Goal: Task Accomplishment & Management: Complete application form

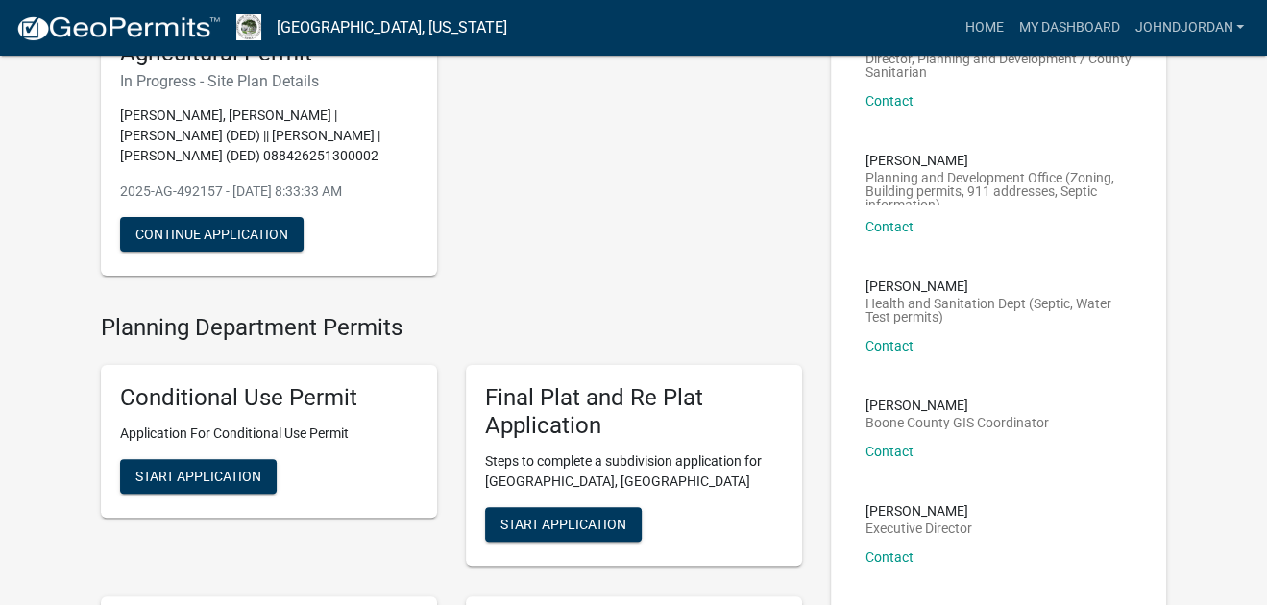
scroll to position [191, 0]
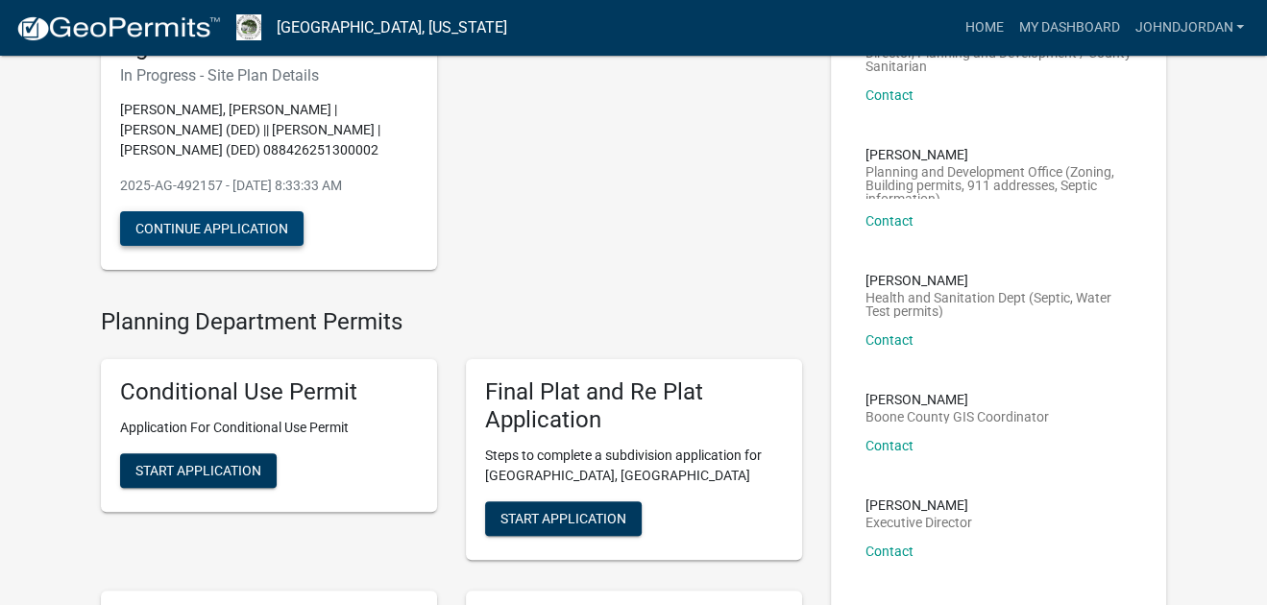
click at [288, 246] on button "Continue Application" at bounding box center [211, 228] width 183 height 35
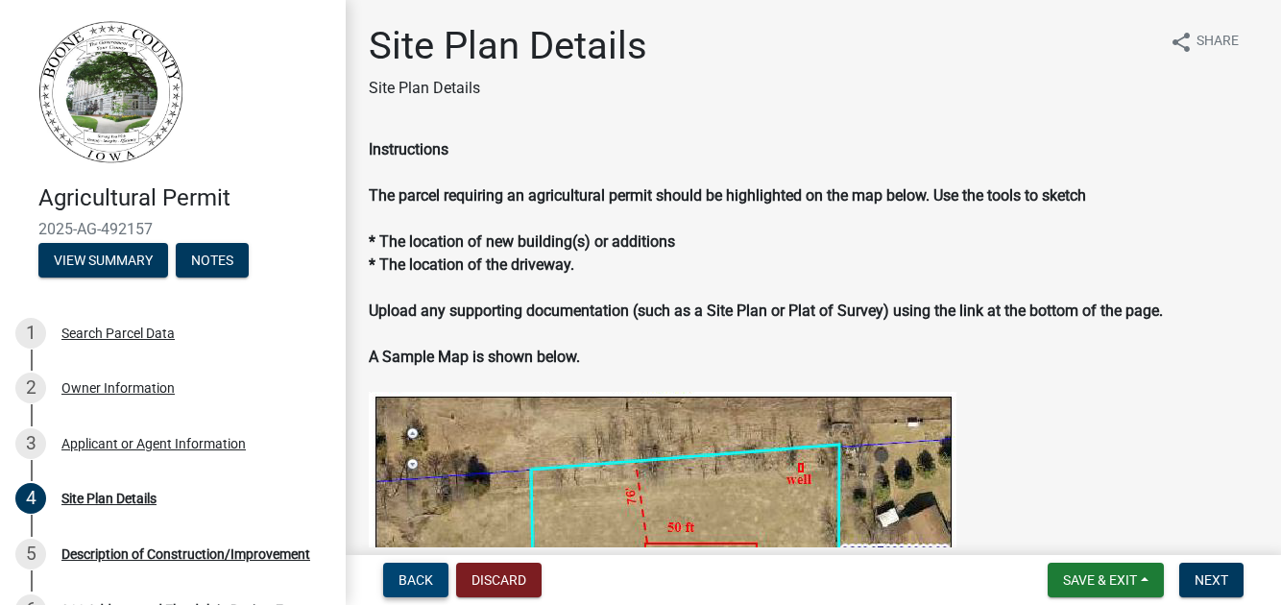
click at [427, 572] on span "Back" at bounding box center [416, 579] width 35 height 15
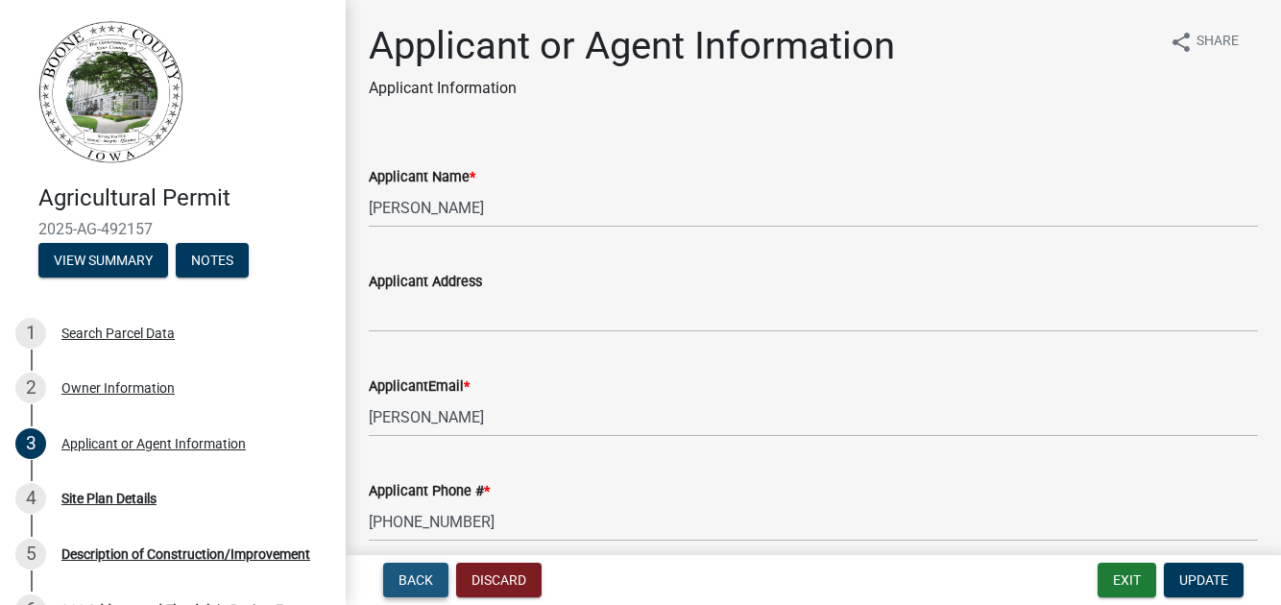
click at [431, 563] on button "Back" at bounding box center [415, 580] width 65 height 35
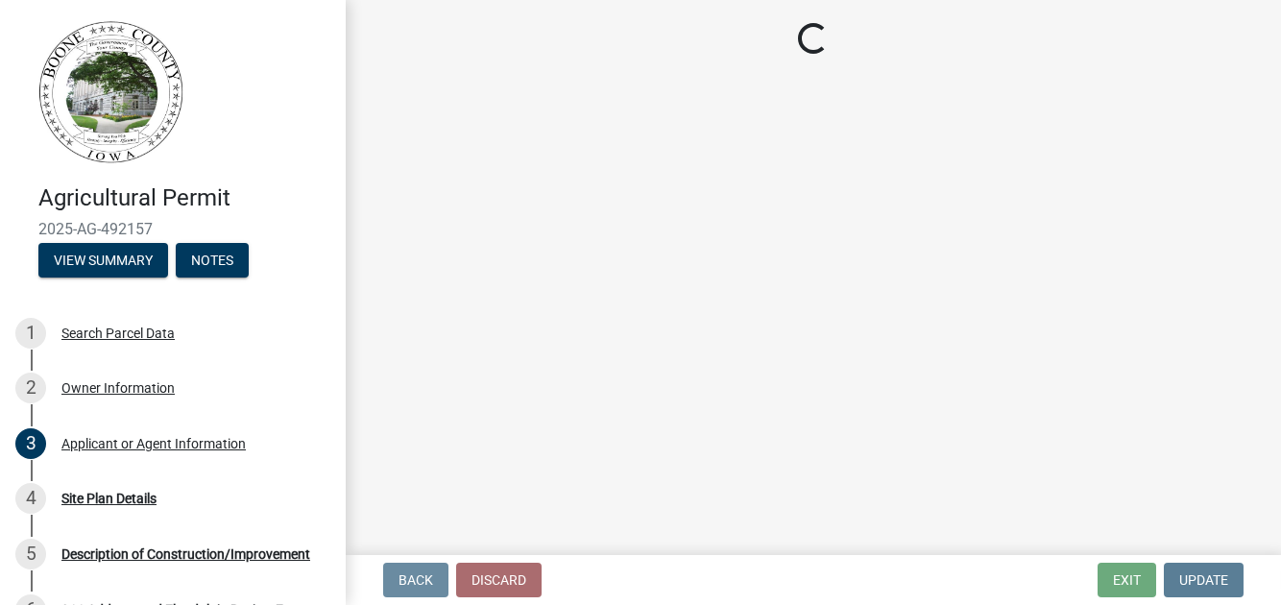
select select "9ffd756e-b3bf-48c5-b84b-48b946287117"
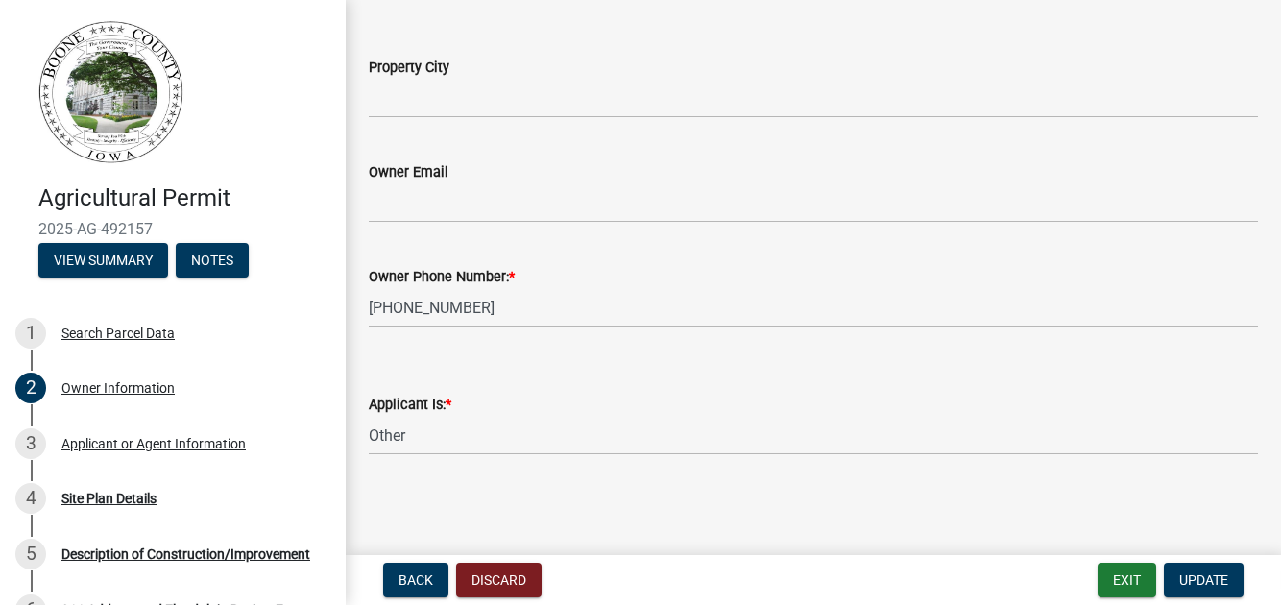
scroll to position [815, 0]
click at [411, 574] on span "Back" at bounding box center [416, 579] width 35 height 15
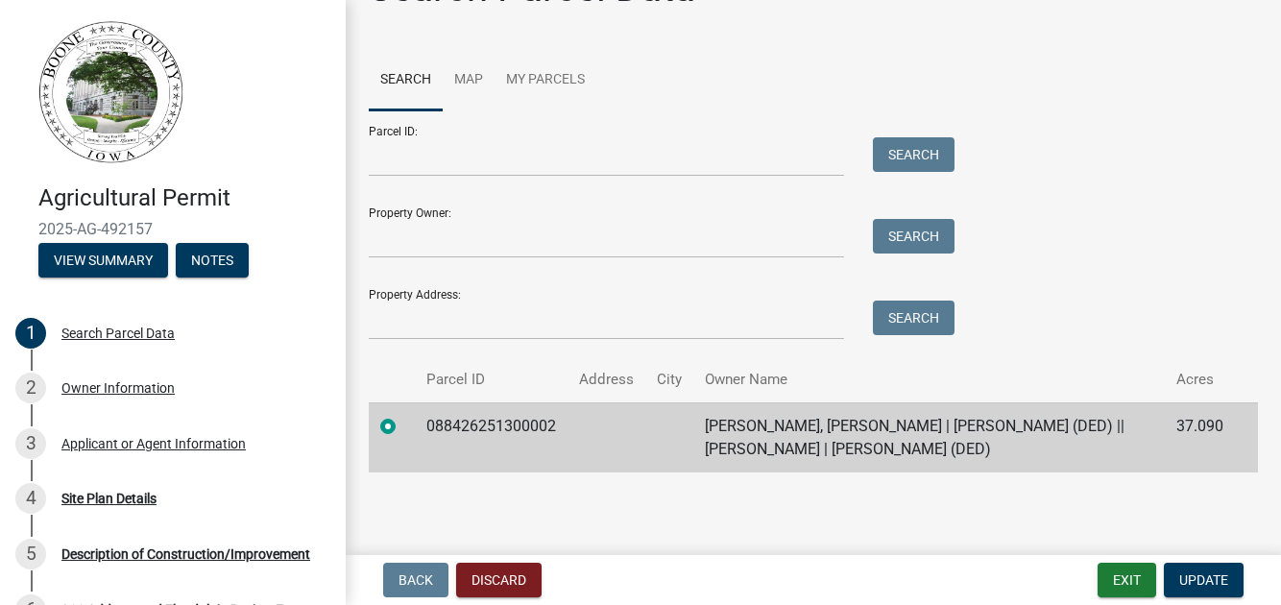
scroll to position [222, 0]
click at [1189, 579] on span "Update" at bounding box center [1203, 579] width 49 height 15
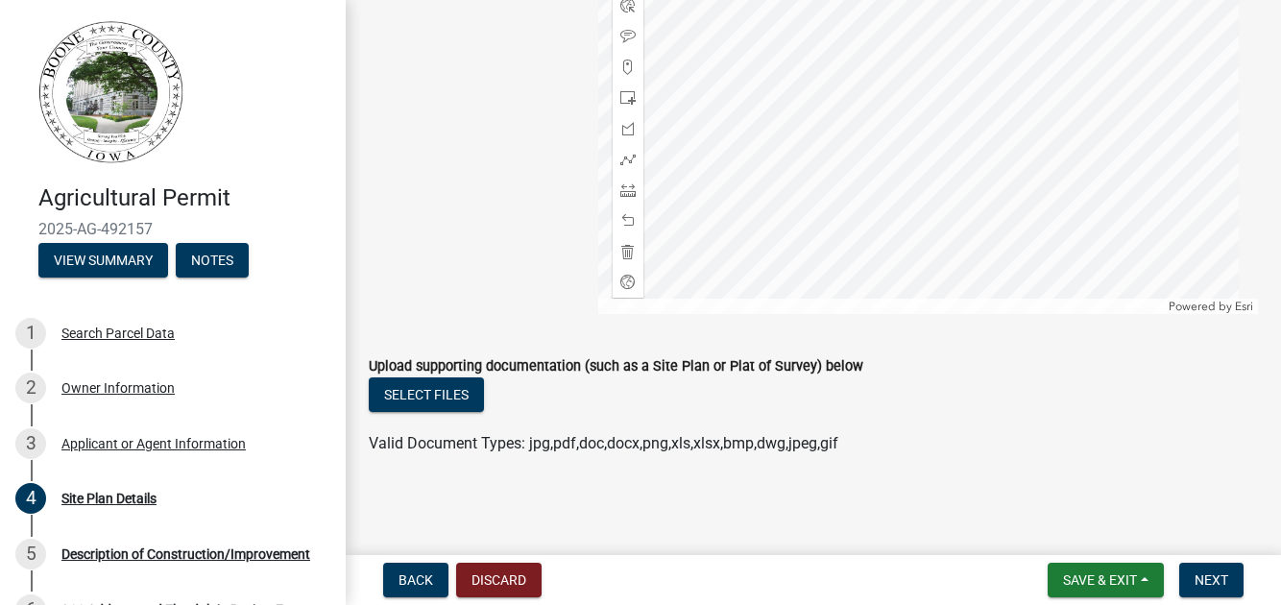
scroll to position [1345, 0]
click at [1061, 40] on div at bounding box center [928, 74] width 660 height 480
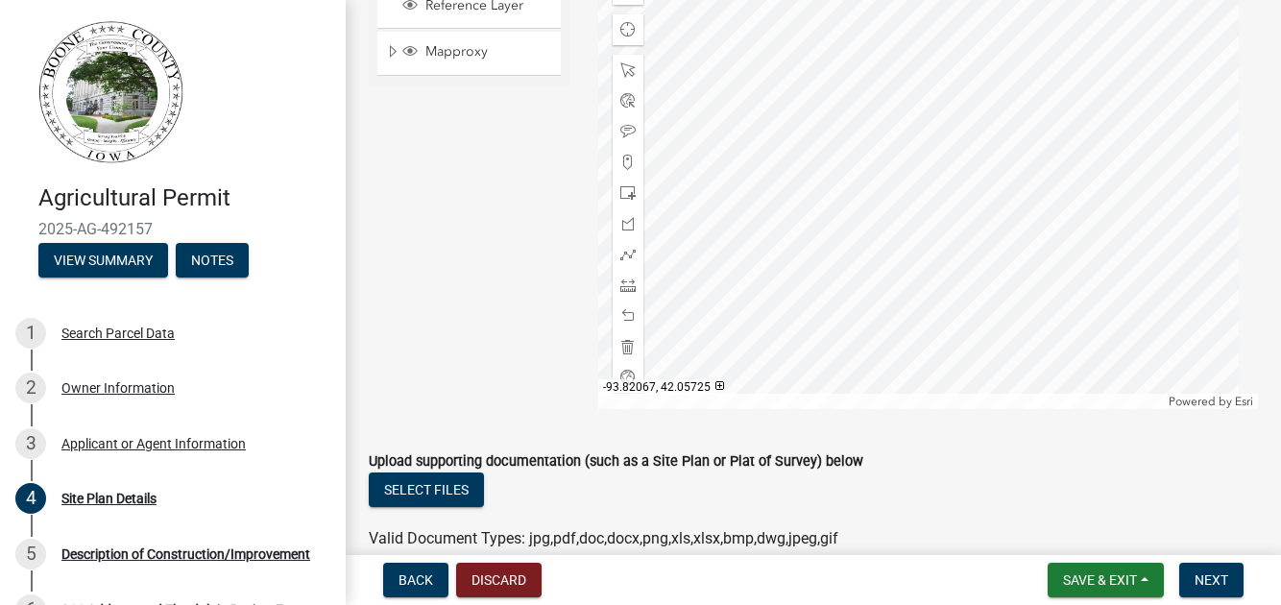
scroll to position [1056, 0]
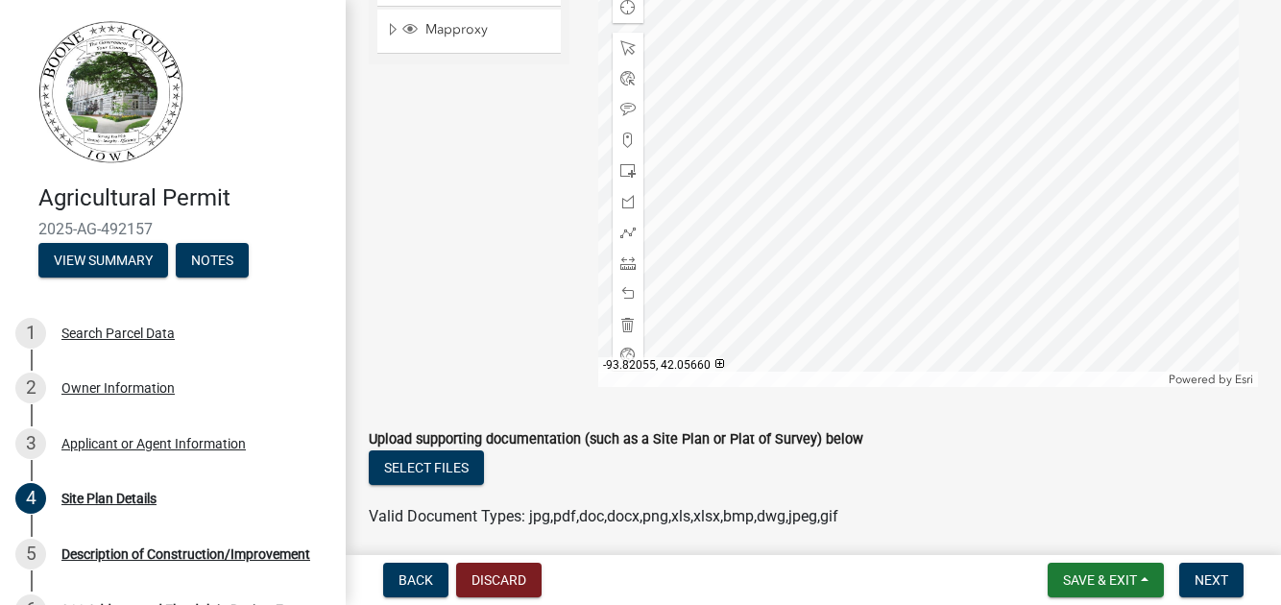
click at [1198, 387] on div at bounding box center [928, 147] width 660 height 480
click at [1005, 359] on div at bounding box center [928, 147] width 660 height 480
click at [175, 395] on div "Owner Information" at bounding box center [117, 387] width 113 height 13
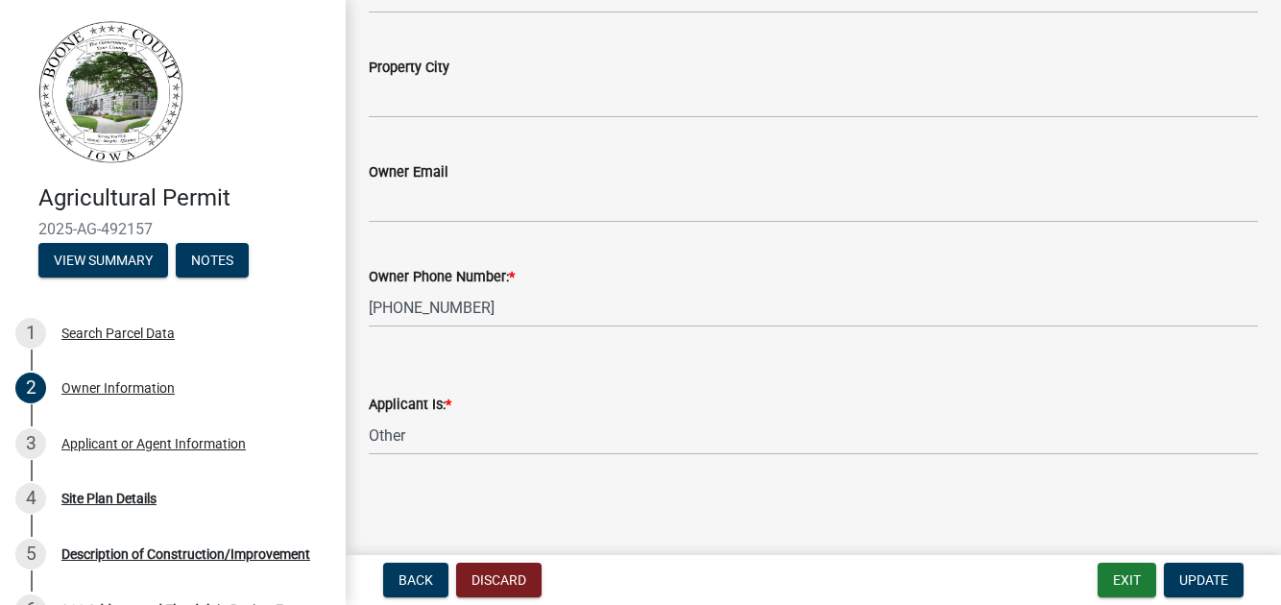
scroll to position [815, 0]
click at [417, 416] on select "Select Item... The Property Owner Other" at bounding box center [813, 435] width 889 height 39
click at [374, 416] on select "Select Item... The Property Owner Other" at bounding box center [813, 435] width 889 height 39
select select "650a486e-5396-4e5a-939d-0aff4f8b446d"
click at [1180, 572] on span "Update" at bounding box center [1203, 579] width 49 height 15
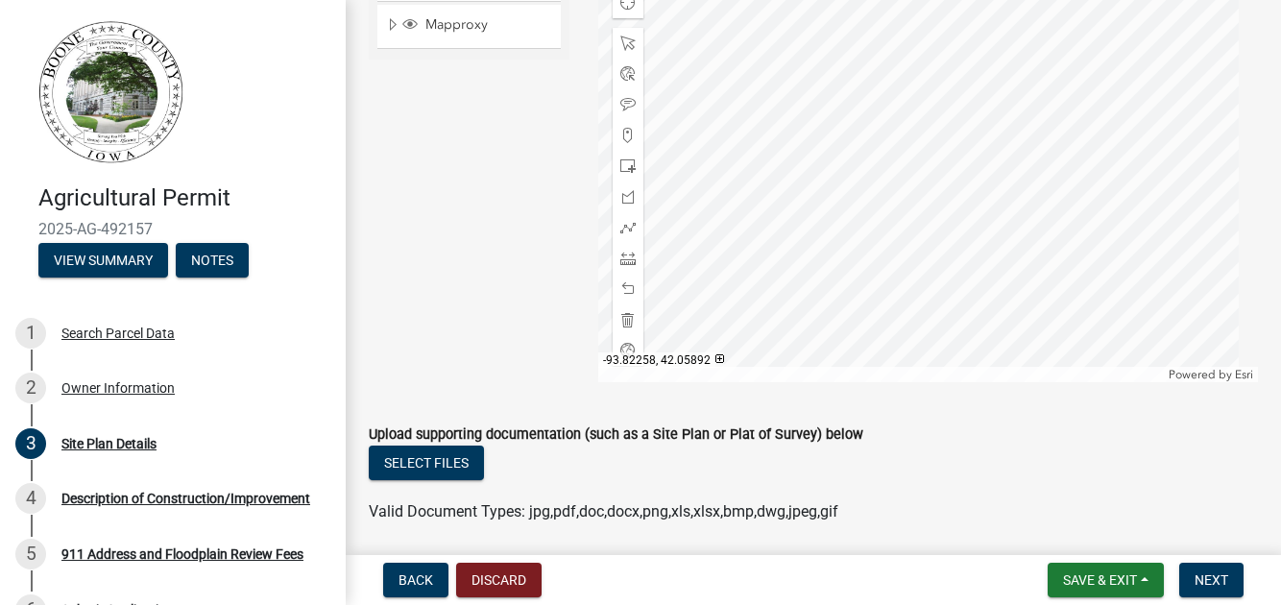
scroll to position [1041, 0]
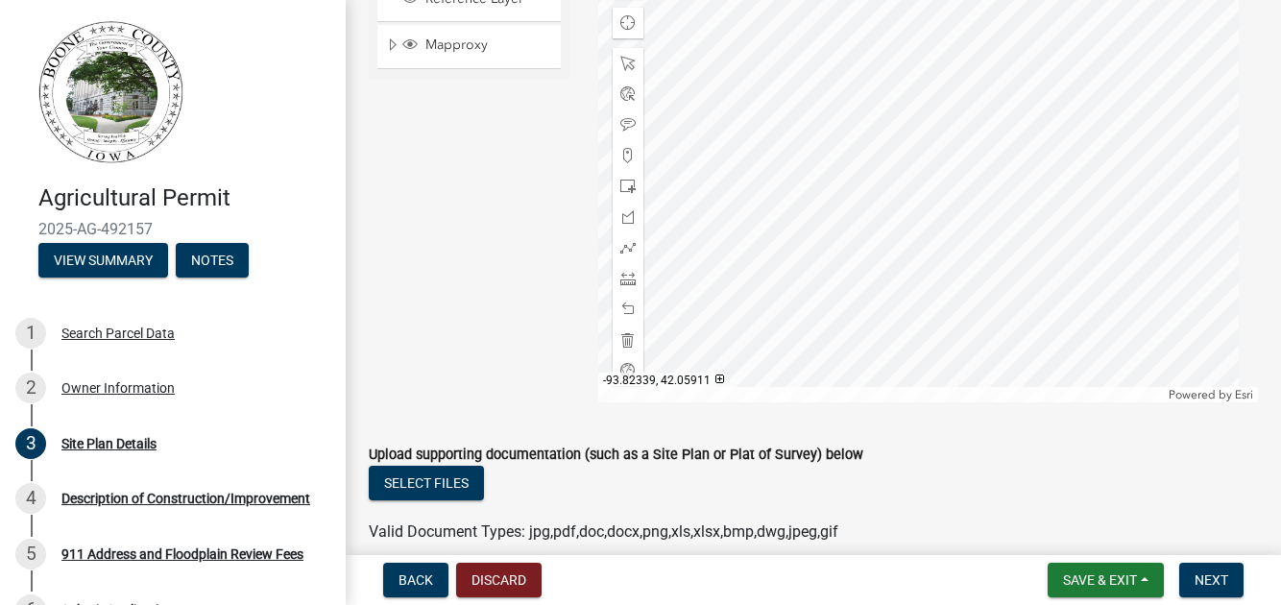
click at [843, 270] on div at bounding box center [928, 162] width 660 height 480
click at [628, 194] on span at bounding box center [627, 186] width 15 height 15
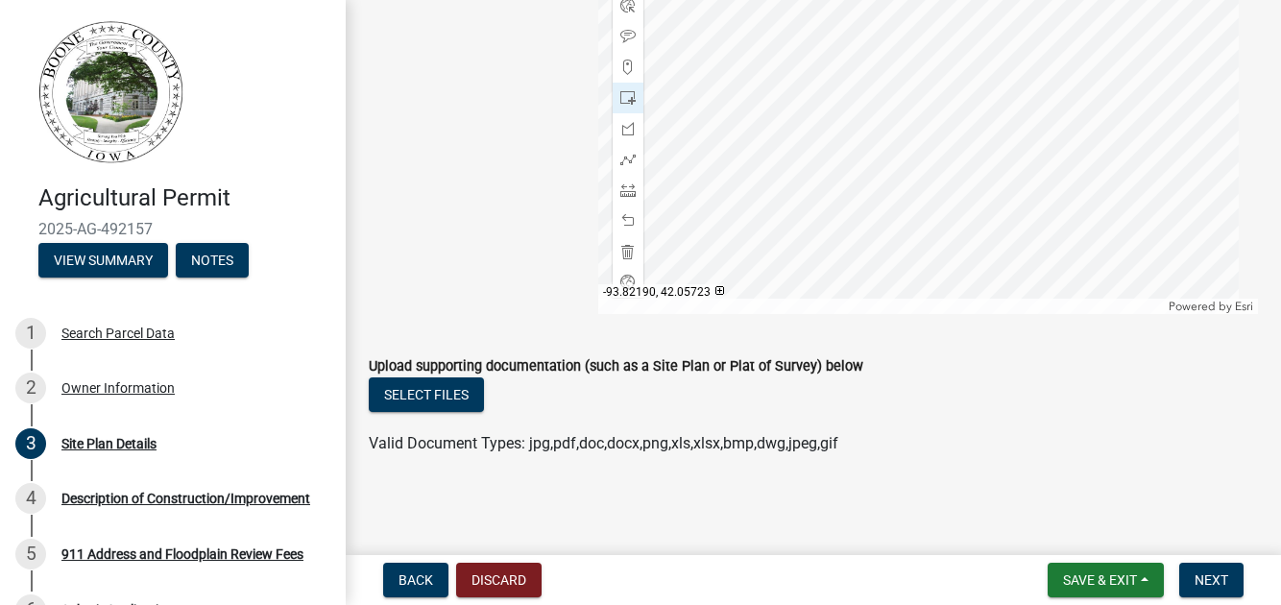
click at [1091, 299] on div at bounding box center [928, 74] width 660 height 480
click at [633, 198] on span at bounding box center [627, 189] width 15 height 15
click at [1064, 231] on div at bounding box center [928, 74] width 660 height 480
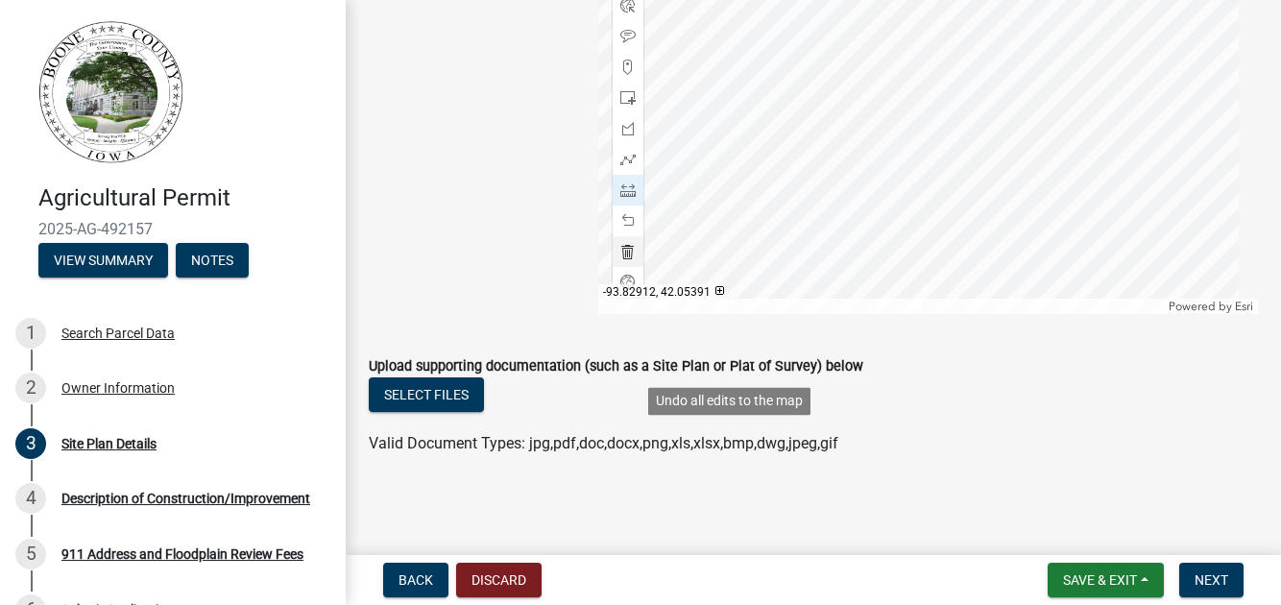
click at [633, 259] on span at bounding box center [627, 251] width 15 height 15
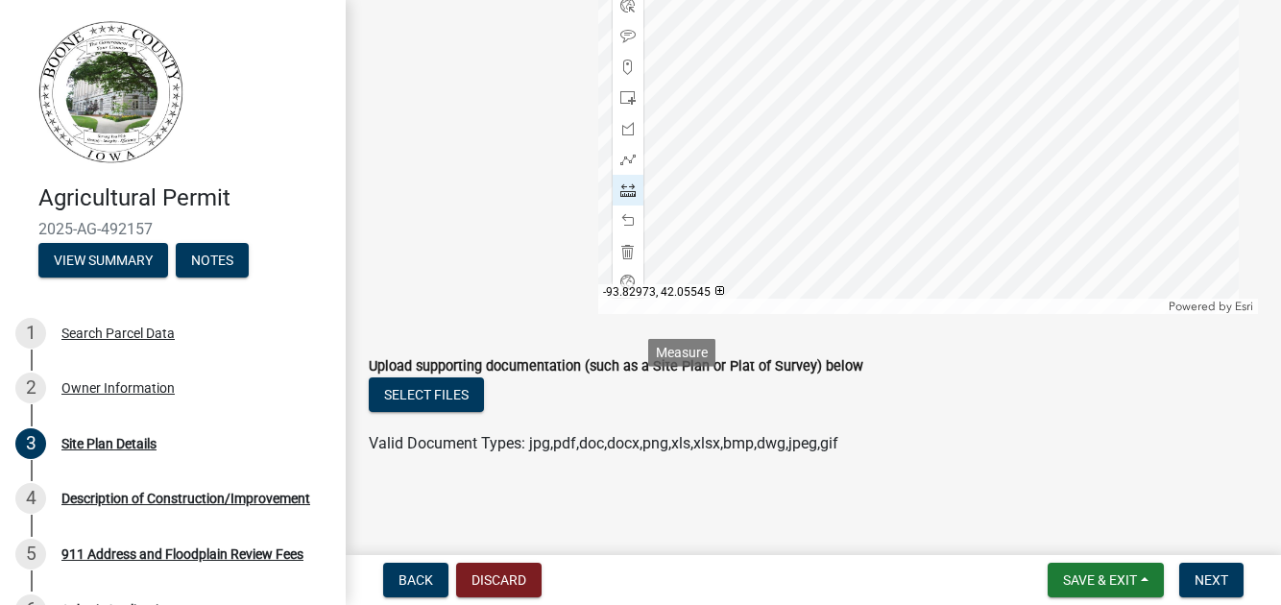
click at [629, 198] on span at bounding box center [627, 189] width 15 height 15
click at [914, 228] on div at bounding box center [928, 74] width 660 height 480
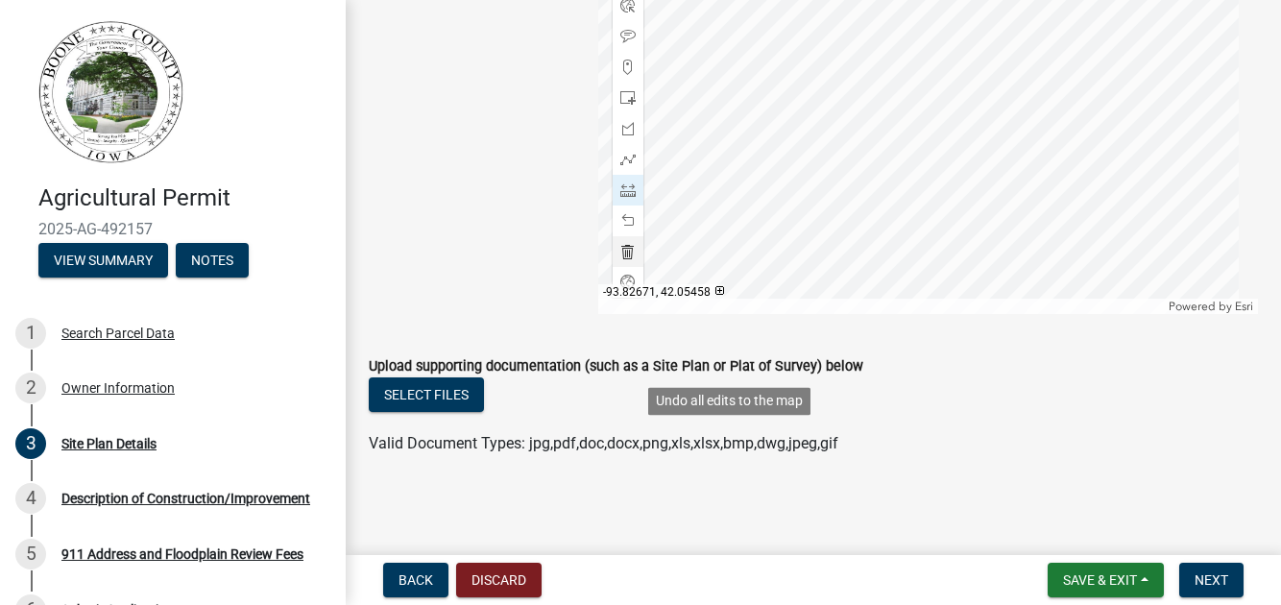
click at [620, 259] on span at bounding box center [627, 251] width 15 height 15
click at [635, 259] on span at bounding box center [627, 251] width 15 height 15
click at [626, 259] on span at bounding box center [627, 251] width 15 height 15
click at [769, 314] on div at bounding box center [928, 74] width 660 height 480
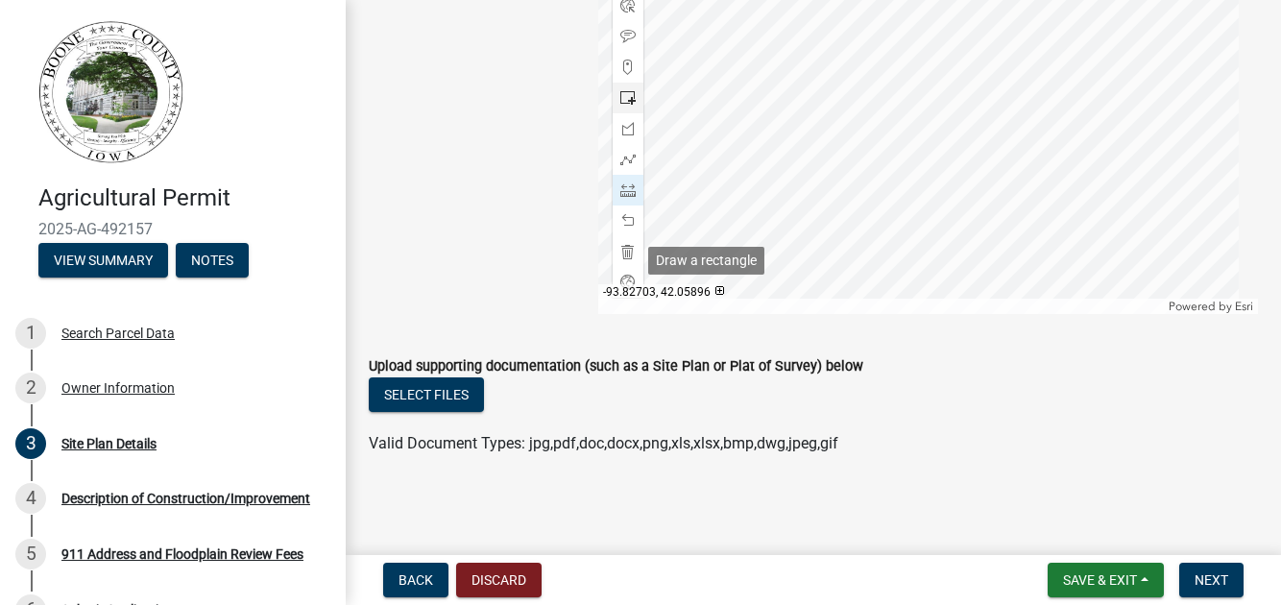
click at [627, 106] on span at bounding box center [627, 97] width 15 height 15
click at [930, 231] on div at bounding box center [928, 74] width 660 height 480
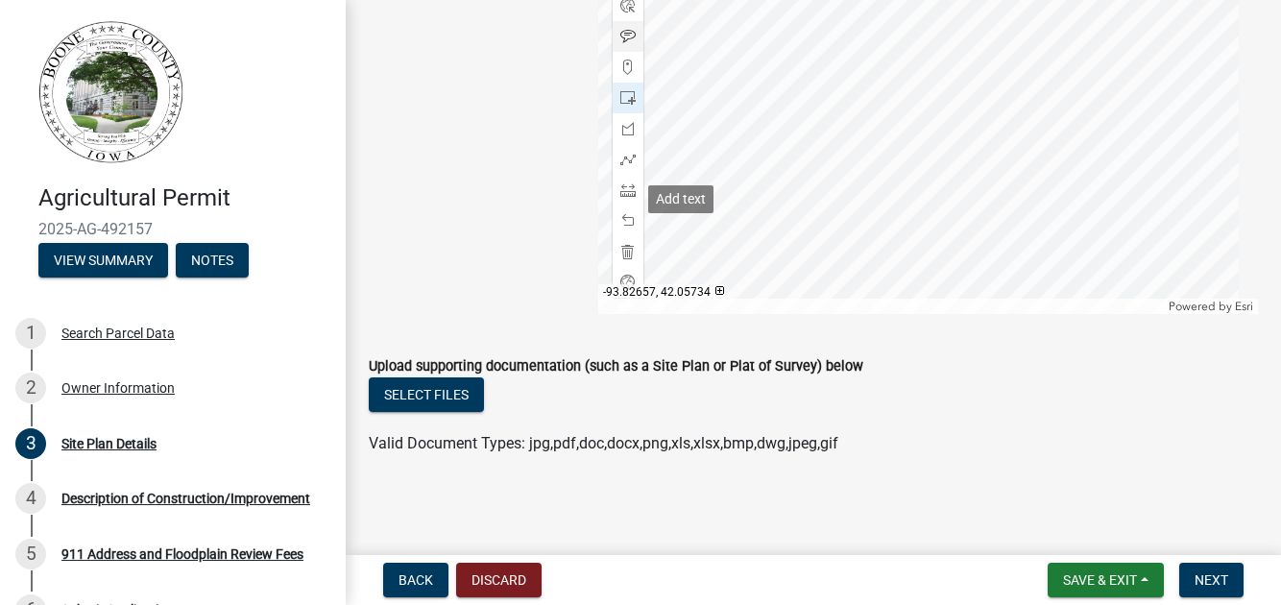
click at [621, 44] on span at bounding box center [627, 36] width 15 height 15
click at [942, 227] on div at bounding box center [928, 74] width 660 height 480
click at [947, 219] on div at bounding box center [928, 74] width 660 height 480
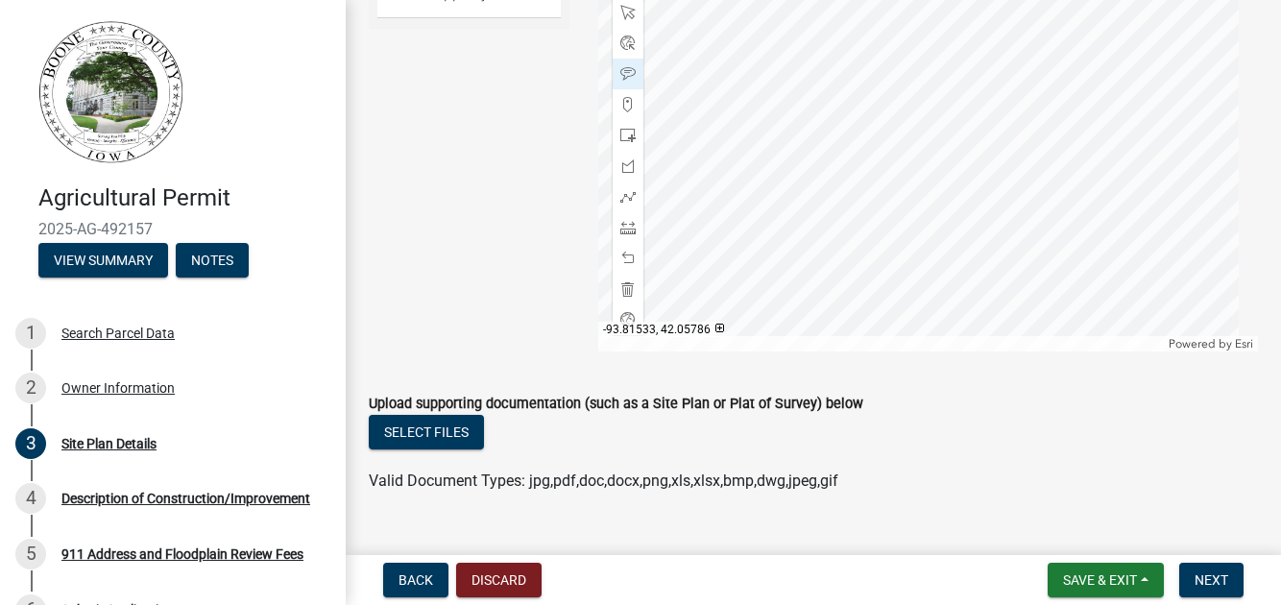
scroll to position [1120, 0]
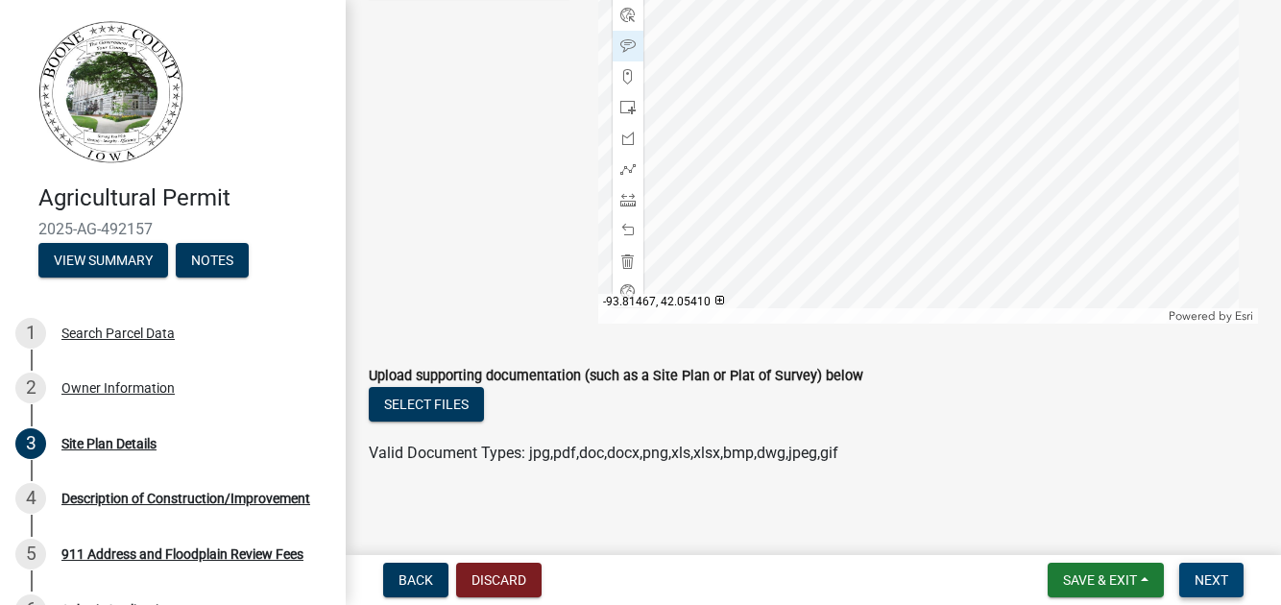
click at [1213, 581] on span "Next" at bounding box center [1212, 579] width 34 height 15
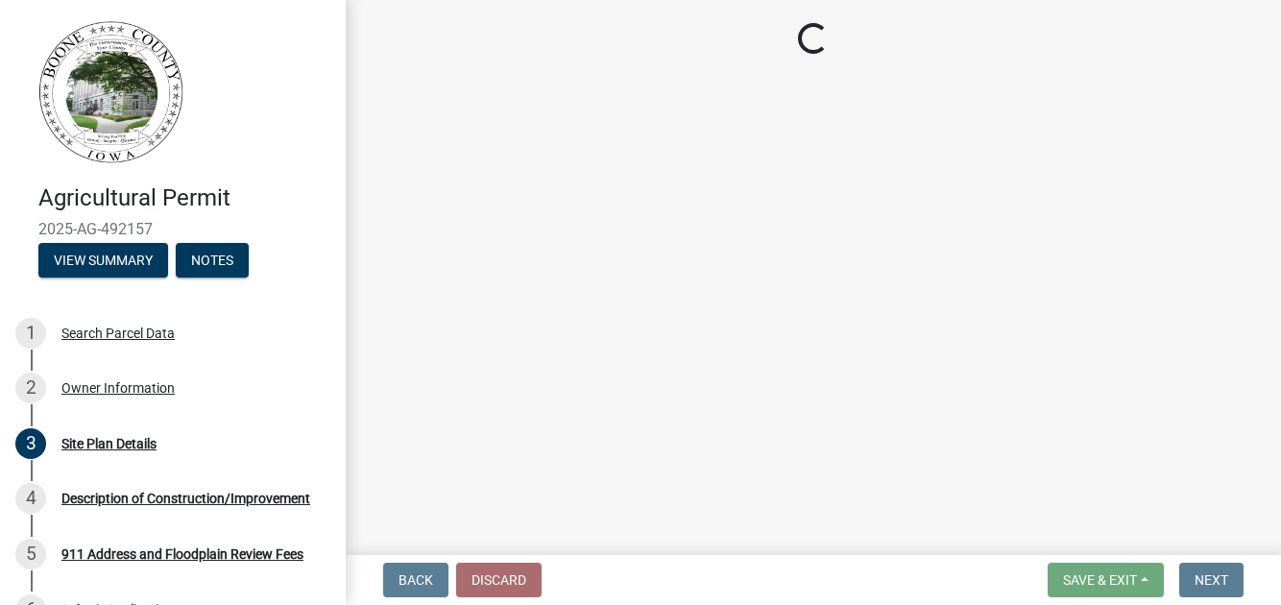
scroll to position [0, 0]
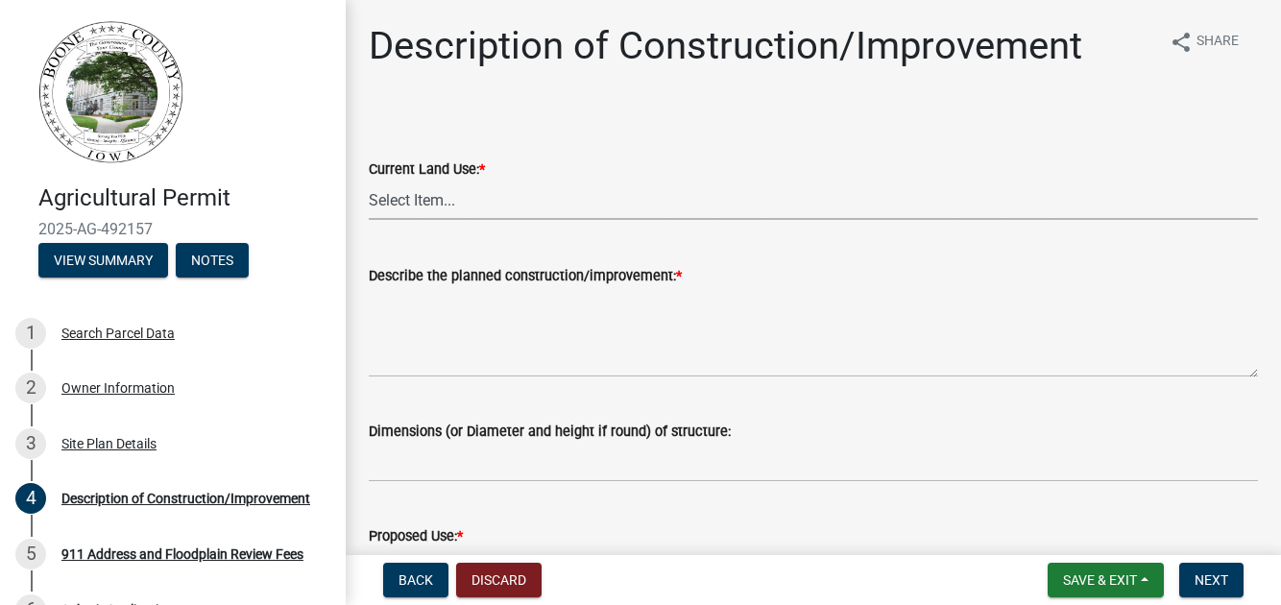
click at [458, 220] on select "Select Item... Farm Dwelling Farm - Out Buildings Agriculture - Crop Production…" at bounding box center [813, 200] width 889 height 39
click at [374, 220] on select "Select Item... Farm Dwelling Farm - Out Buildings Agriculture - Crop Production…" at bounding box center [813, 200] width 889 height 39
select select "a083ec0b-c4e8-4a1b-b0a0-ef758f50edfa"
click at [386, 237] on wm-data-entity-input "Current Land Use: * Select Item... Farm Dwelling Farm - Out Buildings Agricultu…" at bounding box center [813, 173] width 889 height 130
click at [403, 283] on label "Describe the planned construction/improvement: *" at bounding box center [525, 276] width 313 height 13
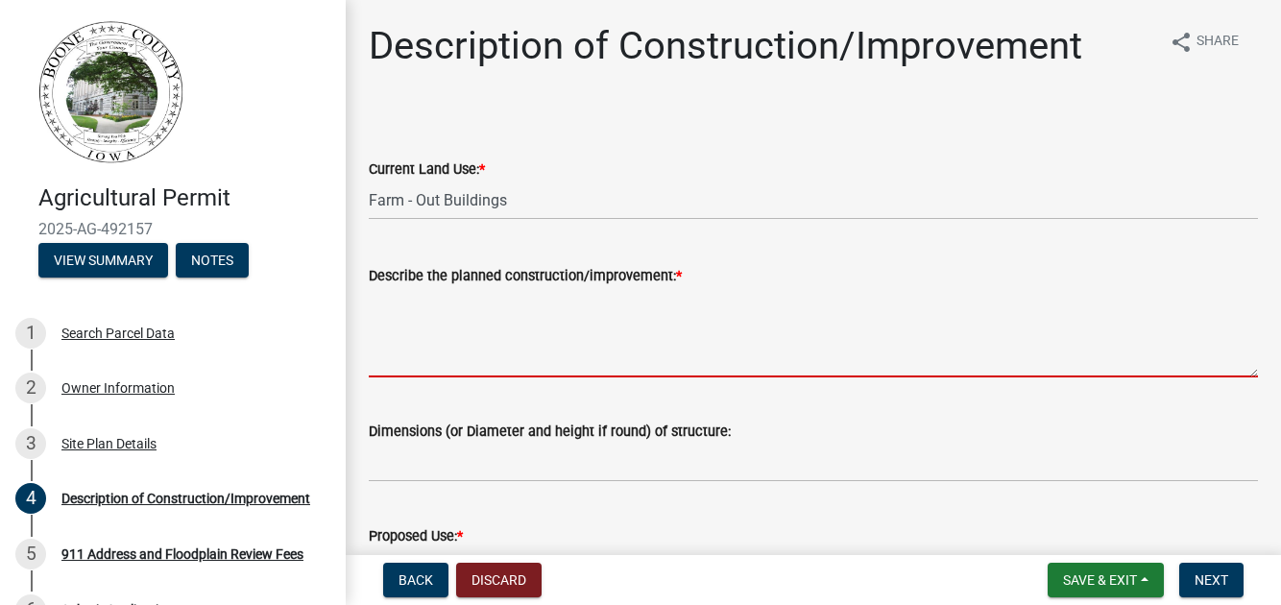
click at [403, 377] on textarea "Describe the planned construction/improvement: *" at bounding box center [813, 332] width 889 height 90
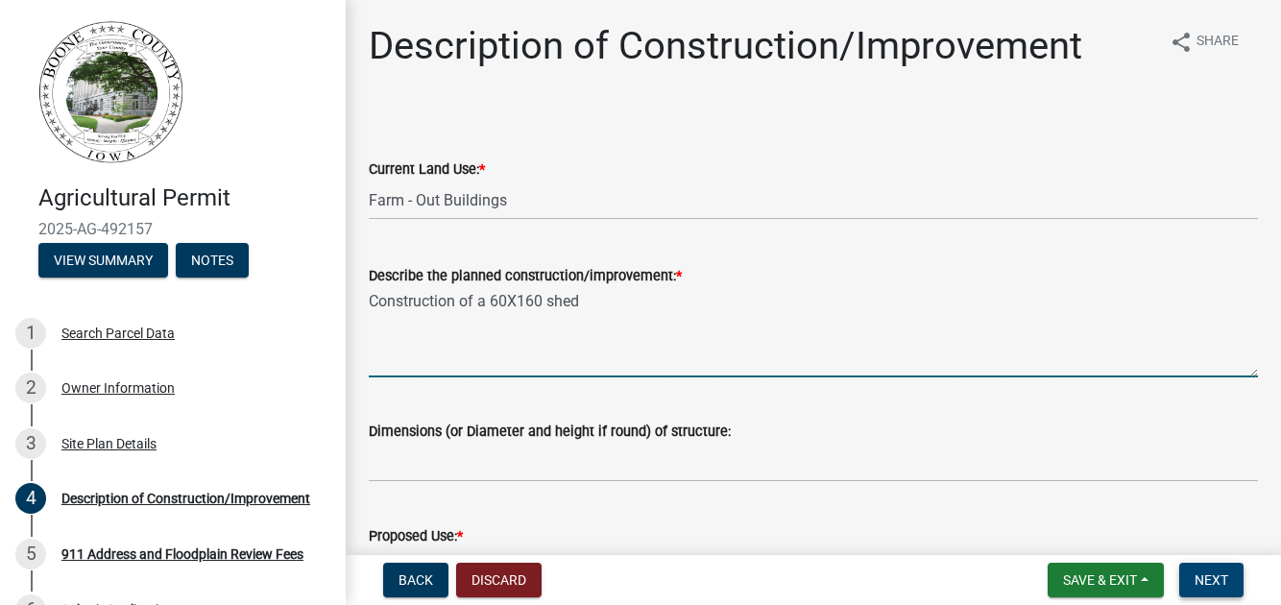
type textarea "Construction of a 60X160 shed"
click at [1196, 572] on span "Next" at bounding box center [1212, 579] width 34 height 15
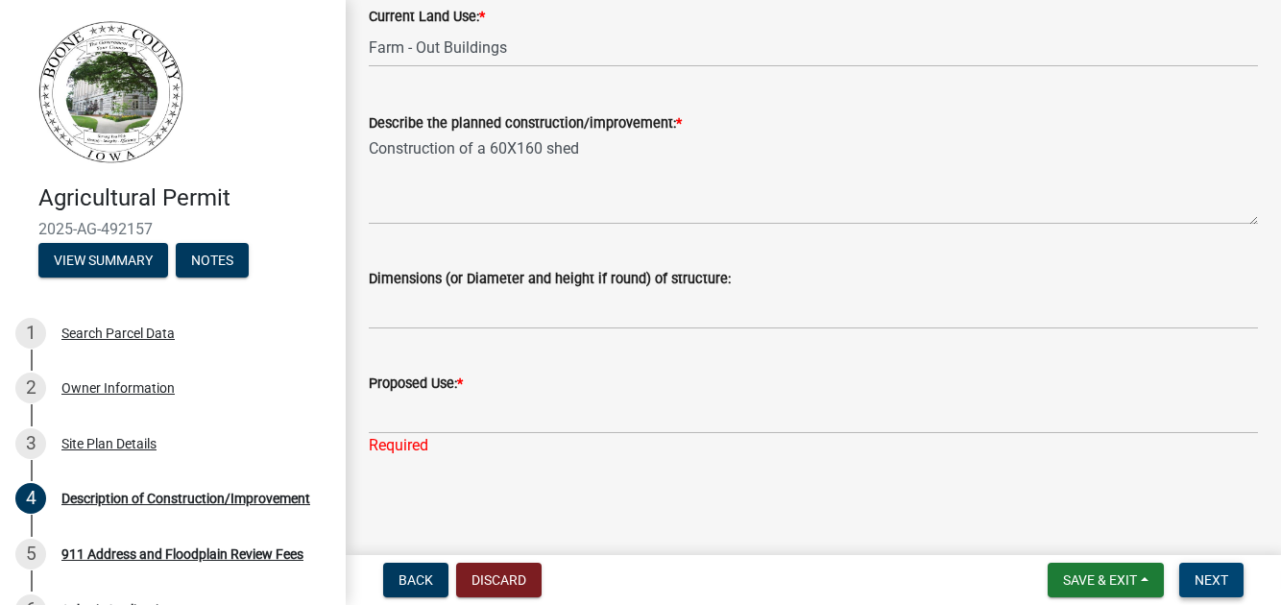
scroll to position [369, 0]
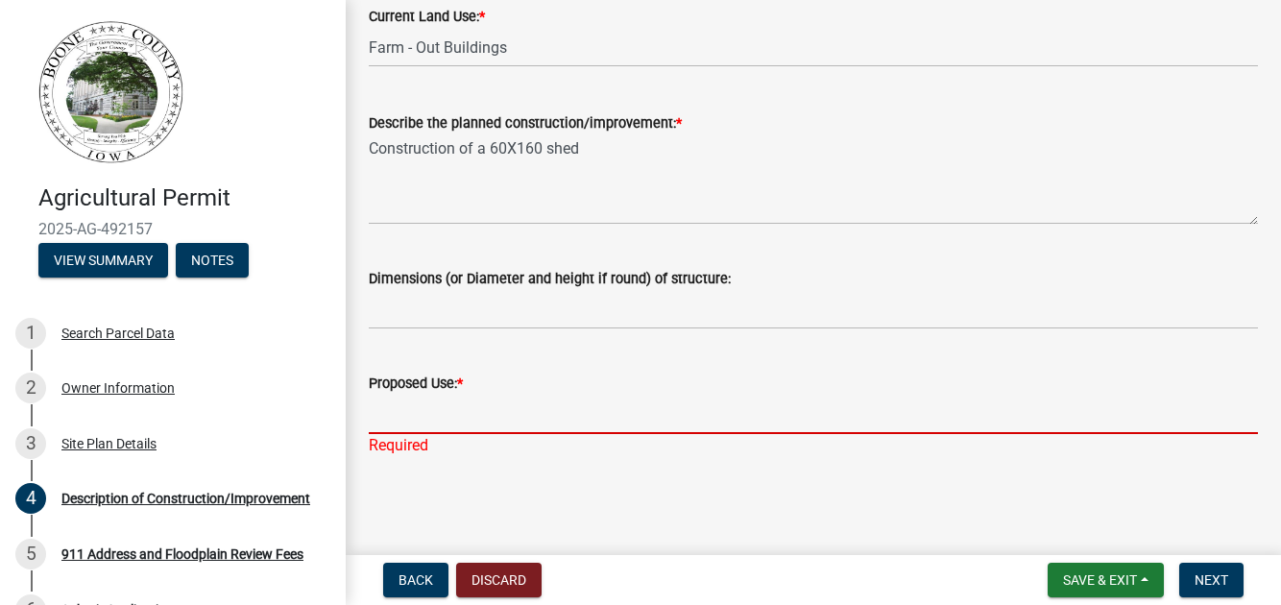
click at [395, 415] on input "Proposed Use: *" at bounding box center [813, 414] width 889 height 39
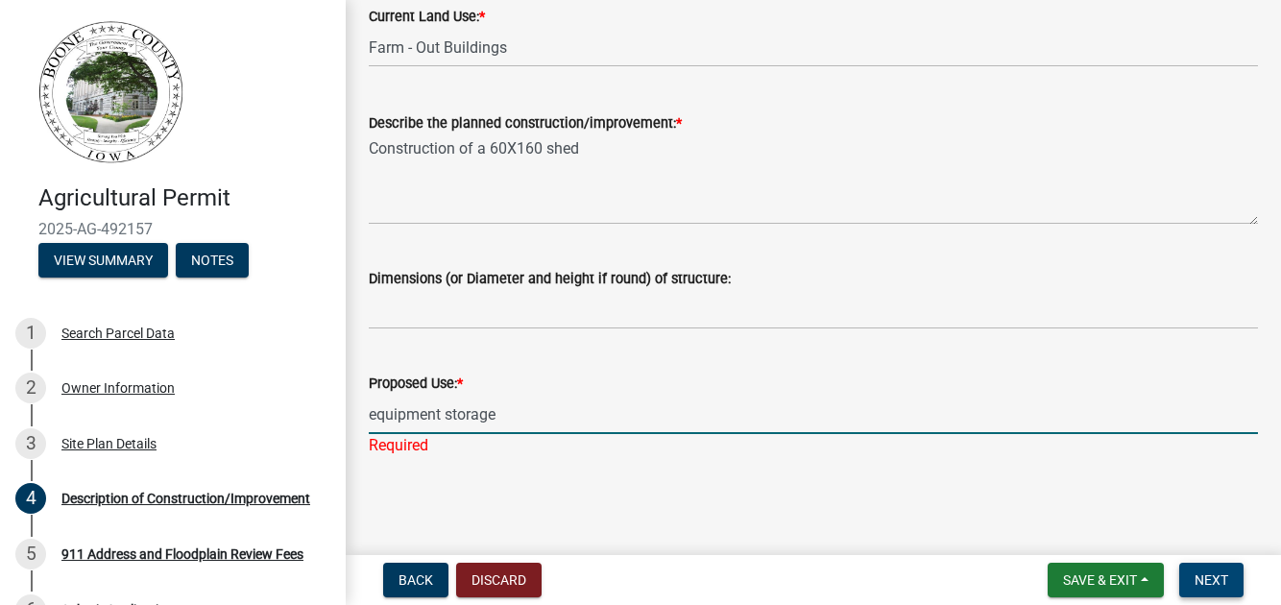
type input "equipment storage"
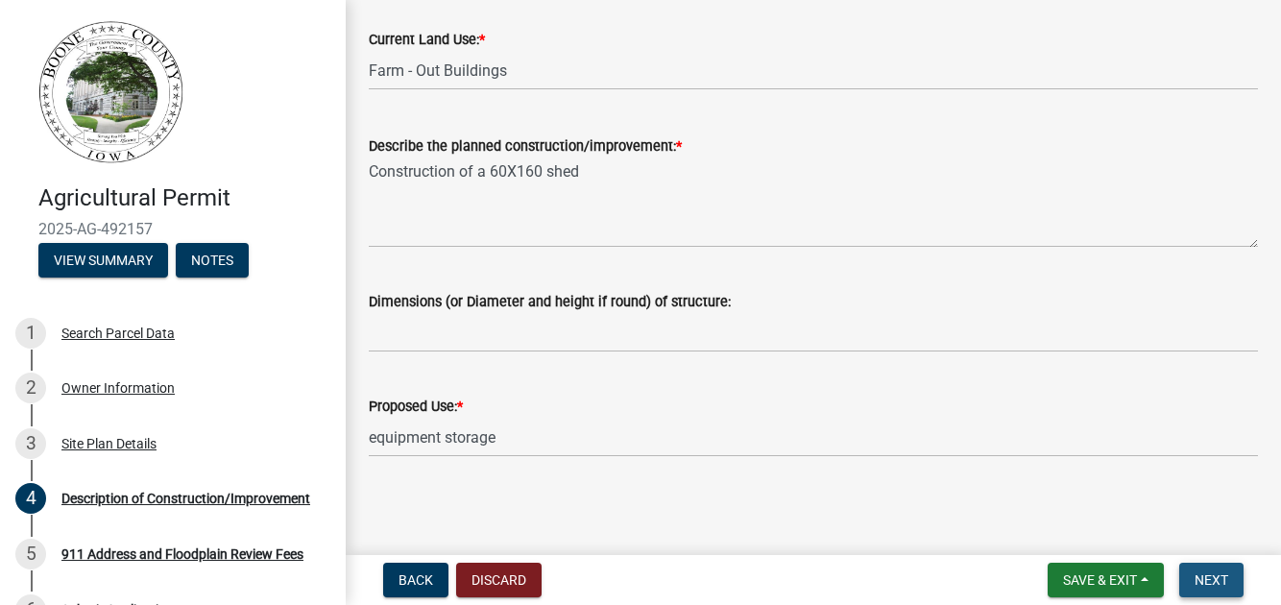
scroll to position [339, 0]
click at [1198, 572] on span "Next" at bounding box center [1212, 579] width 34 height 15
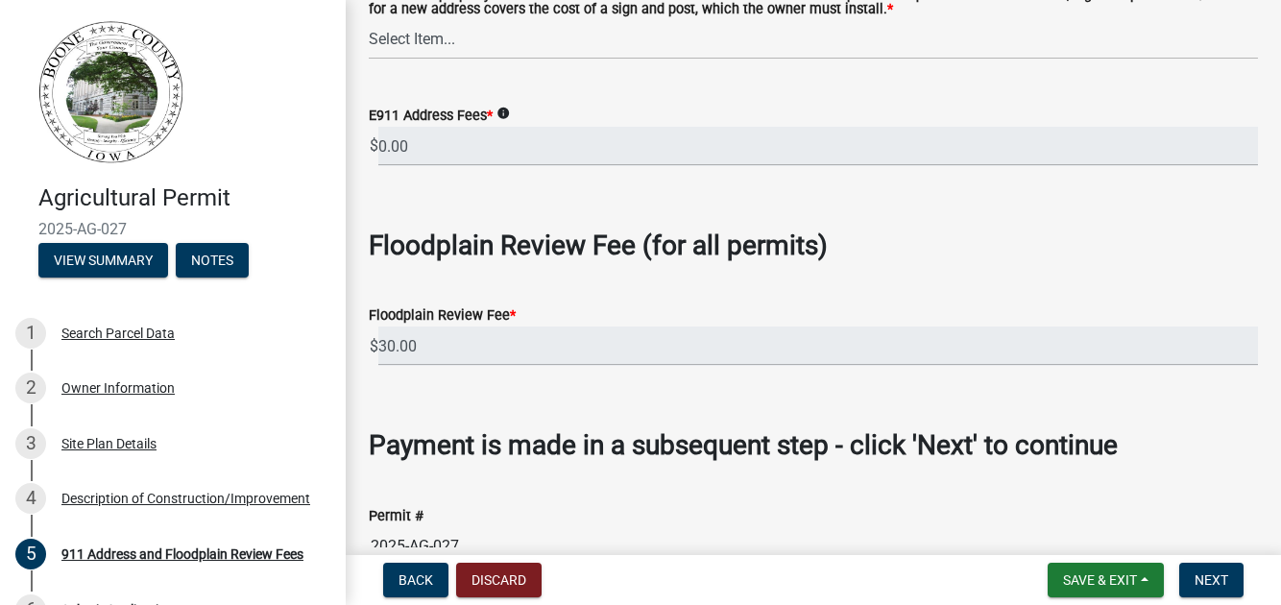
scroll to position [191, 0]
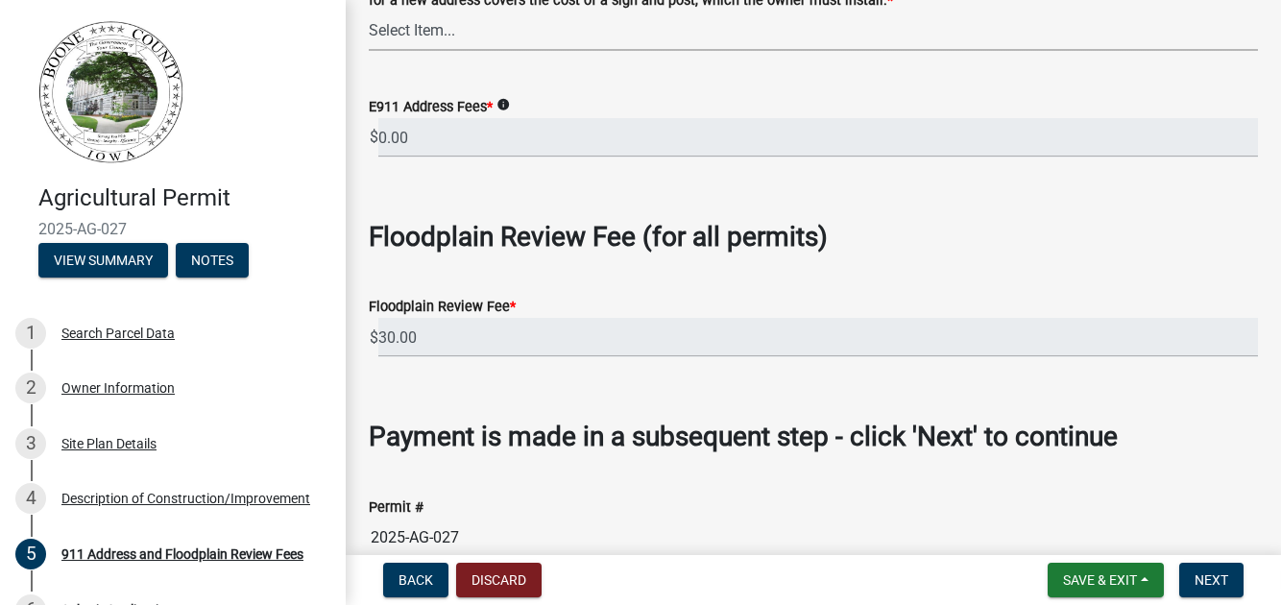
click at [413, 51] on select "Select Item... Property already has a 911 address Request a new 911 address, si…" at bounding box center [813, 31] width 889 height 39
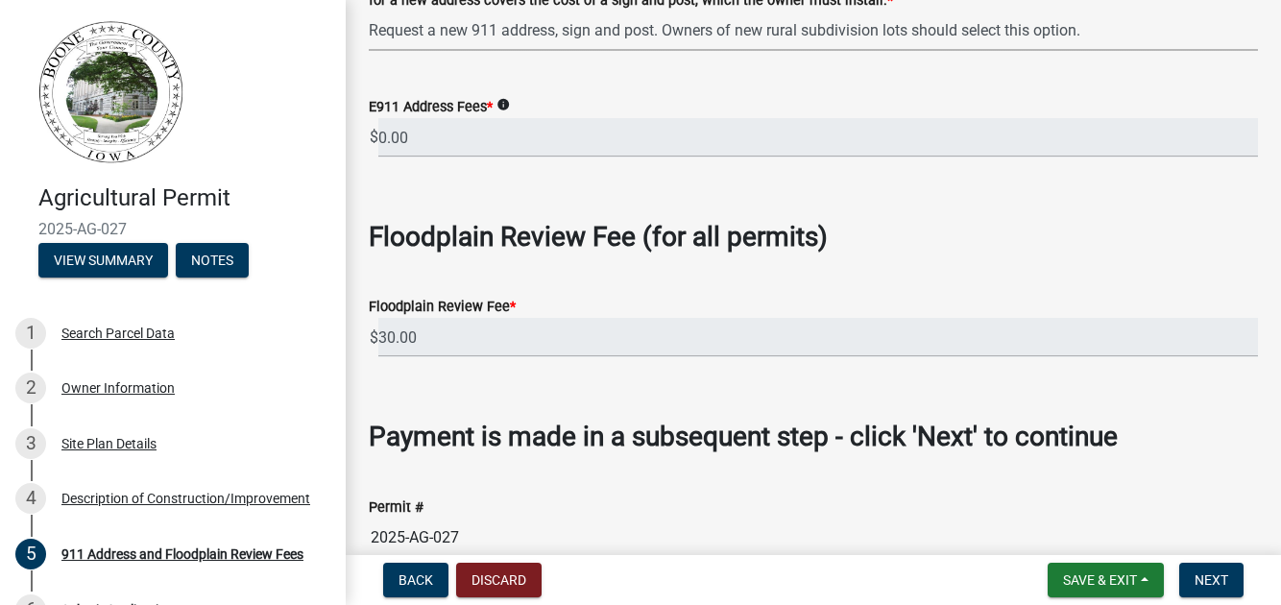
click at [374, 51] on select "Select Item... Property already has a 911 address Request a new 911 address, si…" at bounding box center [813, 31] width 889 height 39
select select "16593230-159b-44e5-bcf4-e657768278d0"
click at [417, 158] on input "50.00" at bounding box center [818, 137] width 880 height 39
click at [504, 111] on icon "info" at bounding box center [497, 104] width 13 height 13
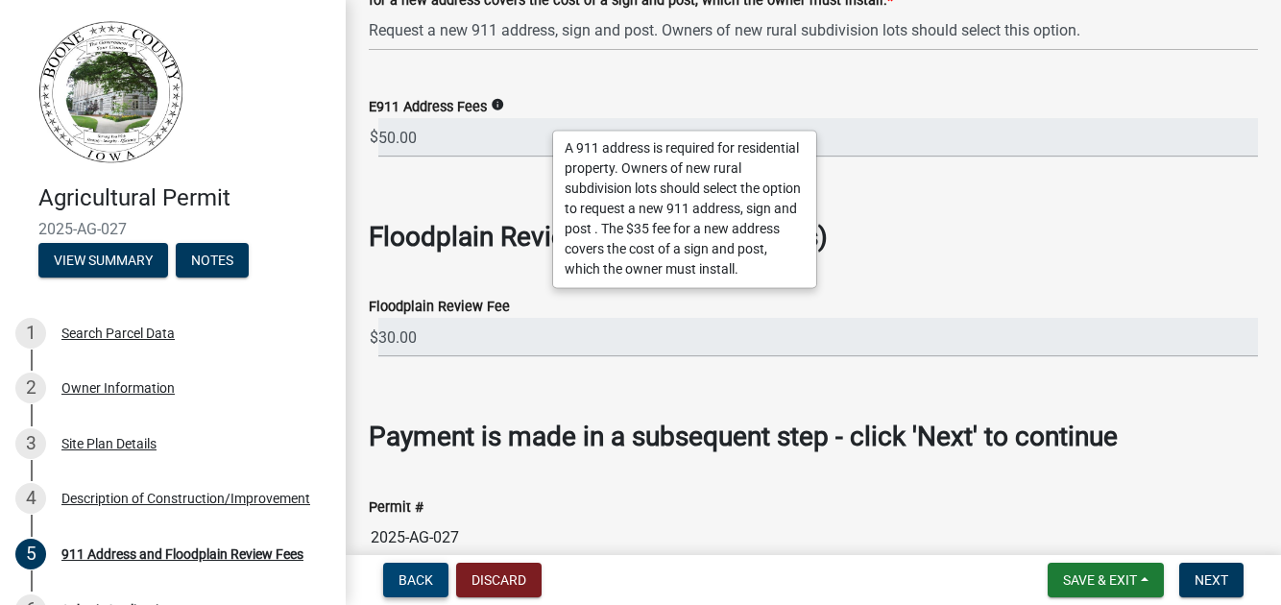
click at [423, 574] on span "Back" at bounding box center [416, 579] width 35 height 15
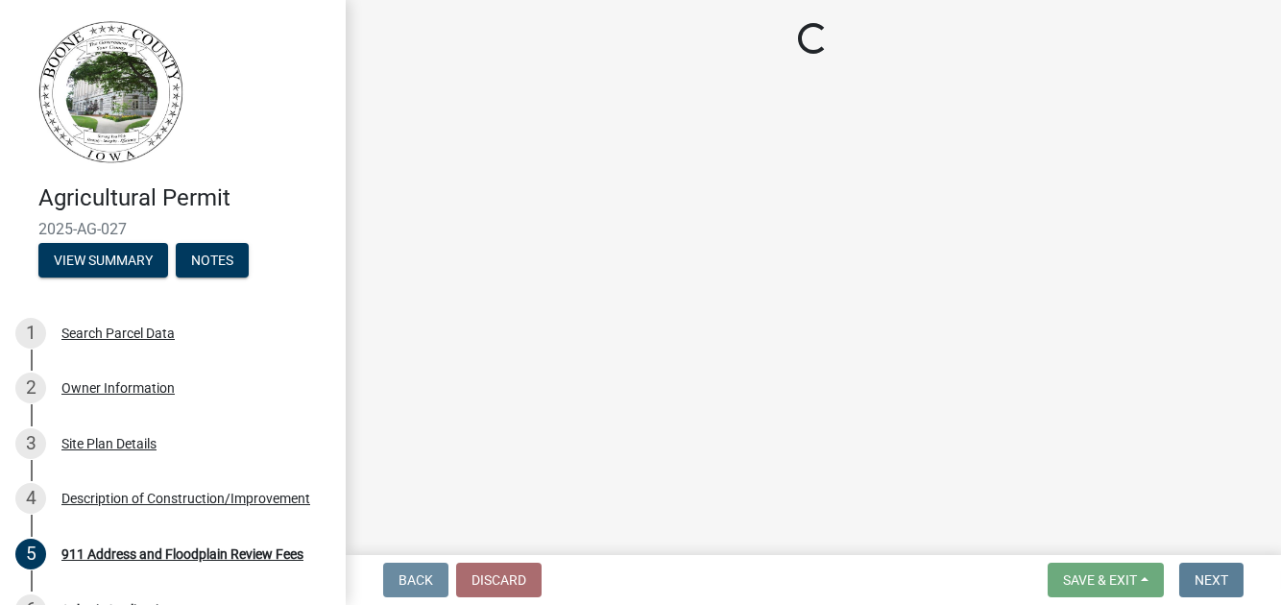
scroll to position [0, 0]
select select "a083ec0b-c4e8-4a1b-b0a0-ef758f50edfa"
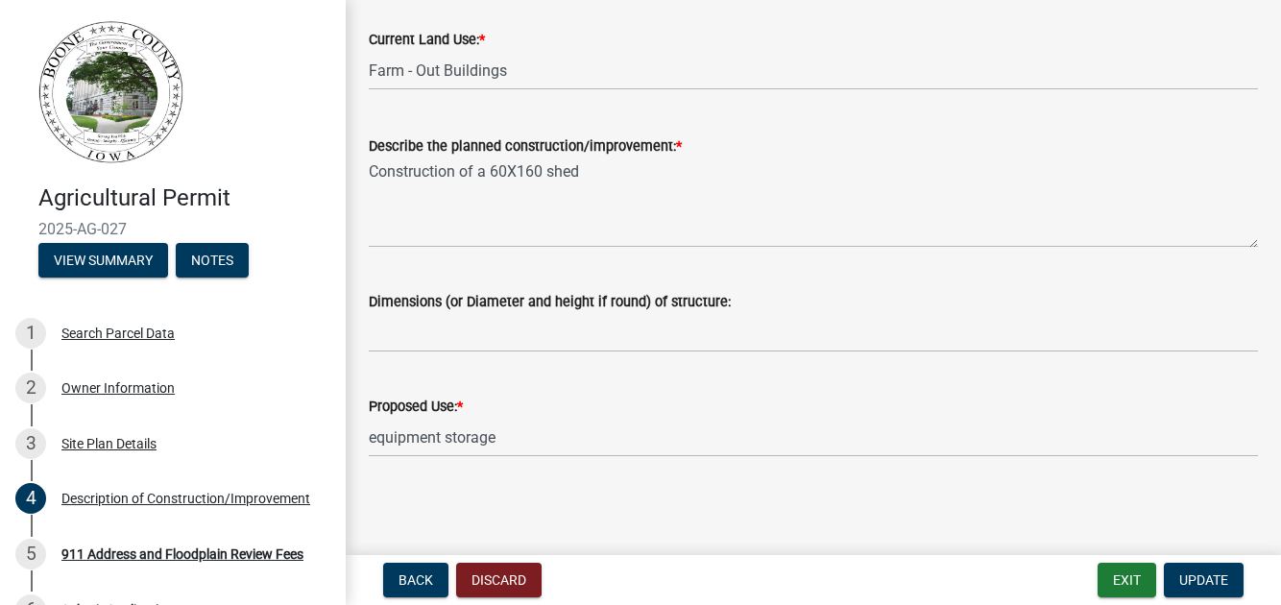
scroll to position [288, 0]
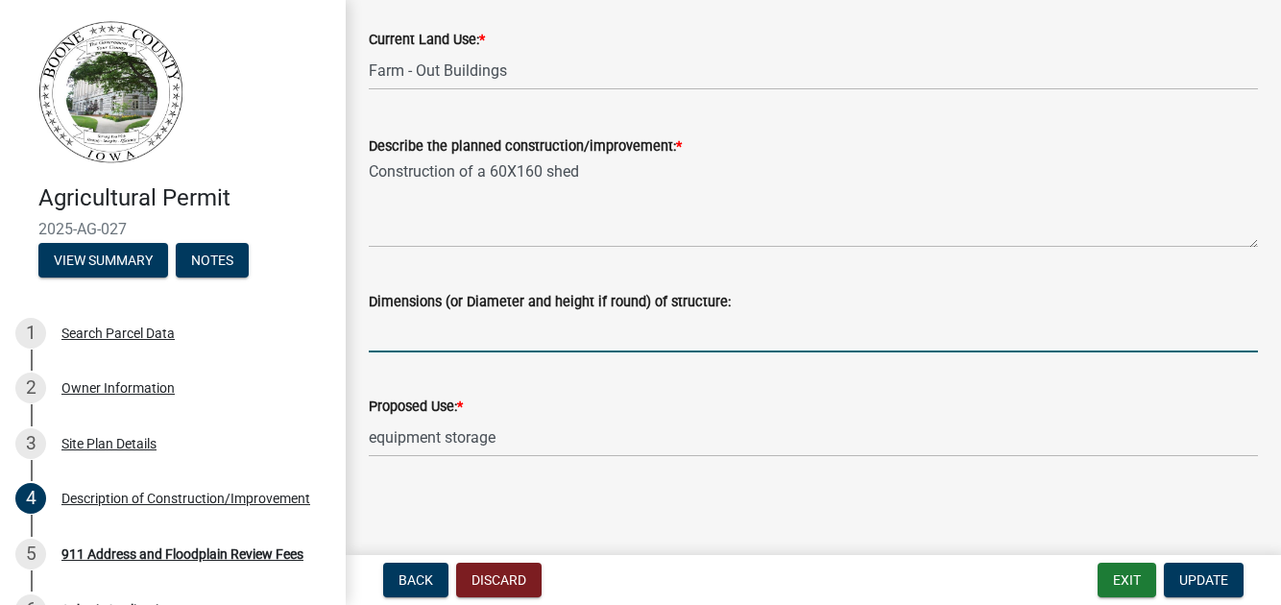
click at [397, 350] on input "Dimensions (or Diameter and height if round) of structure:" at bounding box center [813, 332] width 889 height 39
type input "60X160"
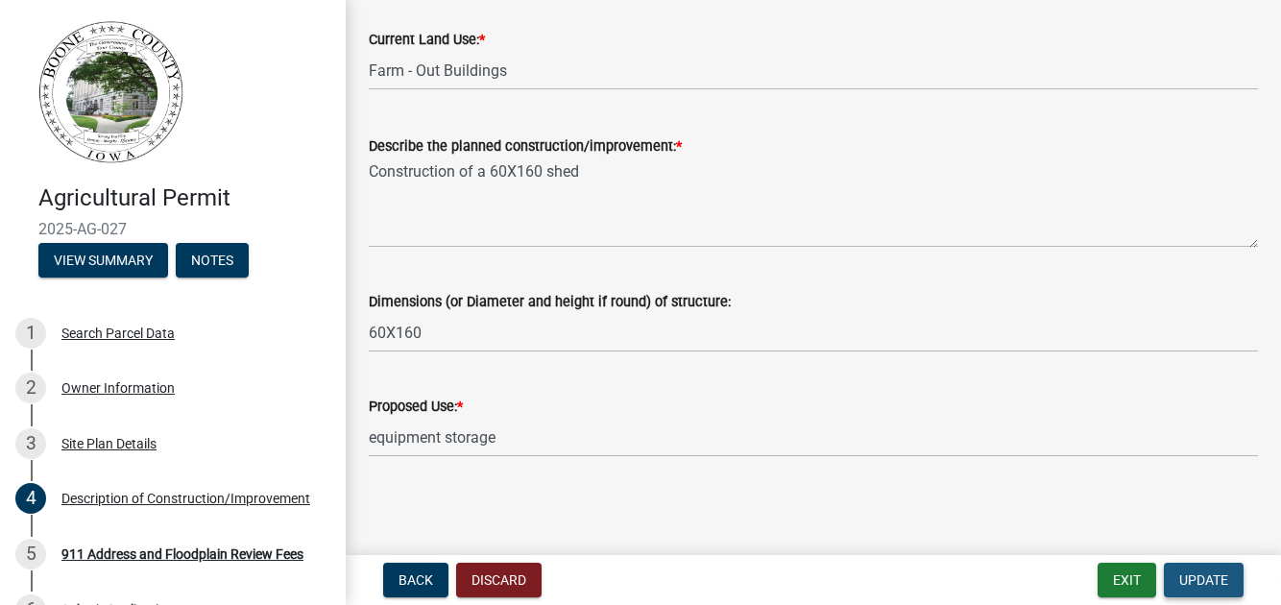
click at [1198, 574] on span "Update" at bounding box center [1203, 579] width 49 height 15
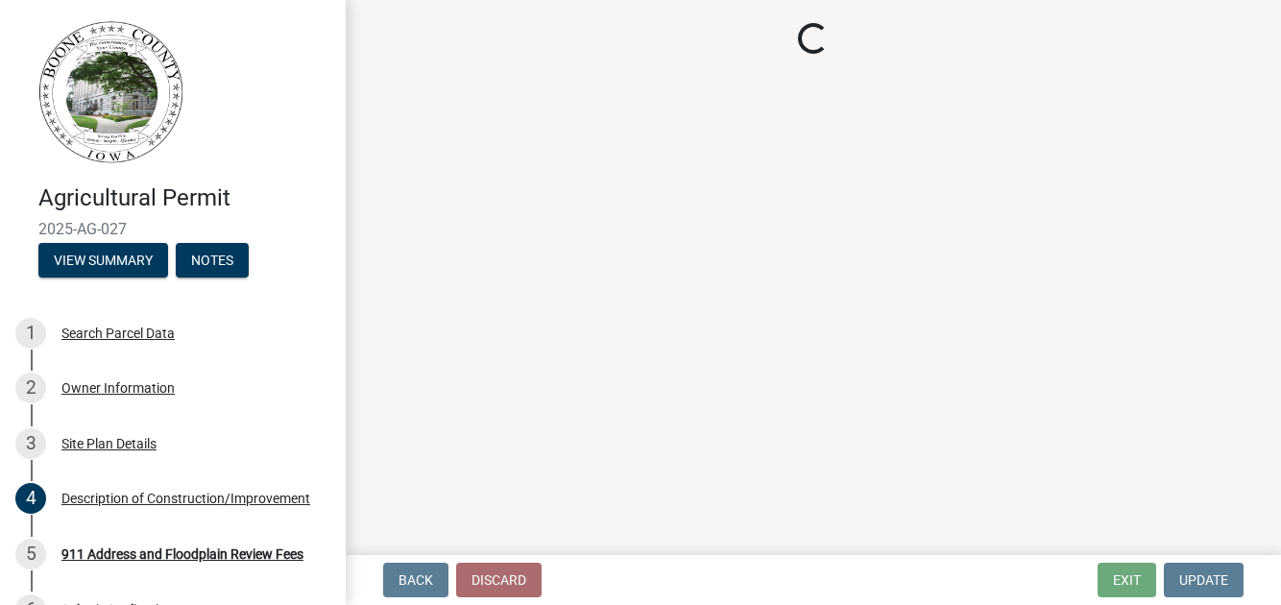
select select "16593230-159b-44e5-bcf4-e657768278d0"
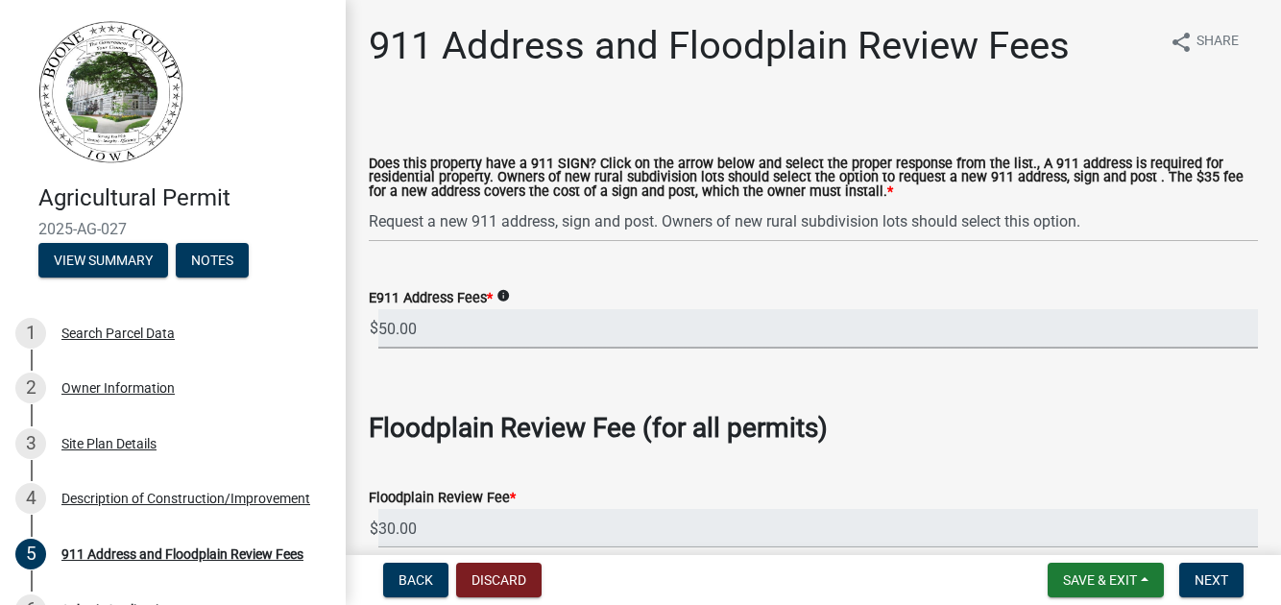
click at [445, 349] on input "50.00" at bounding box center [818, 328] width 880 height 39
click at [428, 349] on input "50.00" at bounding box center [818, 328] width 880 height 39
click at [414, 349] on input "50.00" at bounding box center [818, 328] width 880 height 39
drag, startPoint x: 388, startPoint y: 486, endPoint x: 479, endPoint y: 483, distance: 91.3
click at [479, 349] on div "$ 50.00" at bounding box center [813, 328] width 889 height 39
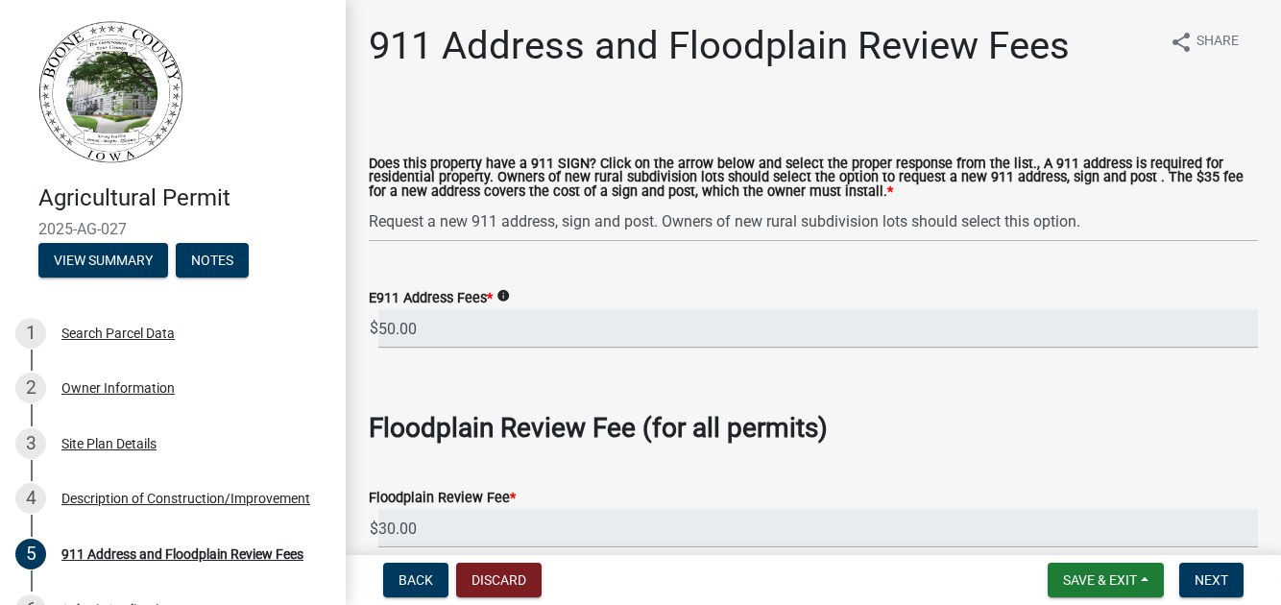
click at [493, 306] on span "*" at bounding box center [490, 298] width 6 height 16
click at [529, 349] on input "50.00" at bounding box center [818, 328] width 880 height 39
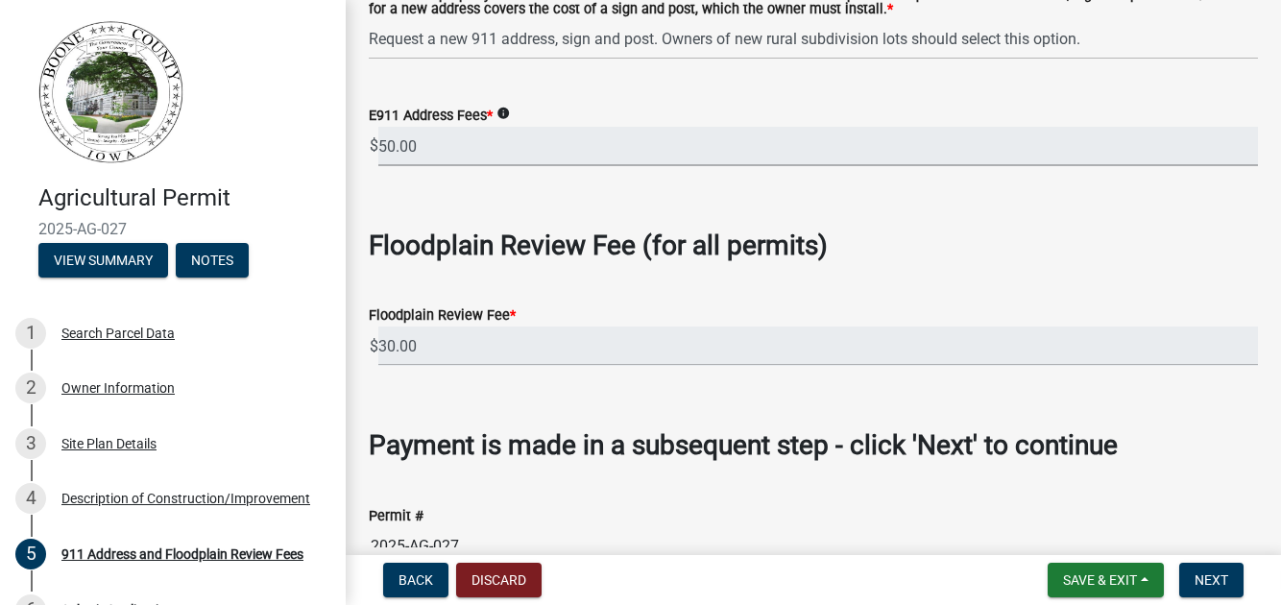
scroll to position [191, 0]
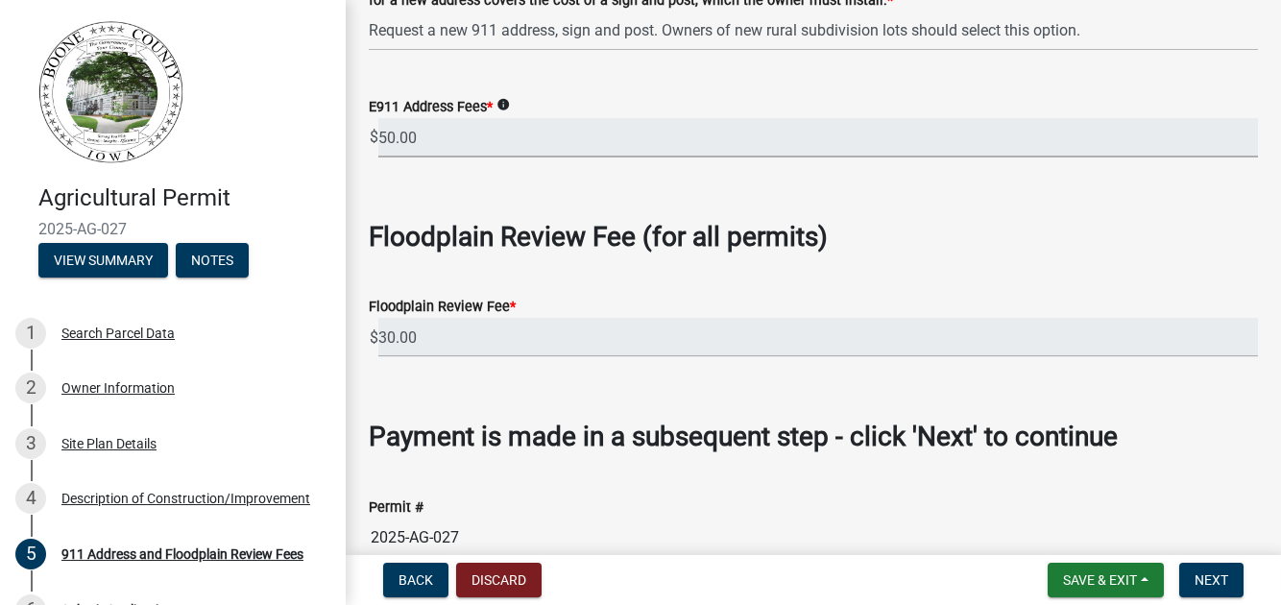
click at [437, 158] on input "50.00" at bounding box center [818, 137] width 880 height 39
click at [542, 567] on button "Discard" at bounding box center [498, 580] width 85 height 35
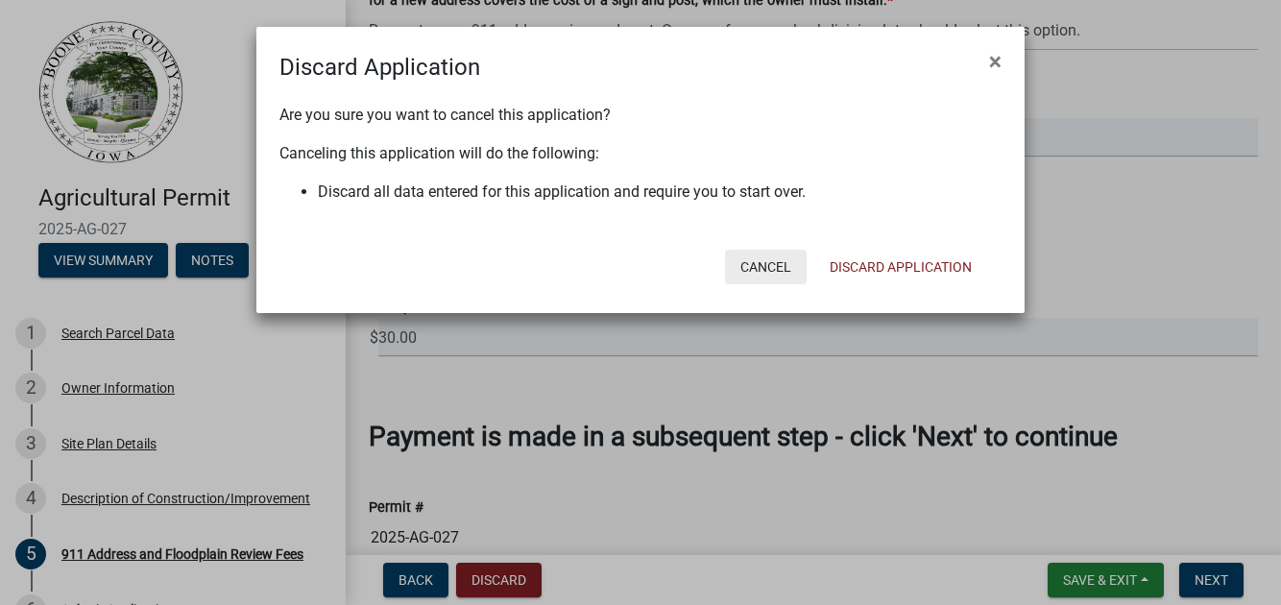
click at [725, 284] on button "Cancel" at bounding box center [766, 267] width 82 height 35
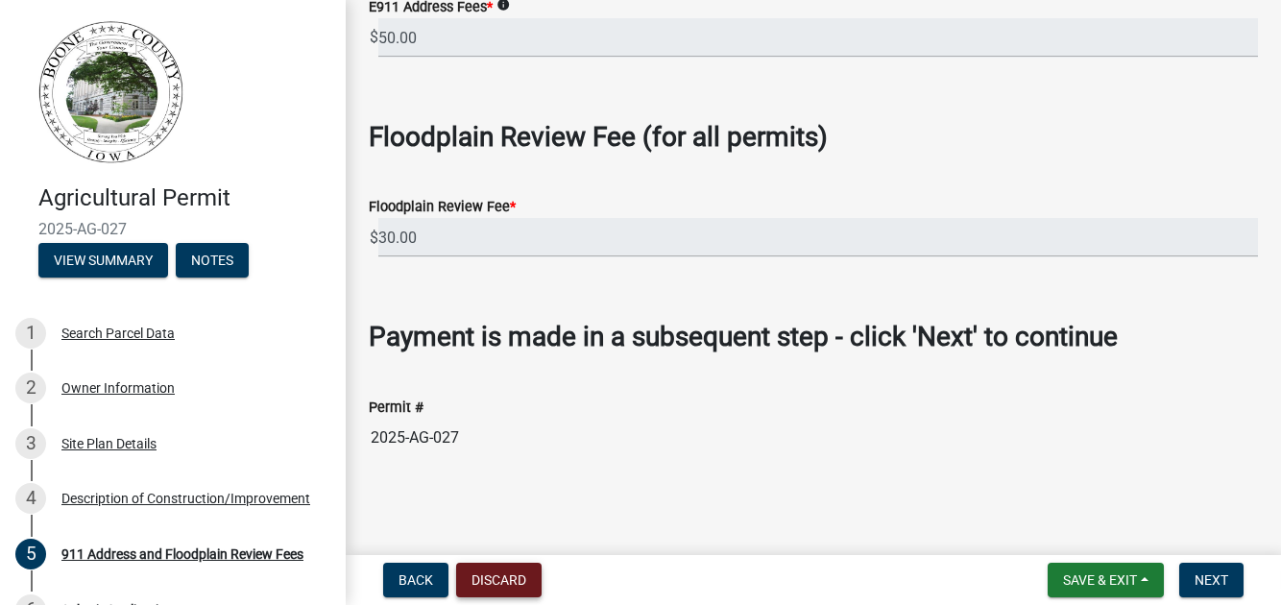
scroll to position [214, 0]
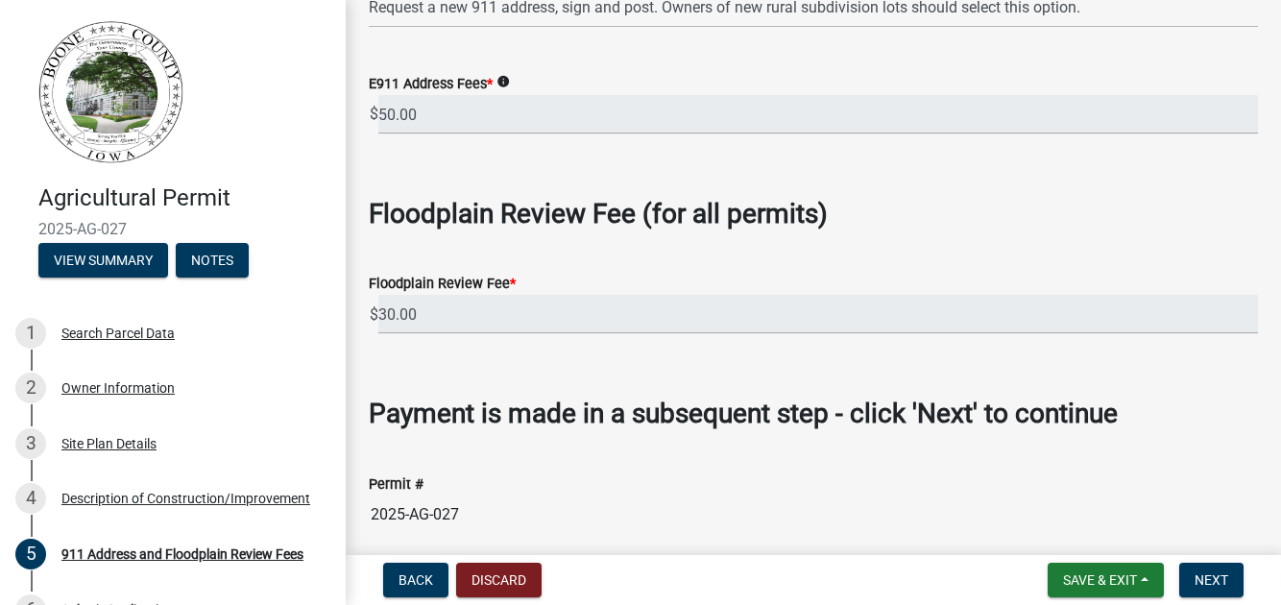
click at [510, 88] on icon "info" at bounding box center [503, 81] width 13 height 13
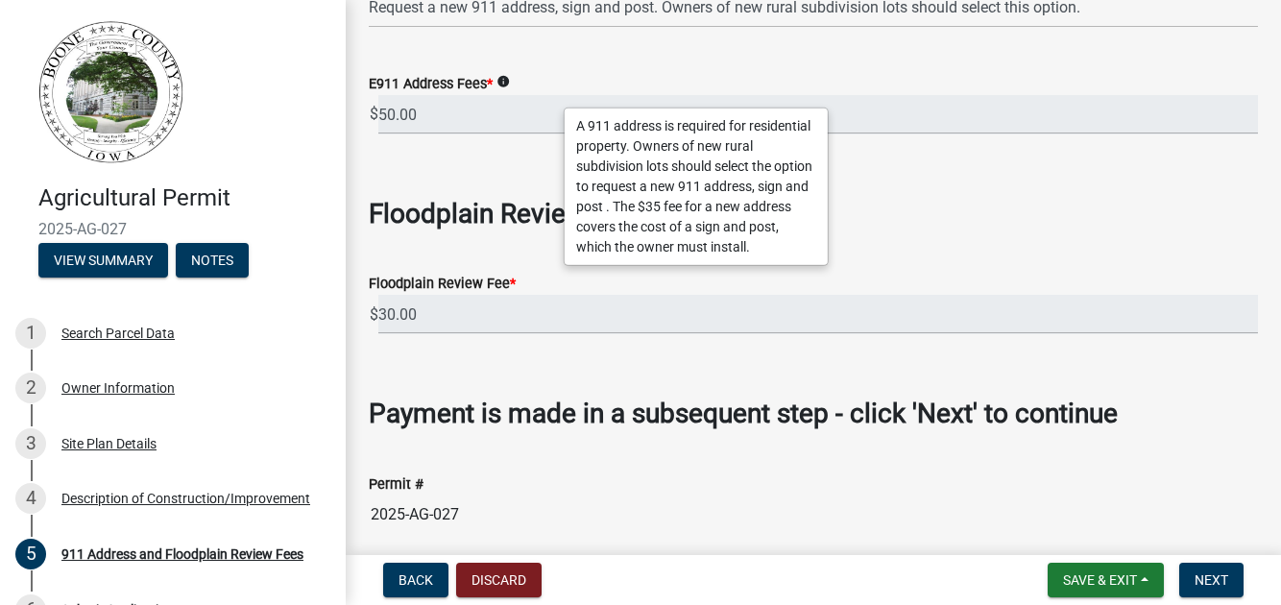
click at [504, 231] on div "Floodplain Review Fee (for all permits)" at bounding box center [813, 191] width 889 height 79
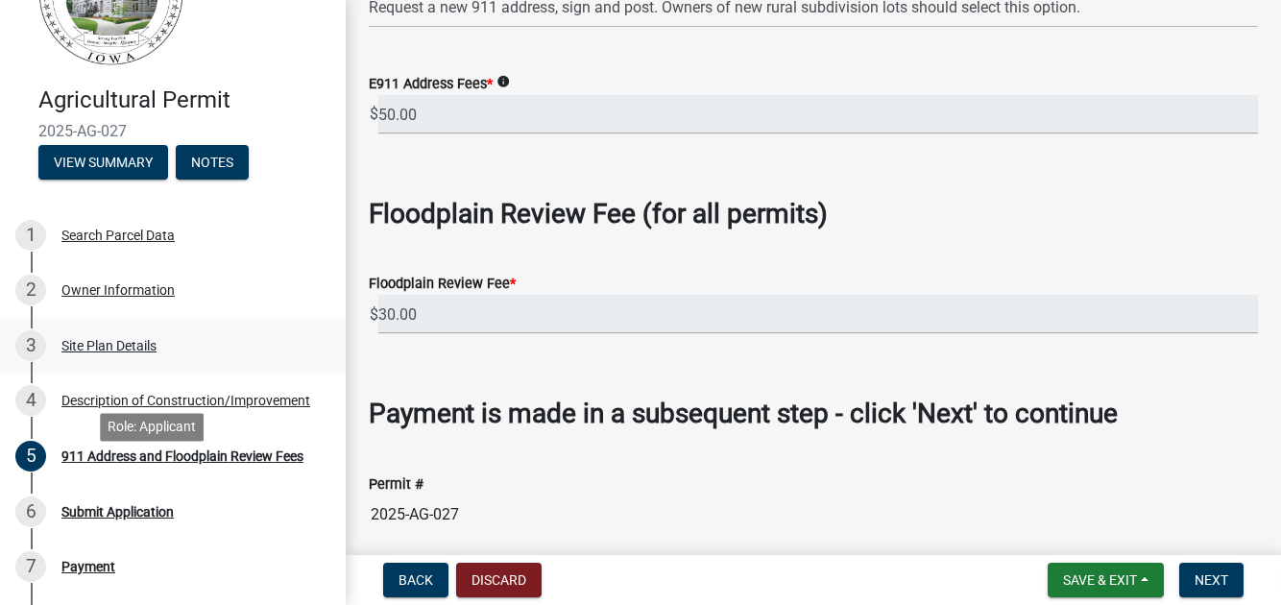
scroll to position [191, 0]
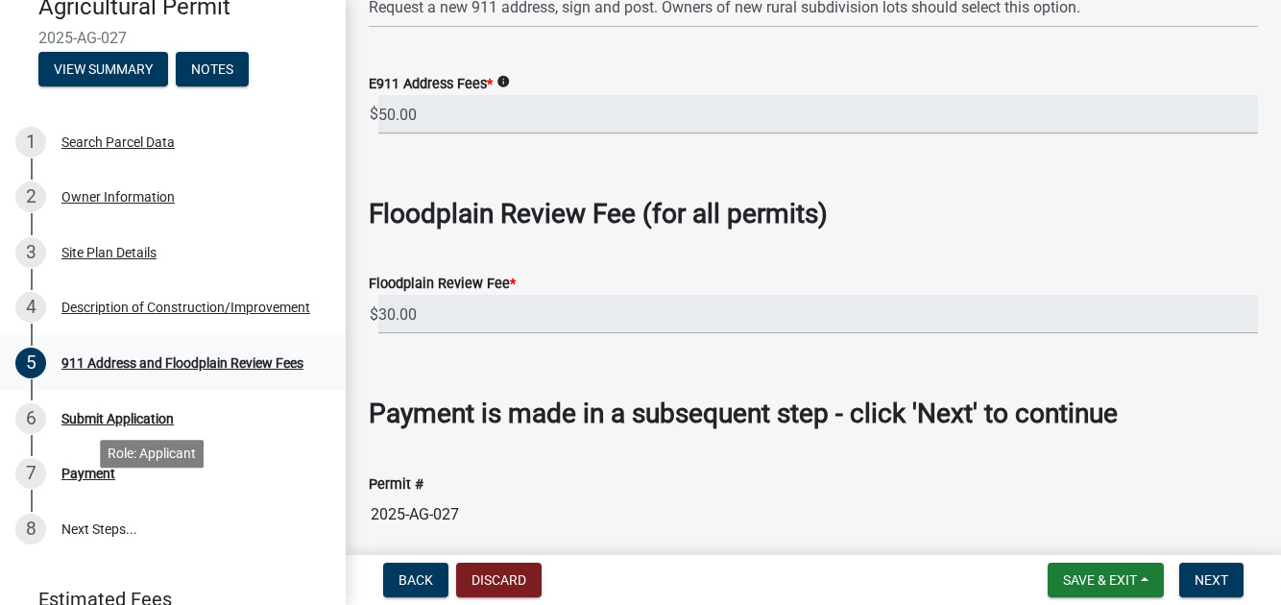
click at [185, 370] on div "911 Address and Floodplain Review Fees" at bounding box center [182, 362] width 242 height 13
click at [435, 134] on input "50.00" at bounding box center [818, 114] width 880 height 39
click at [1161, 134] on input "50.00" at bounding box center [818, 114] width 880 height 39
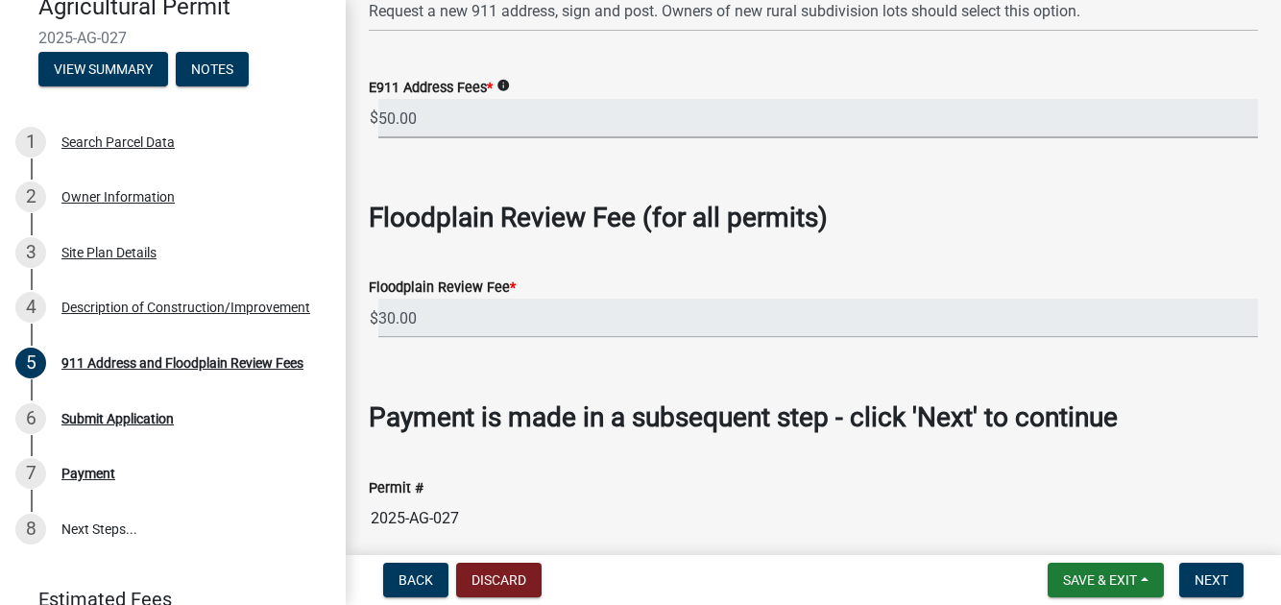
scroll to position [137, 0]
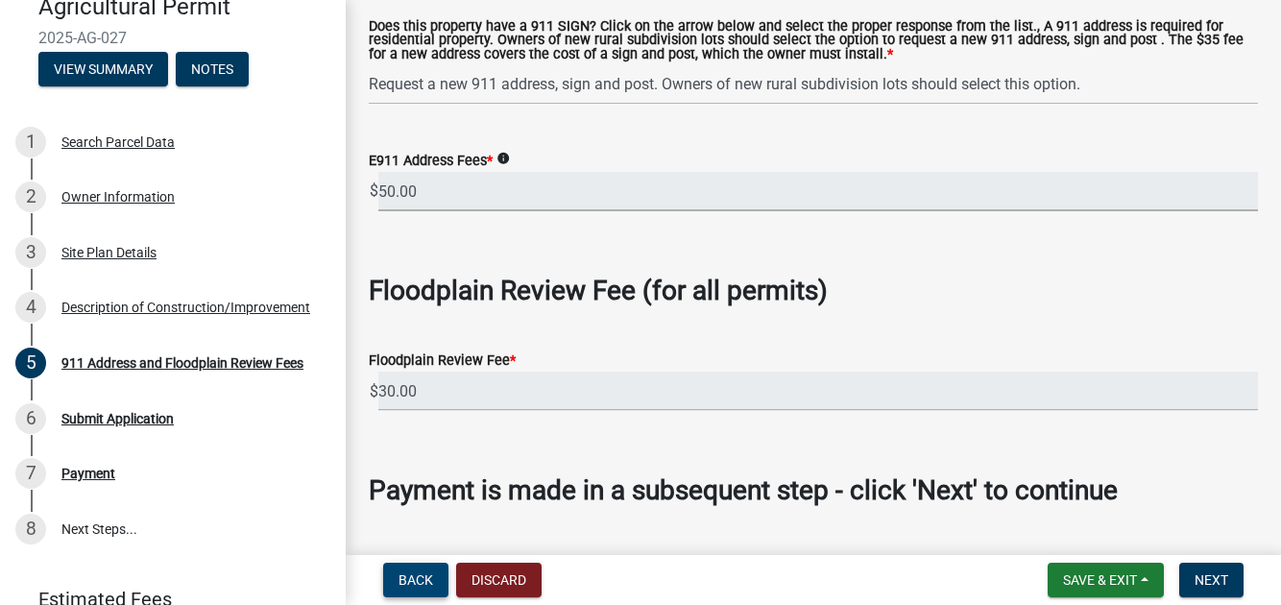
click at [419, 577] on span "Back" at bounding box center [416, 579] width 35 height 15
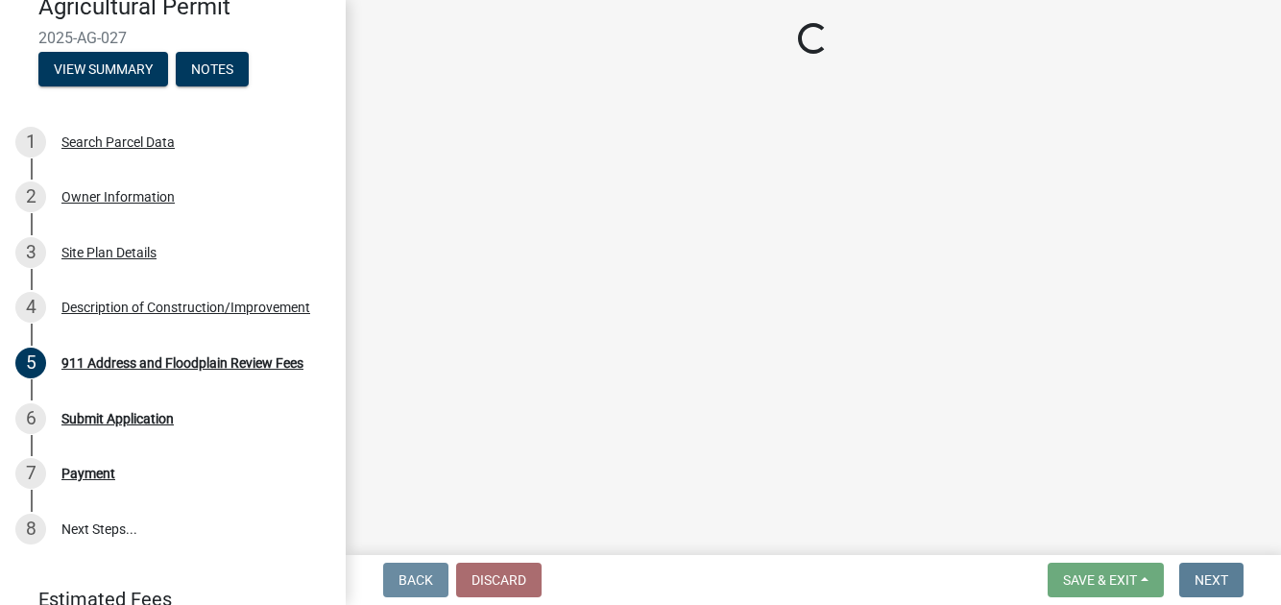
scroll to position [0, 0]
select select "a083ec0b-c4e8-4a1b-b0a0-ef758f50edfa"
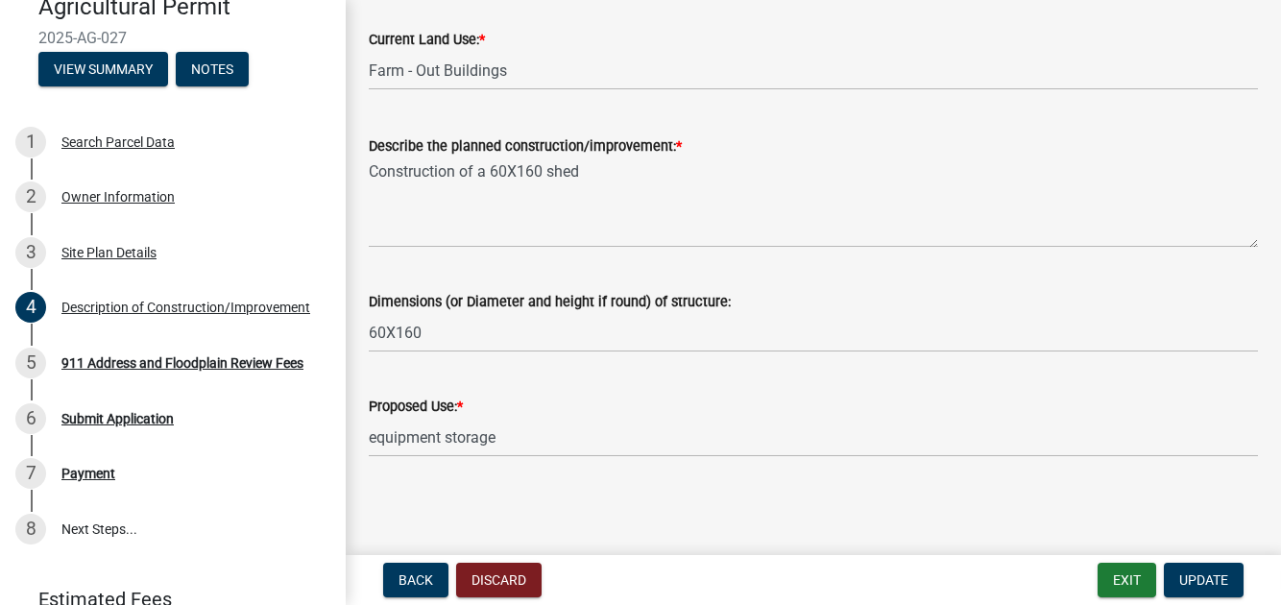
scroll to position [339, 0]
click at [433, 575] on span "Back" at bounding box center [416, 579] width 35 height 15
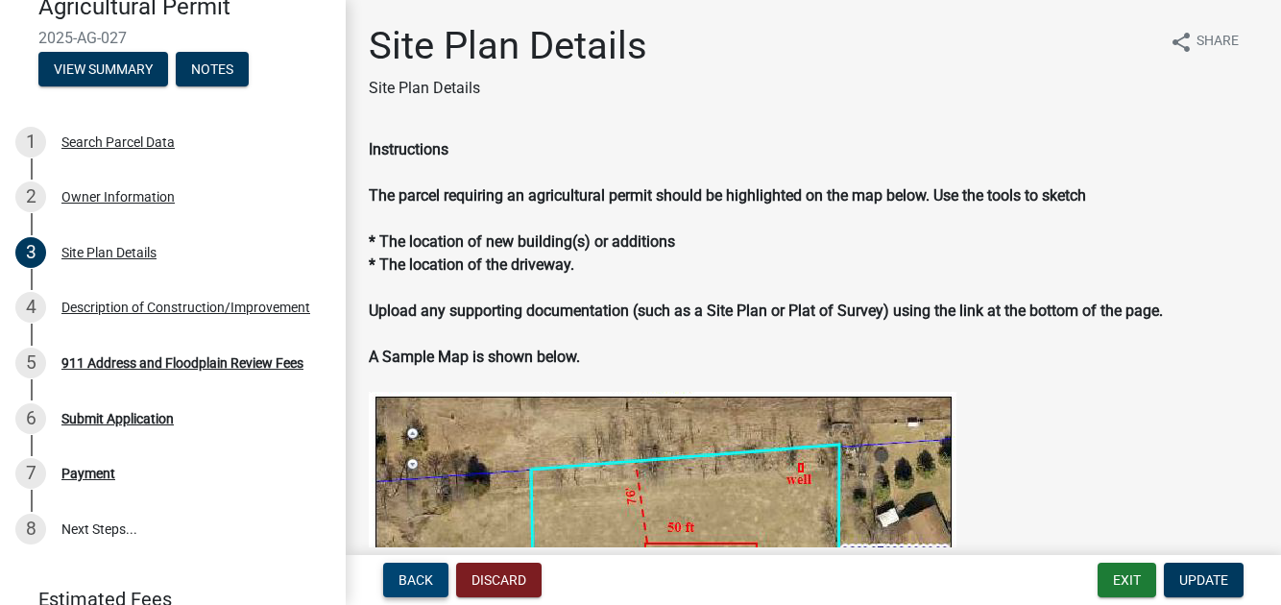
click at [433, 575] on span "Back" at bounding box center [416, 579] width 35 height 15
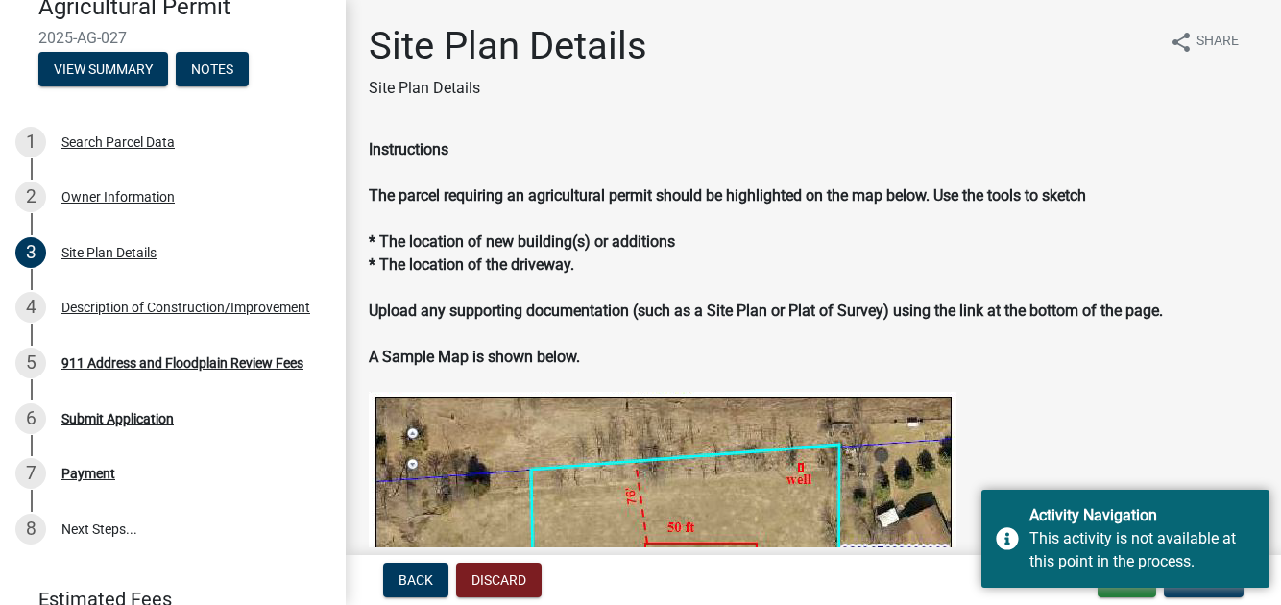
click at [1097, 283] on div "Instructions The parcel requiring an agricultural permit should be highlighted …" at bounding box center [813, 460] width 889 height 644
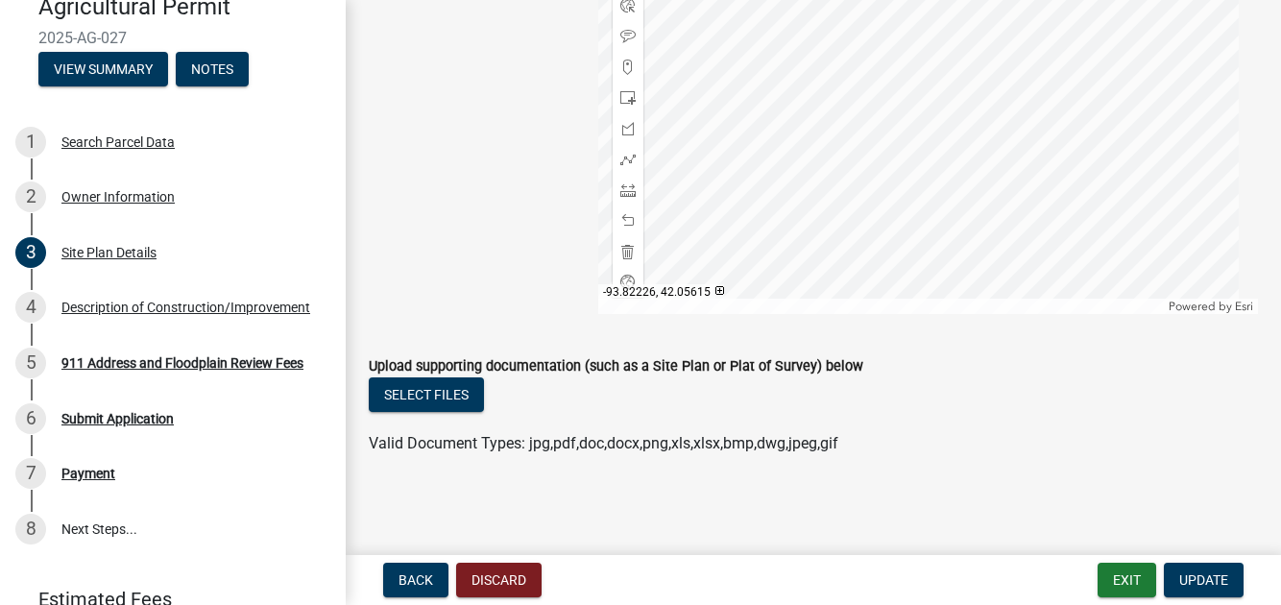
scroll to position [1249, 0]
click at [623, 259] on span at bounding box center [627, 251] width 15 height 15
click at [626, 75] on span at bounding box center [627, 67] width 15 height 15
click at [919, 238] on div at bounding box center [928, 74] width 660 height 480
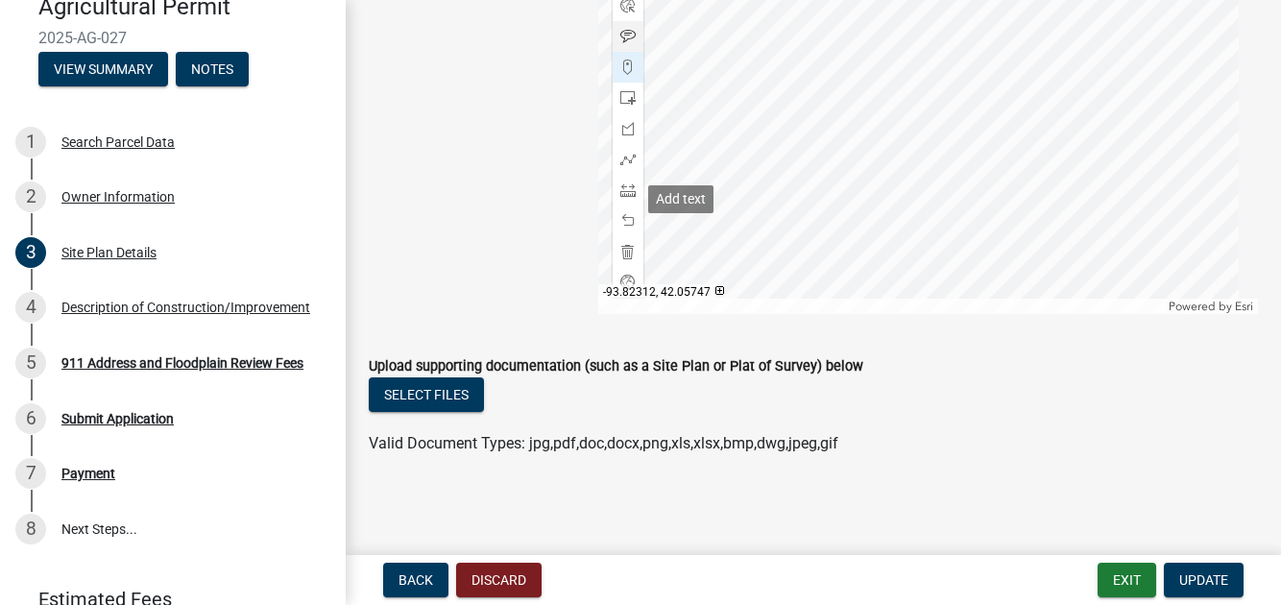
click at [622, 44] on span at bounding box center [627, 36] width 15 height 15
click at [899, 219] on div at bounding box center [928, 74] width 660 height 480
click at [1179, 572] on span "Update" at bounding box center [1203, 579] width 49 height 15
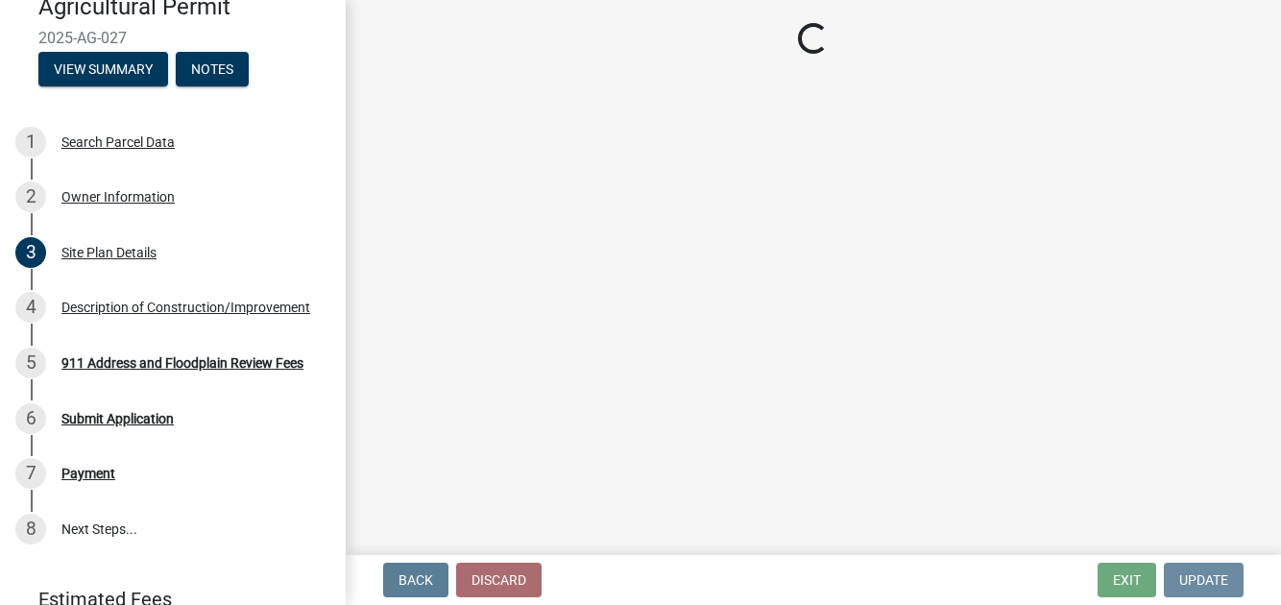
scroll to position [0, 0]
select select "16593230-159b-44e5-bcf4-e657768278d0"
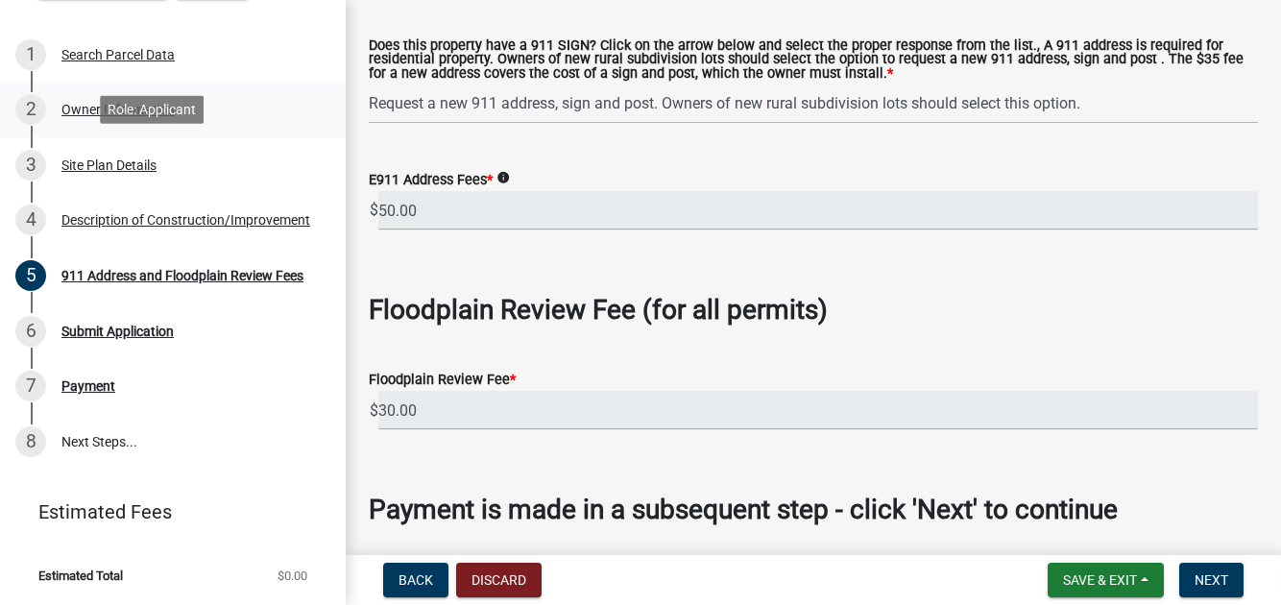
scroll to position [511, 0]
click at [175, 269] on div "911 Address and Floodplain Review Fees" at bounding box center [182, 275] width 242 height 13
click at [462, 187] on label "E911 Address Fees *" at bounding box center [431, 180] width 124 height 13
click at [462, 231] on input "50.00" at bounding box center [818, 210] width 880 height 39
click at [393, 187] on label "E911 Address Fees *" at bounding box center [431, 180] width 124 height 13
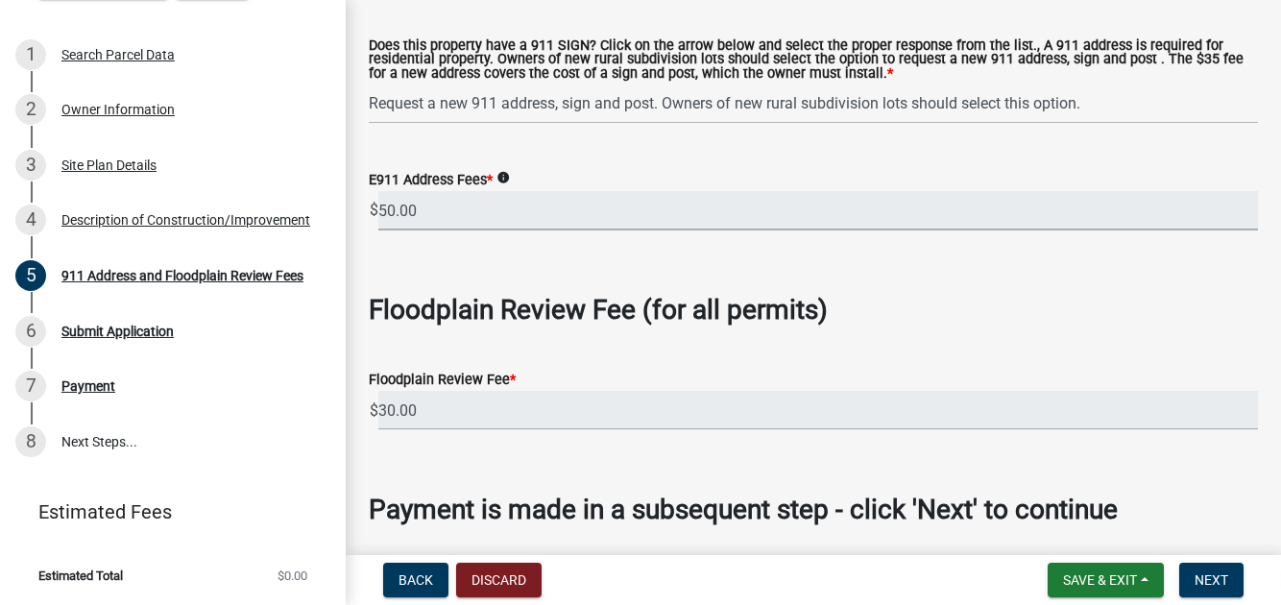
click at [393, 231] on input "50.00" at bounding box center [818, 210] width 880 height 39
click at [393, 187] on label "E911 Address Fees *" at bounding box center [431, 180] width 124 height 13
click at [393, 231] on input "50.00" at bounding box center [818, 210] width 880 height 39
click at [438, 187] on label "E911 Address Fees *" at bounding box center [431, 180] width 124 height 13
click at [438, 231] on input "50.00" at bounding box center [818, 210] width 880 height 39
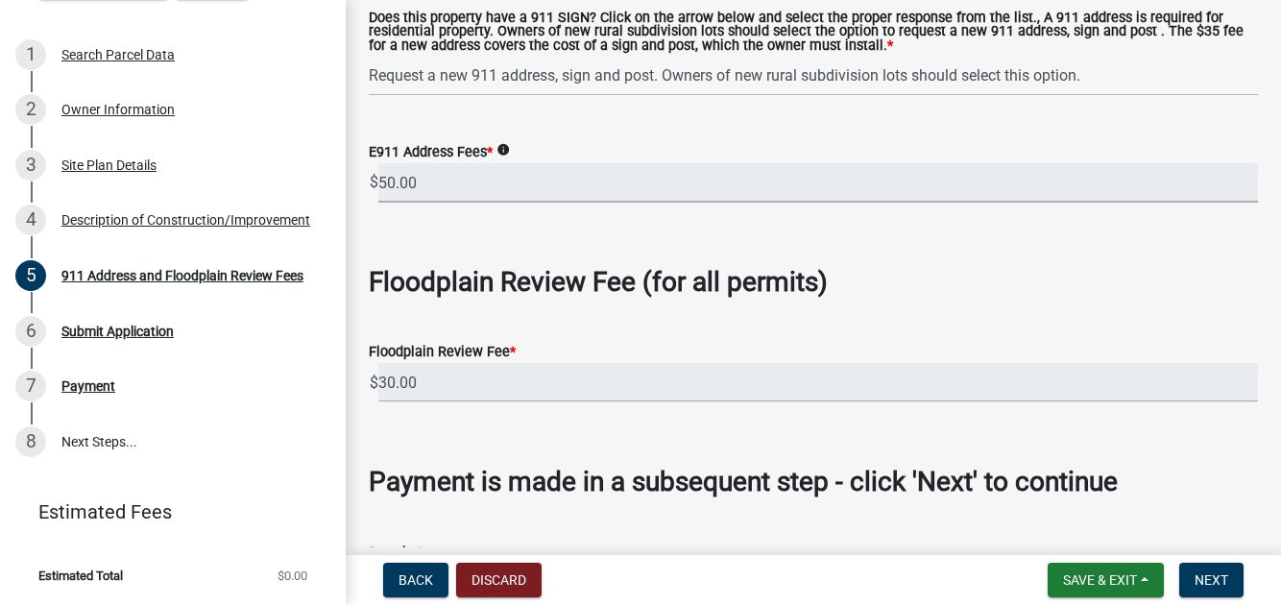
scroll to position [118, 0]
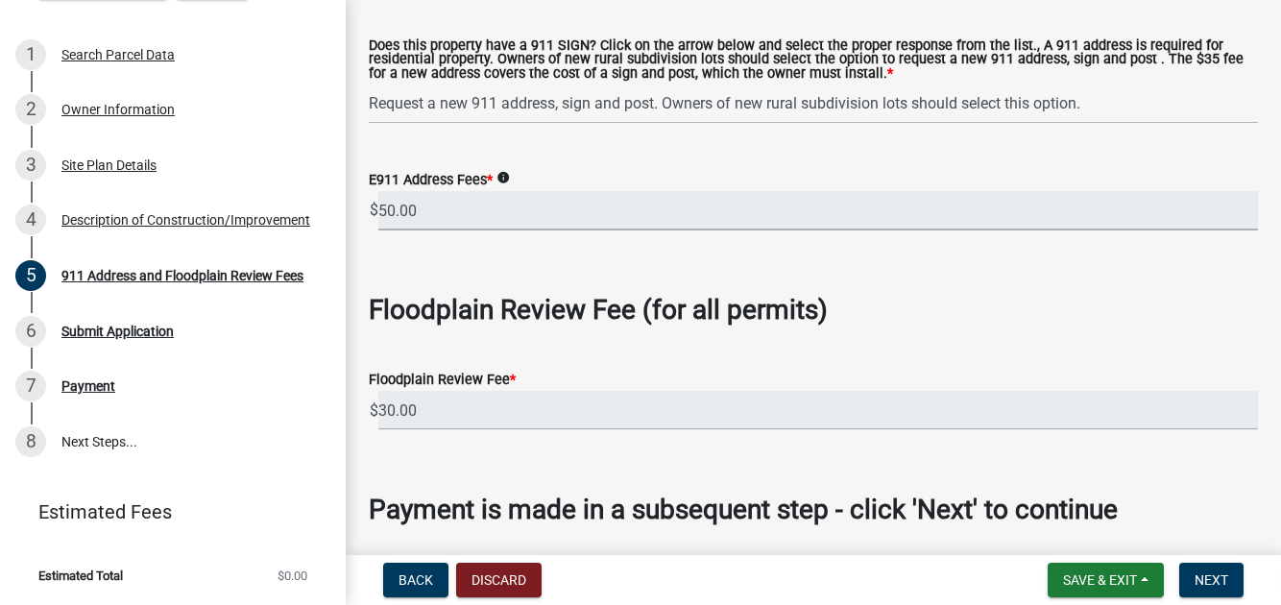
click at [510, 184] on icon "info" at bounding box center [503, 177] width 13 height 13
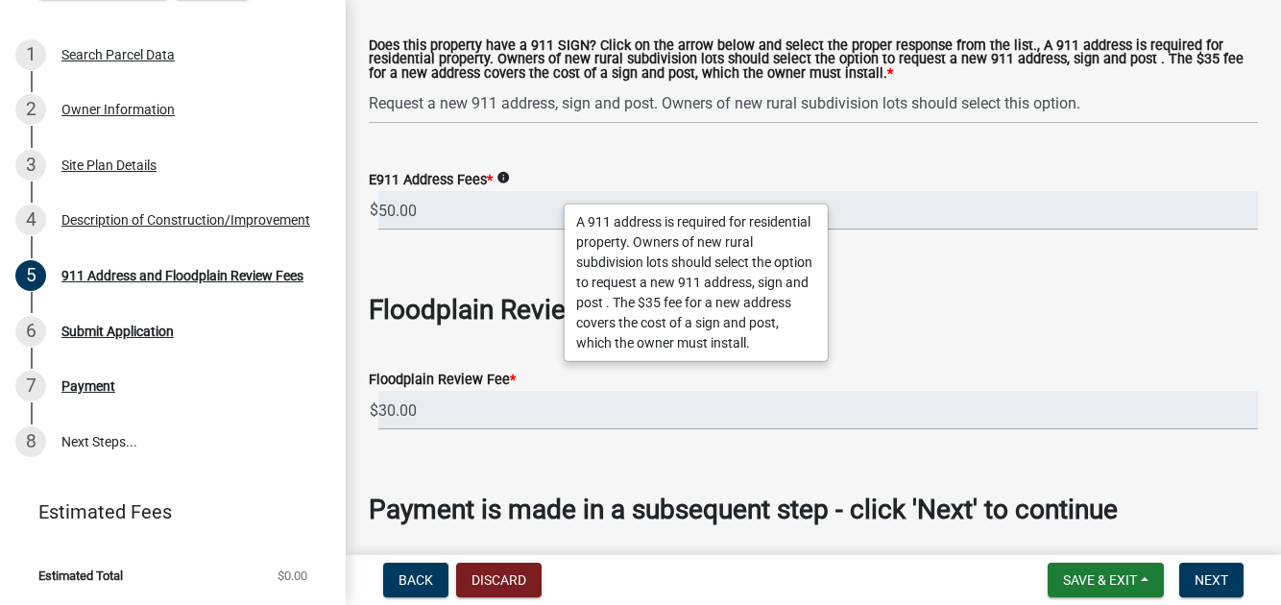
click at [510, 184] on icon "info" at bounding box center [503, 177] width 13 height 13
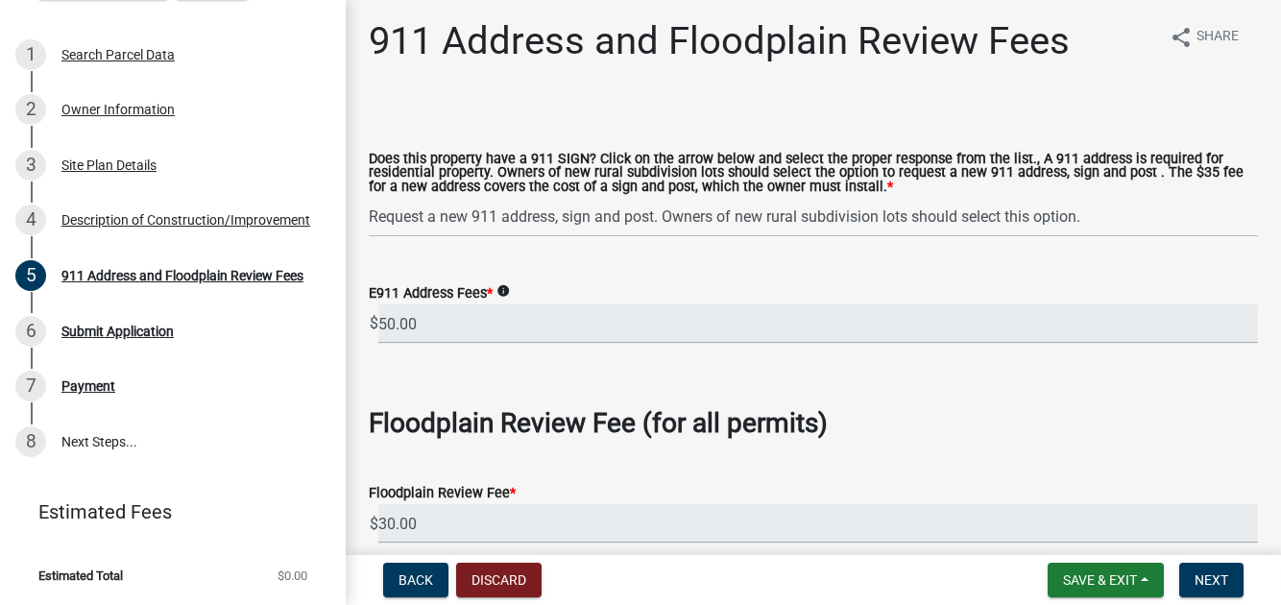
scroll to position [0, 0]
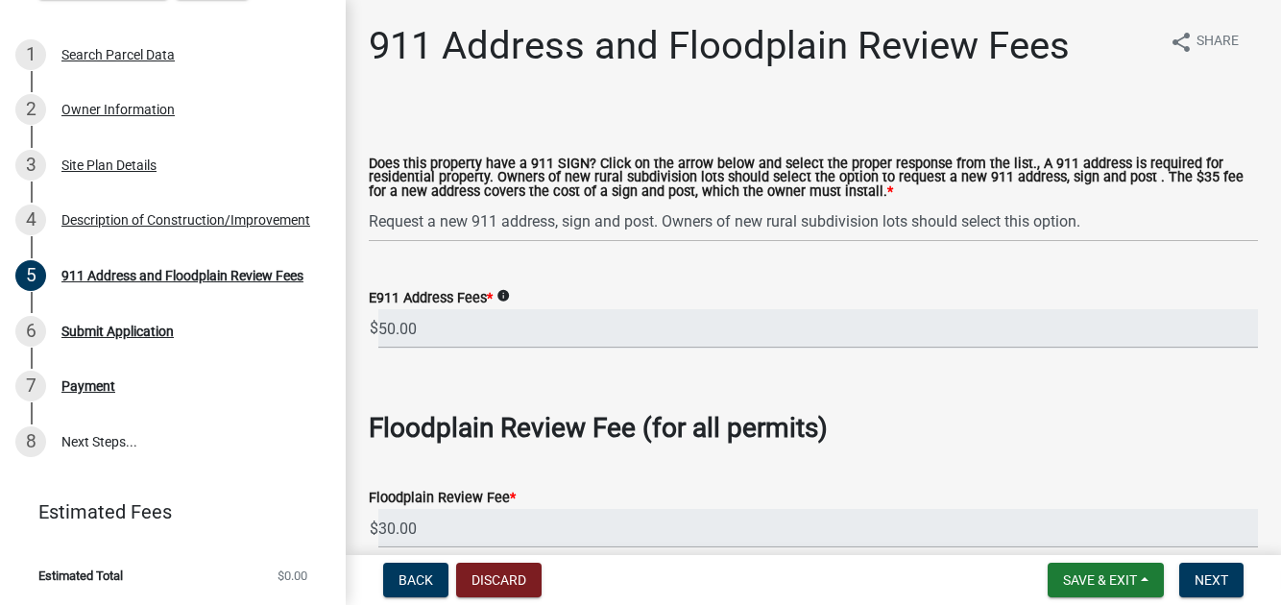
click at [493, 305] on label "E911 Address Fees *" at bounding box center [431, 298] width 124 height 13
click at [493, 349] on input "50.00" at bounding box center [818, 328] width 880 height 39
click at [459, 349] on input "50.00" at bounding box center [818, 328] width 880 height 39
drag, startPoint x: 1055, startPoint y: 473, endPoint x: 1070, endPoint y: 473, distance: 14.4
click at [1056, 349] on input "50.00" at bounding box center [818, 328] width 880 height 39
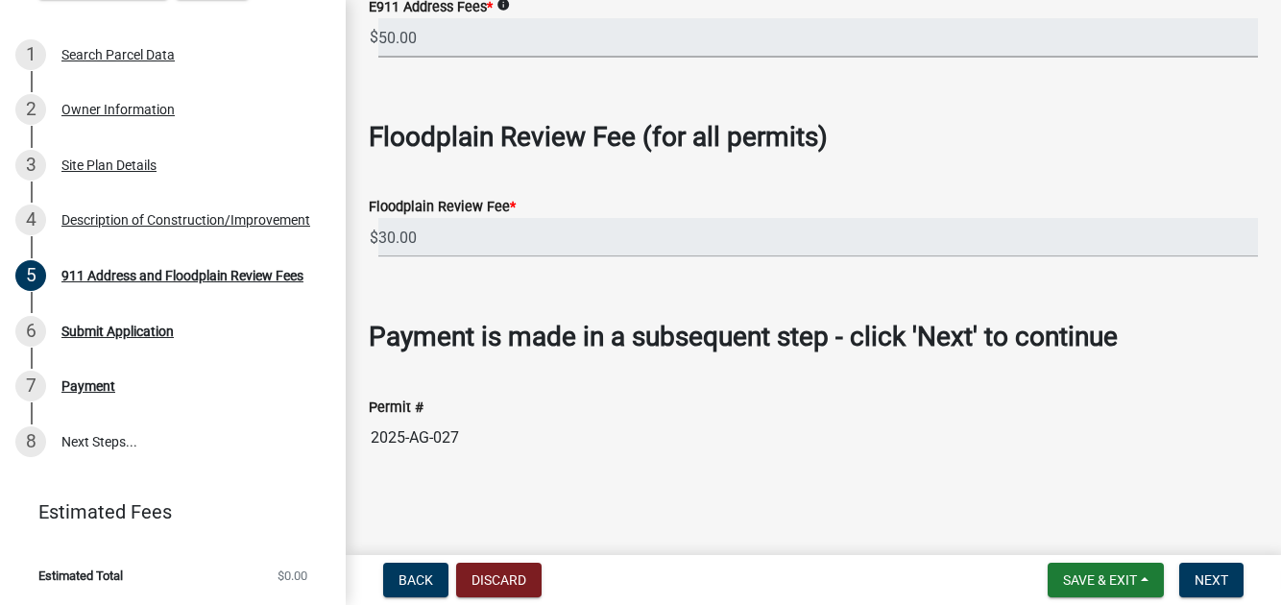
scroll to position [383, 0]
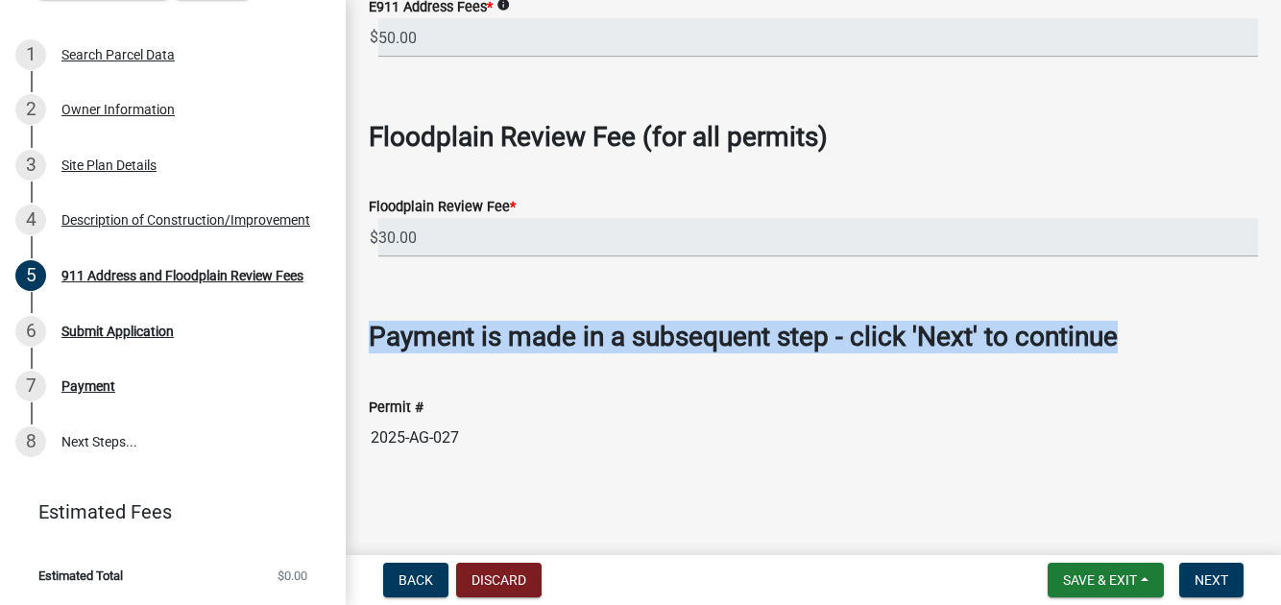
click at [1266, 490] on div "911 Address and Floodplain Review Fees share Share Does this property have a 91…" at bounding box center [813, 111] width 935 height 758
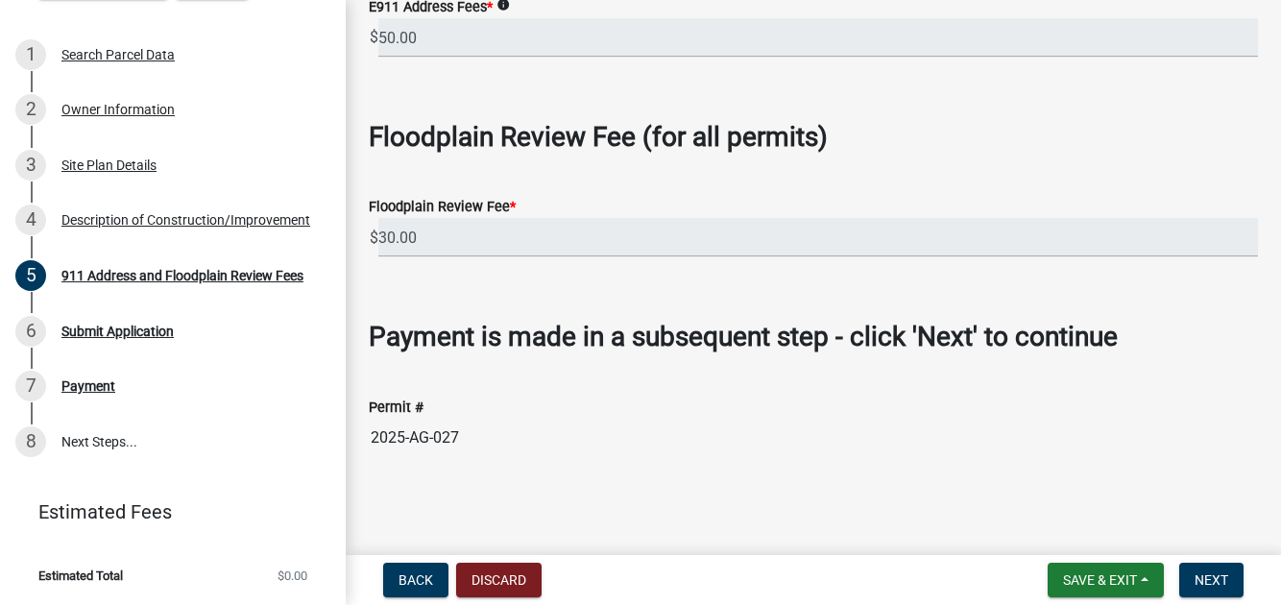
scroll to position [598, 0]
click at [1266, 536] on main "911 Address and Floodplain Review Fees share Share Does this property have a 91…" at bounding box center [813, 273] width 935 height 547
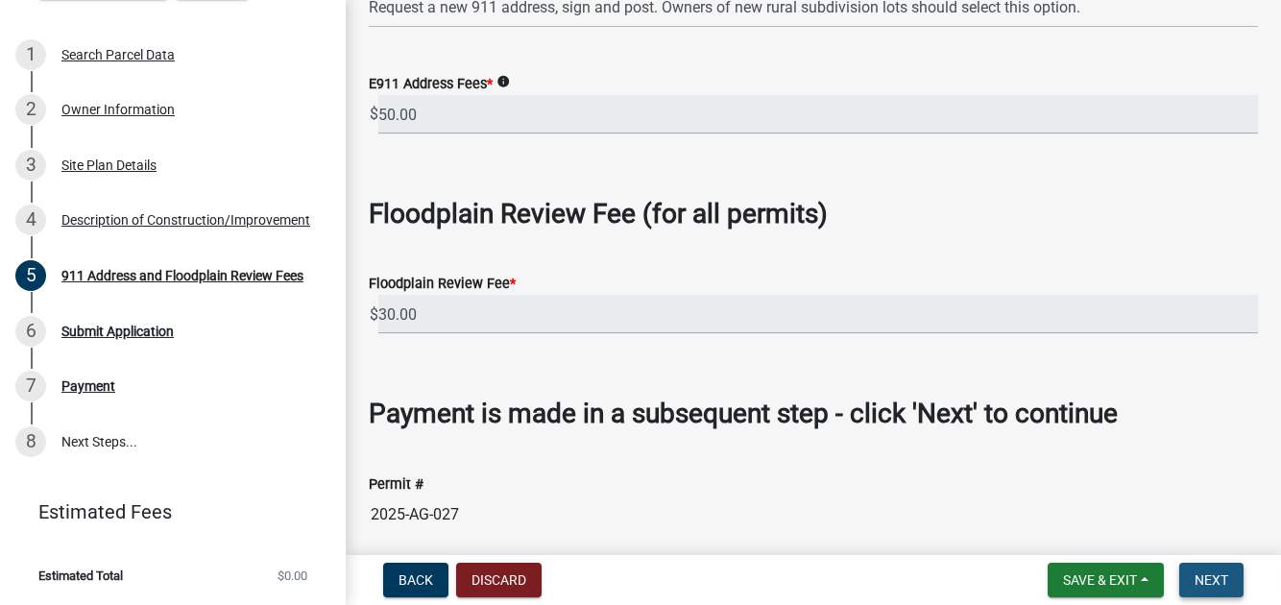
drag, startPoint x: 1187, startPoint y: 563, endPoint x: 1190, endPoint y: 548, distance: 14.7
click at [1195, 572] on span "Next" at bounding box center [1212, 579] width 34 height 15
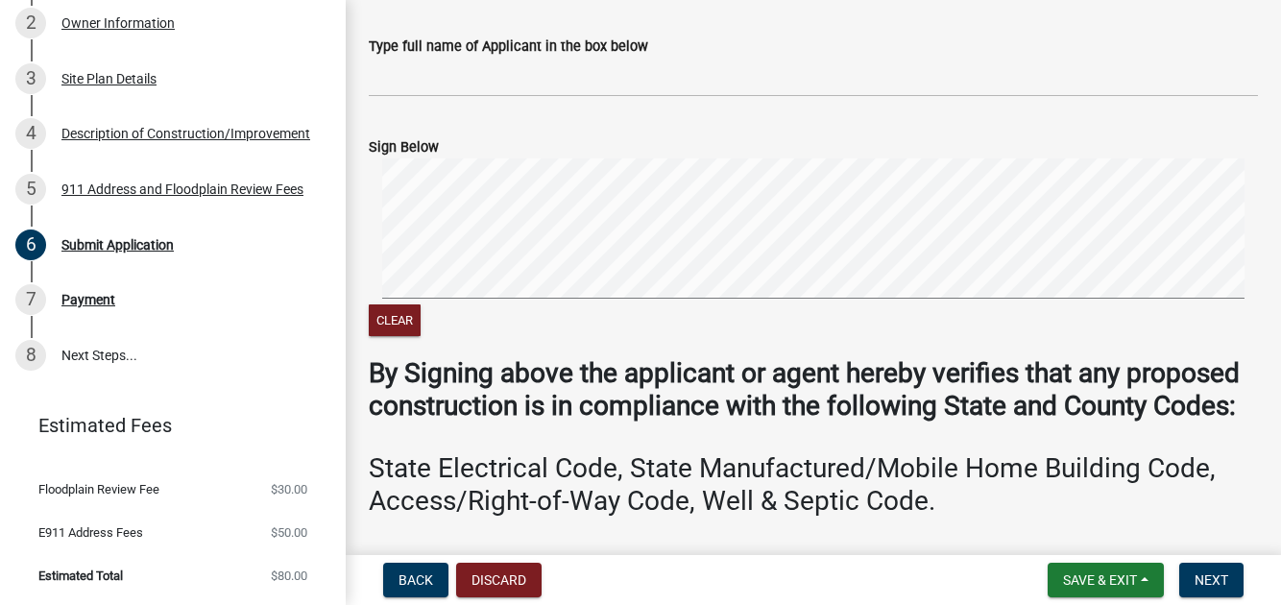
scroll to position [635, 0]
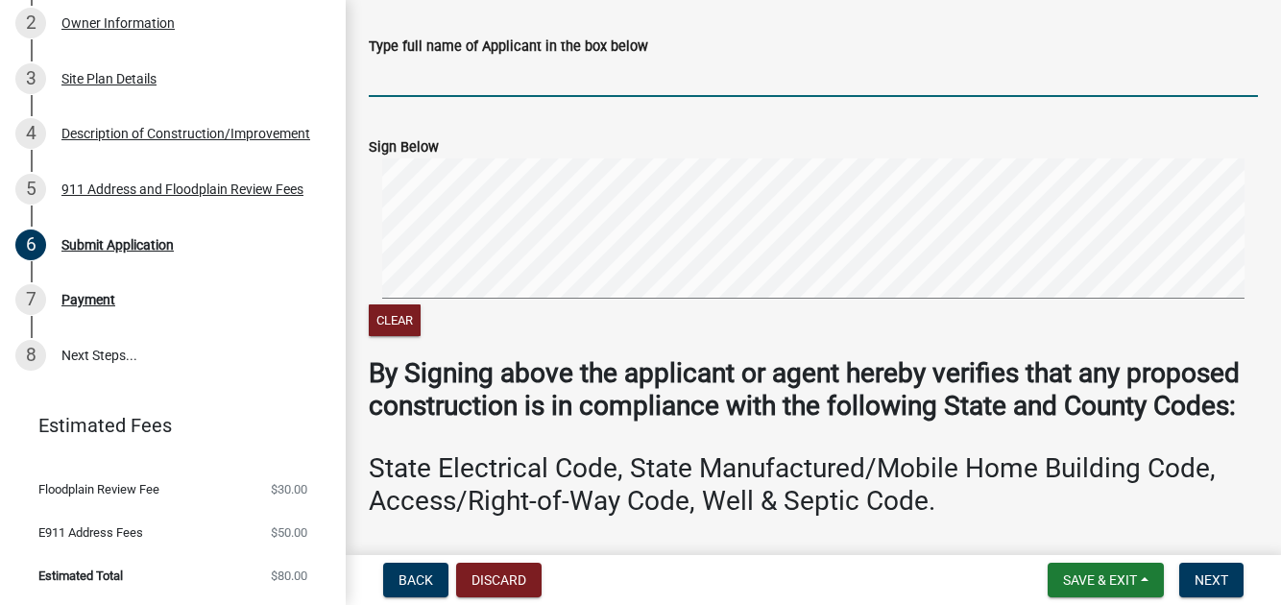
click at [417, 97] on input "Type full name of Applicant in the box below" at bounding box center [813, 77] width 889 height 39
type input "John D. Jordan"
click at [414, 336] on button "Clear" at bounding box center [395, 320] width 52 height 32
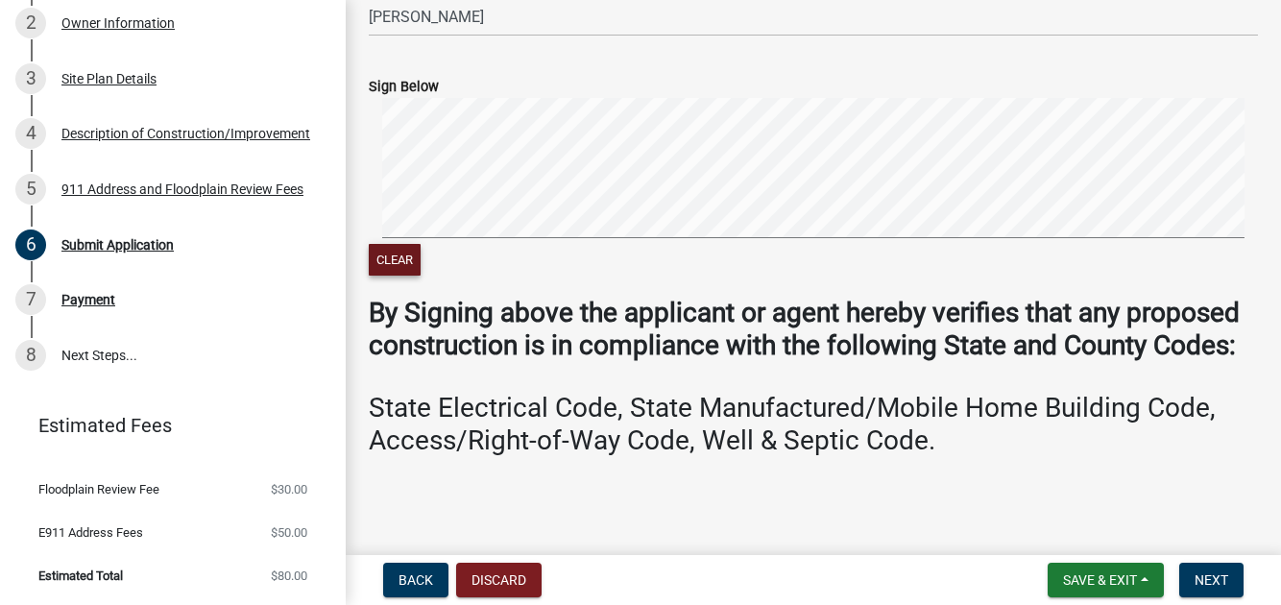
scroll to position [672, 0]
click at [404, 244] on button "Clear" at bounding box center [395, 260] width 52 height 32
click at [410, 276] on button "Clear" at bounding box center [395, 260] width 52 height 32
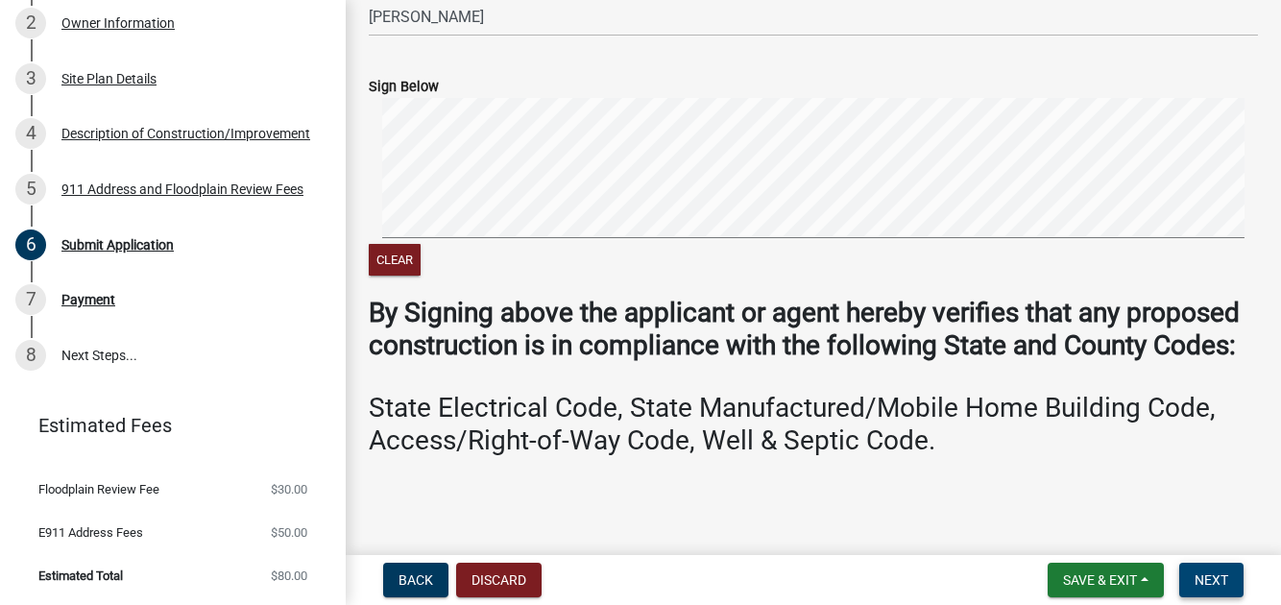
click at [1195, 572] on span "Next" at bounding box center [1212, 579] width 34 height 15
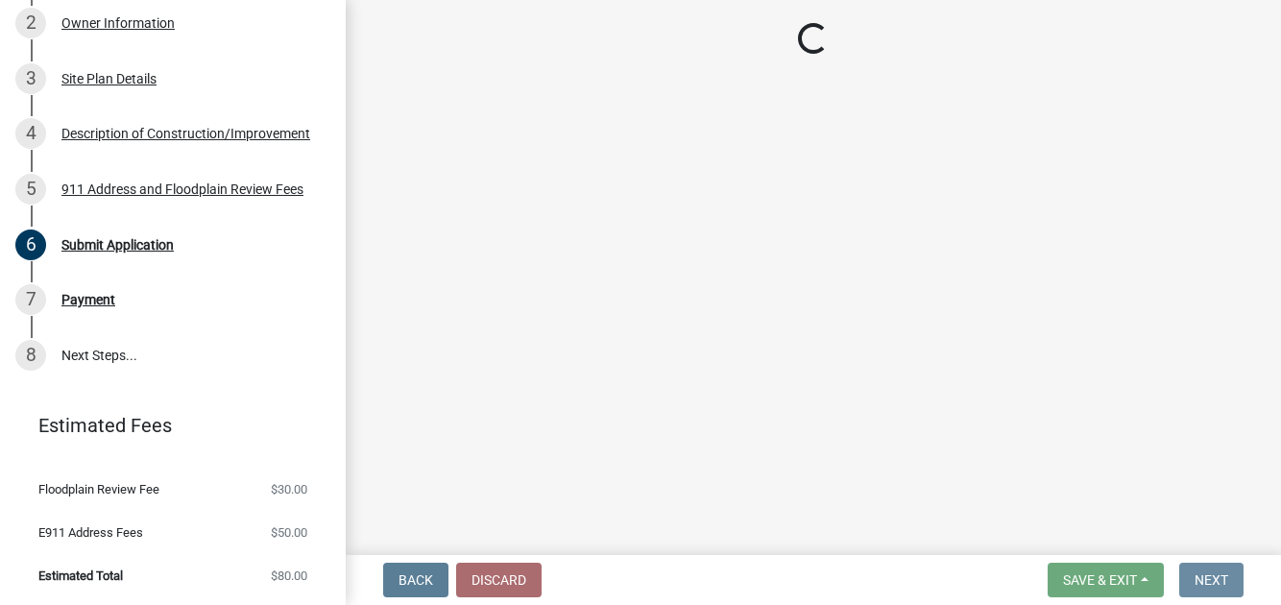
scroll to position [0, 0]
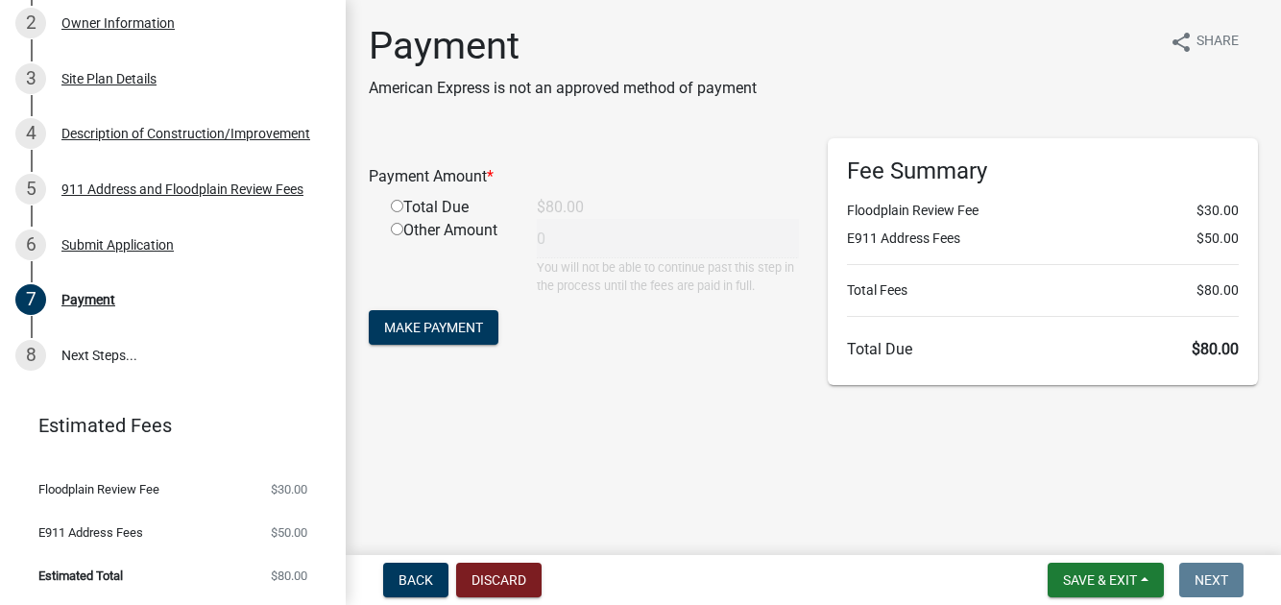
click at [403, 212] on input "radio" at bounding box center [397, 206] width 12 height 12
radio input "true"
type input "80"
click at [462, 335] on span "Make Payment" at bounding box center [433, 327] width 99 height 15
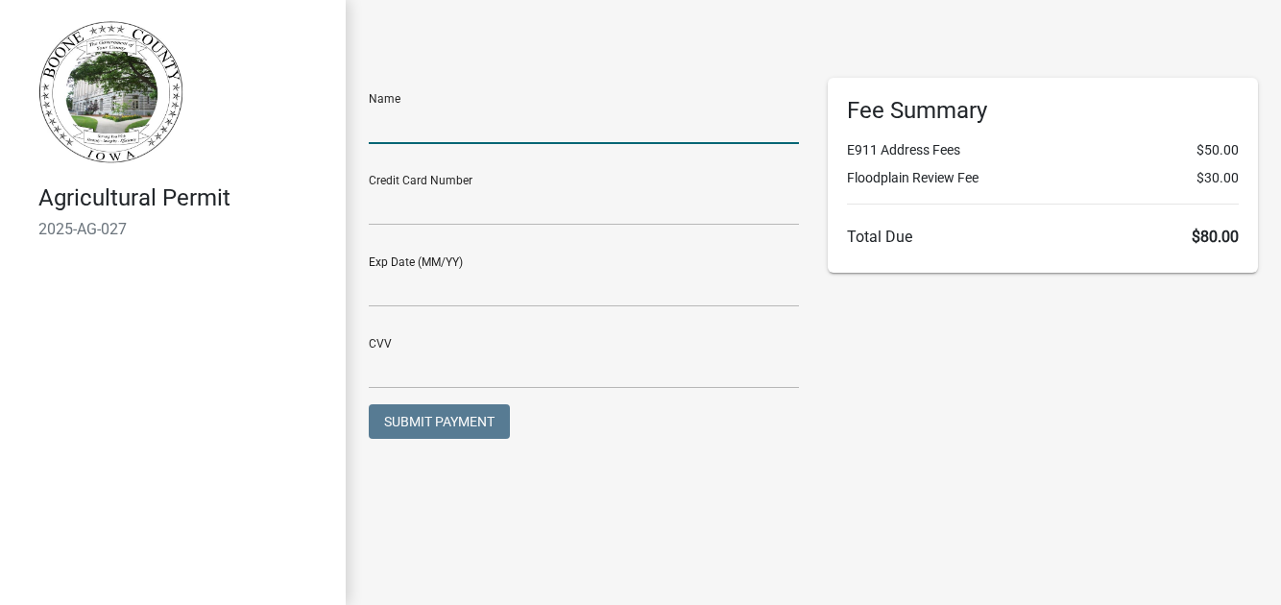
click at [405, 144] on input "text" at bounding box center [584, 124] width 430 height 39
type input "John D Jordan"
click at [384, 226] on input "text" at bounding box center [584, 205] width 430 height 39
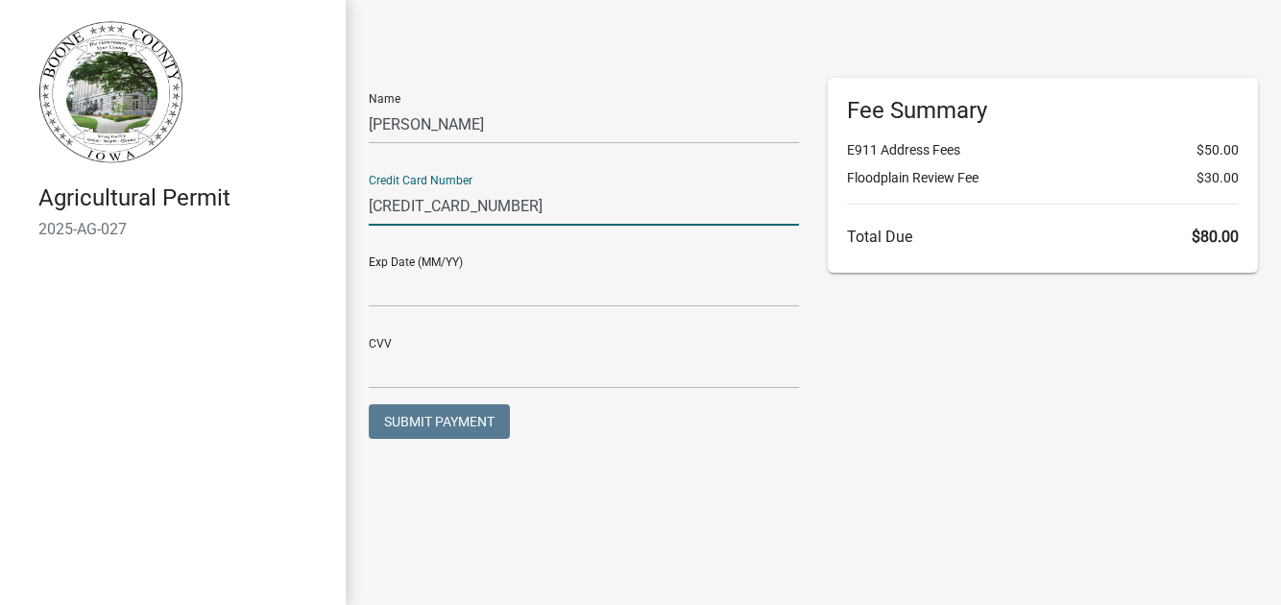
type input "5463257623468514"
click at [408, 307] on input "text" at bounding box center [584, 287] width 430 height 39
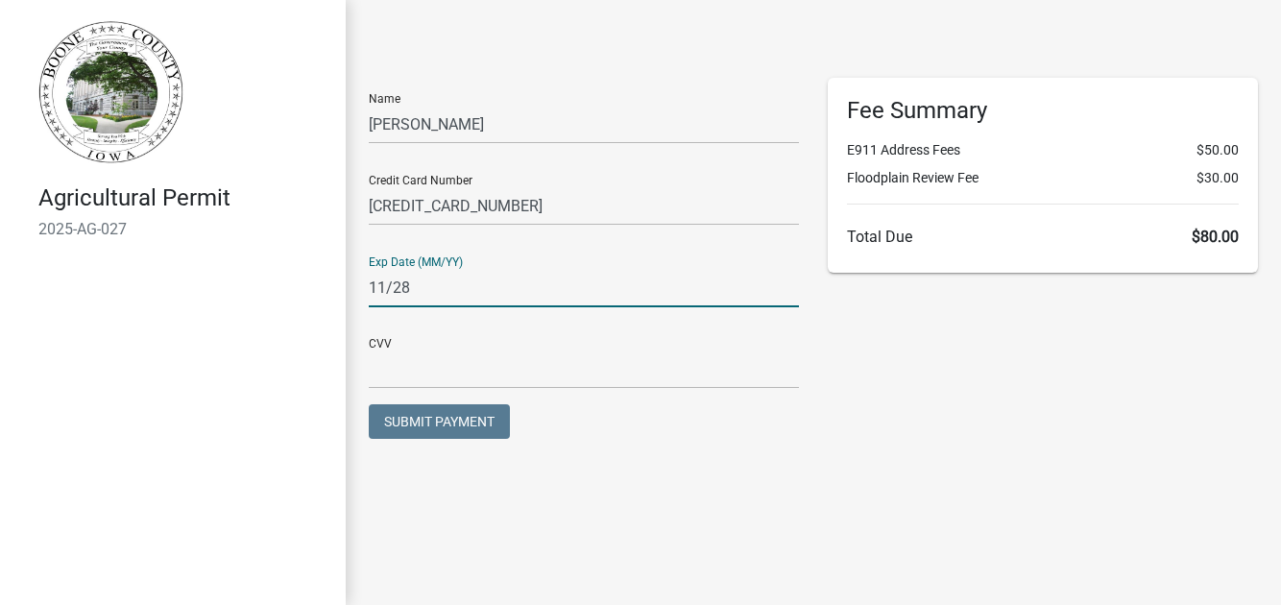
type input "11/28"
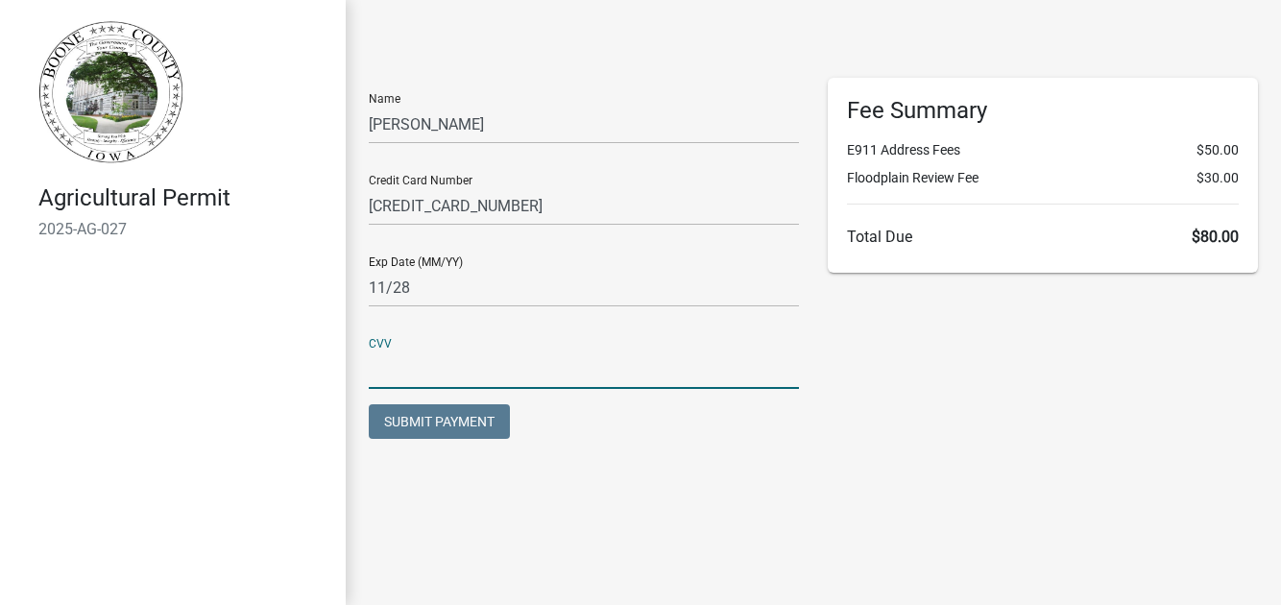
click at [389, 389] on input "text" at bounding box center [584, 369] width 430 height 39
type input "217"
click at [488, 429] on span "Submit Payment" at bounding box center [439, 421] width 110 height 15
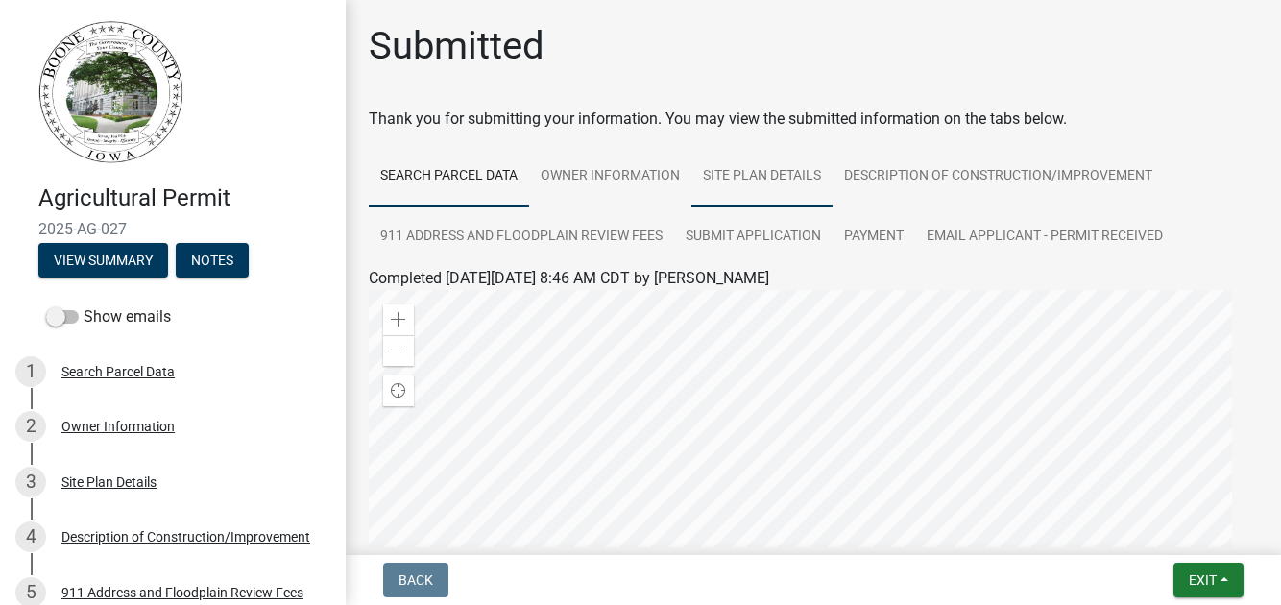
click at [833, 207] on link "Site Plan Details" at bounding box center [762, 176] width 141 height 61
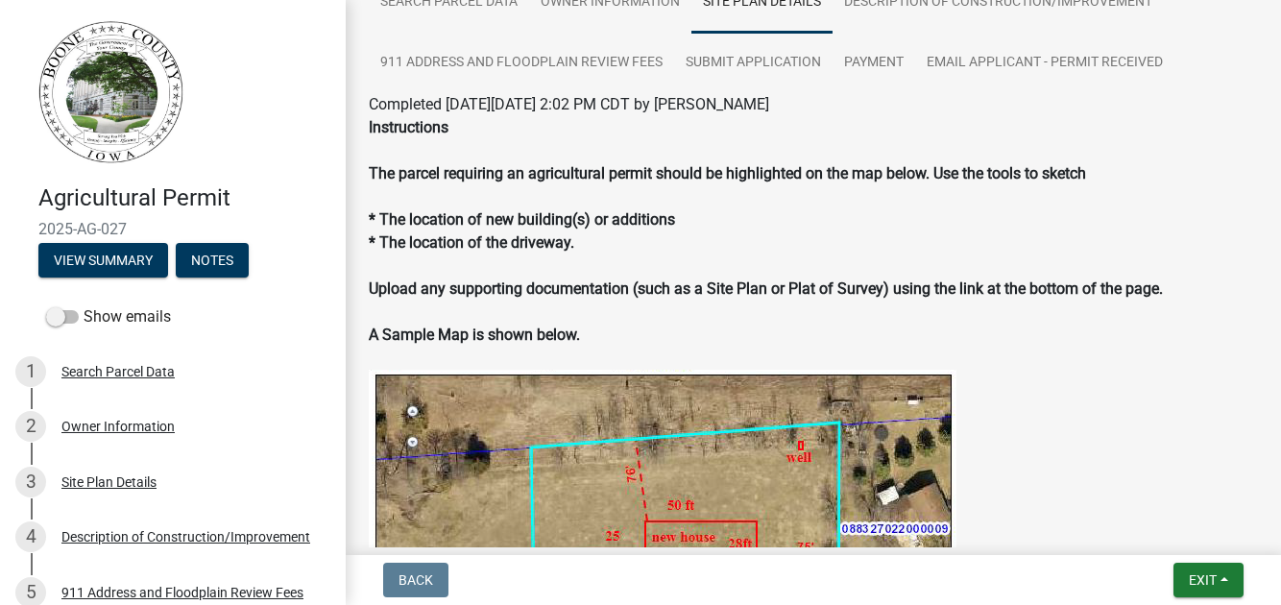
scroll to position [169, 0]
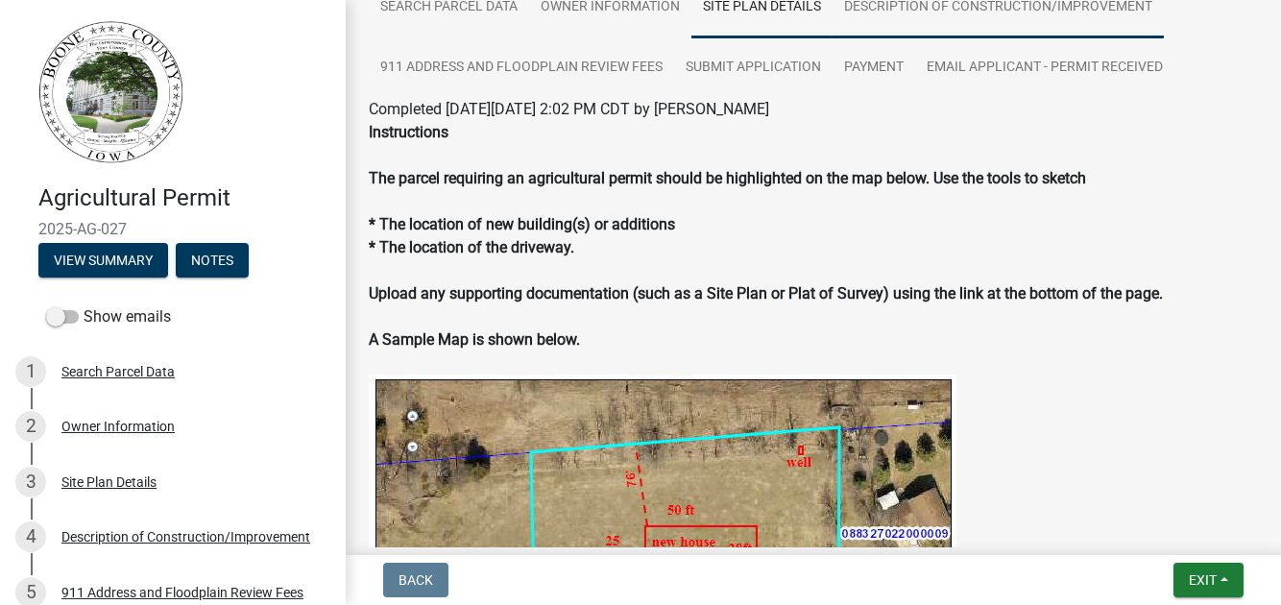
click at [833, 38] on link "Description of Construction/Improvement" at bounding box center [998, 7] width 331 height 61
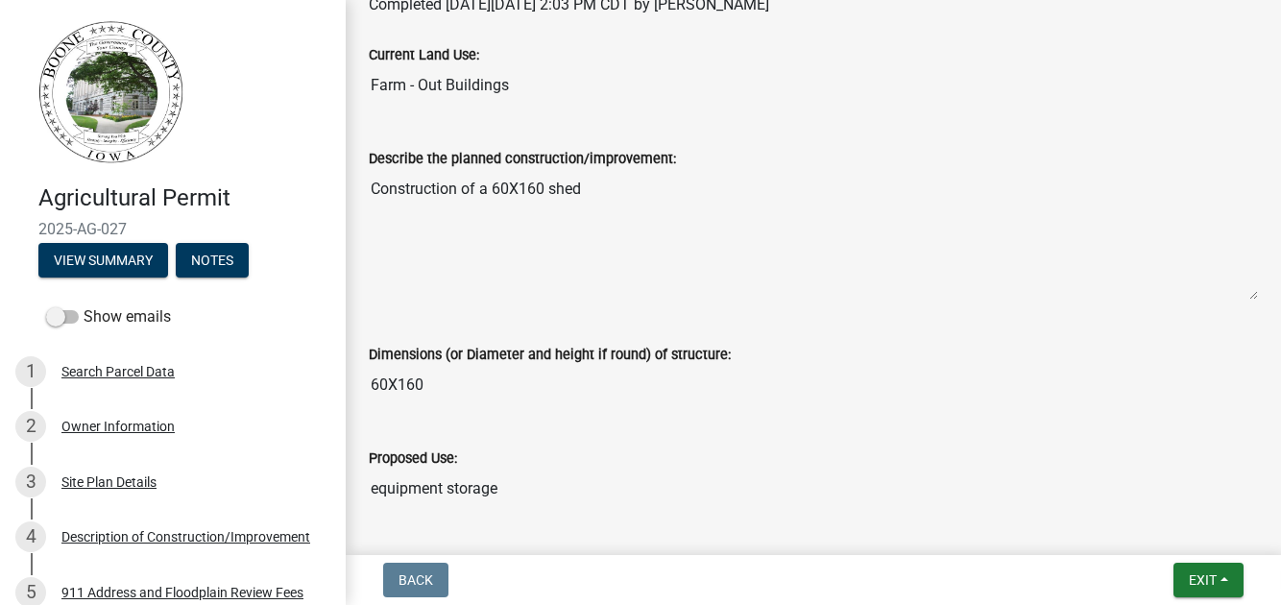
scroll to position [0, 0]
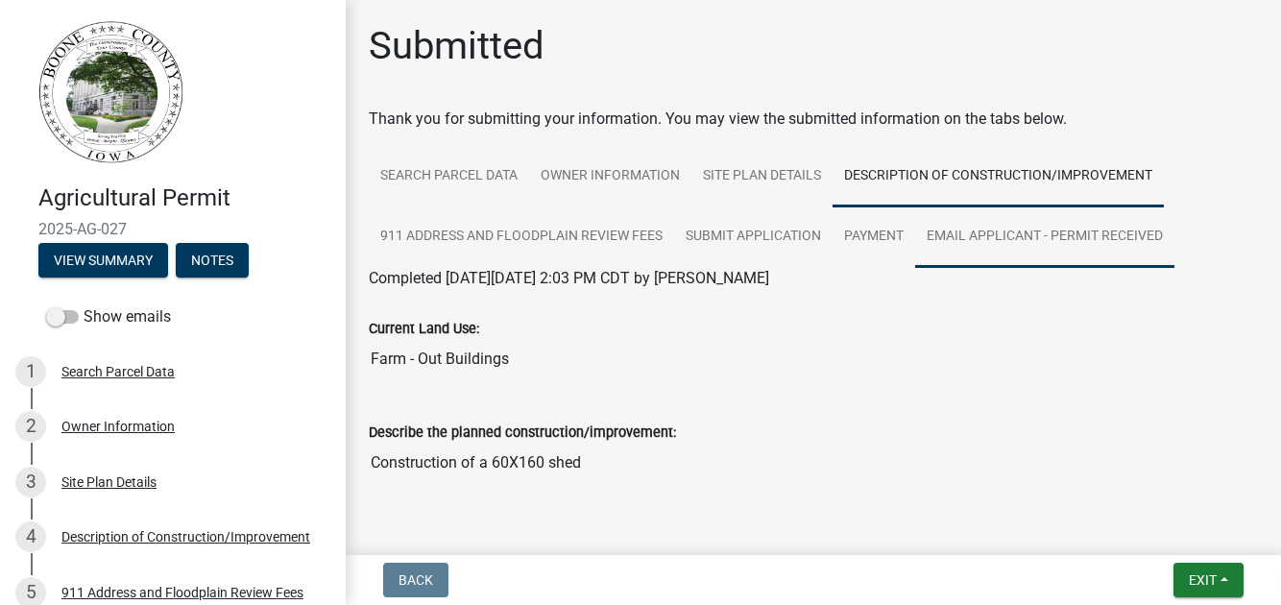
click at [915, 268] on link "Email Applicant - permit received" at bounding box center [1044, 236] width 259 height 61
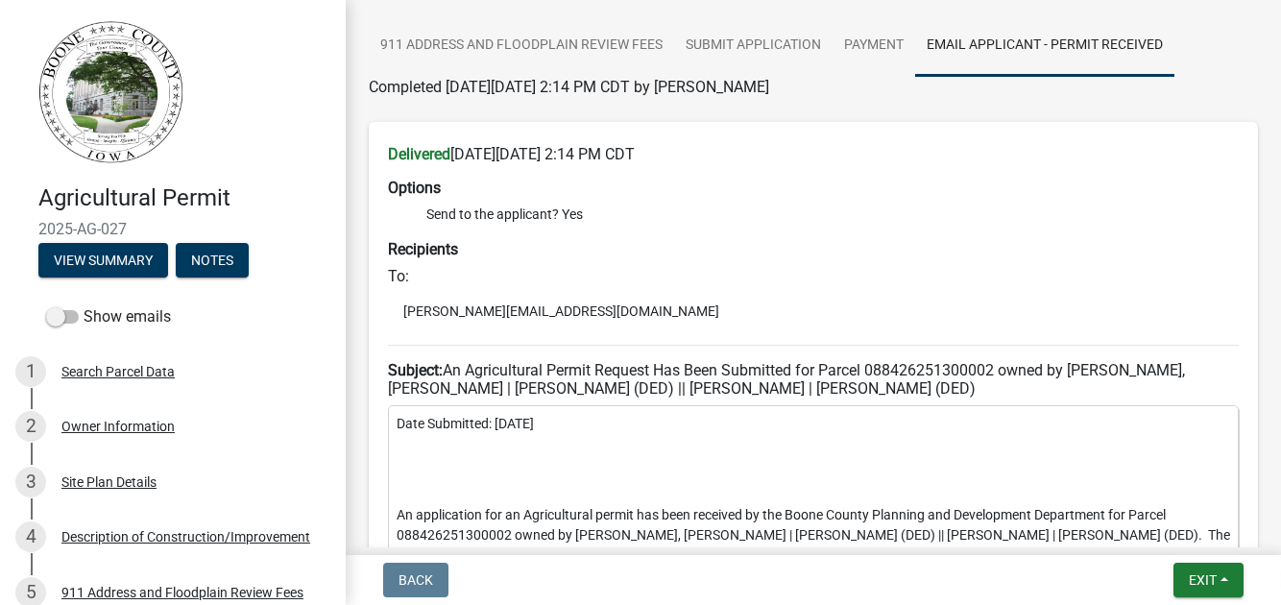
scroll to position [95, 0]
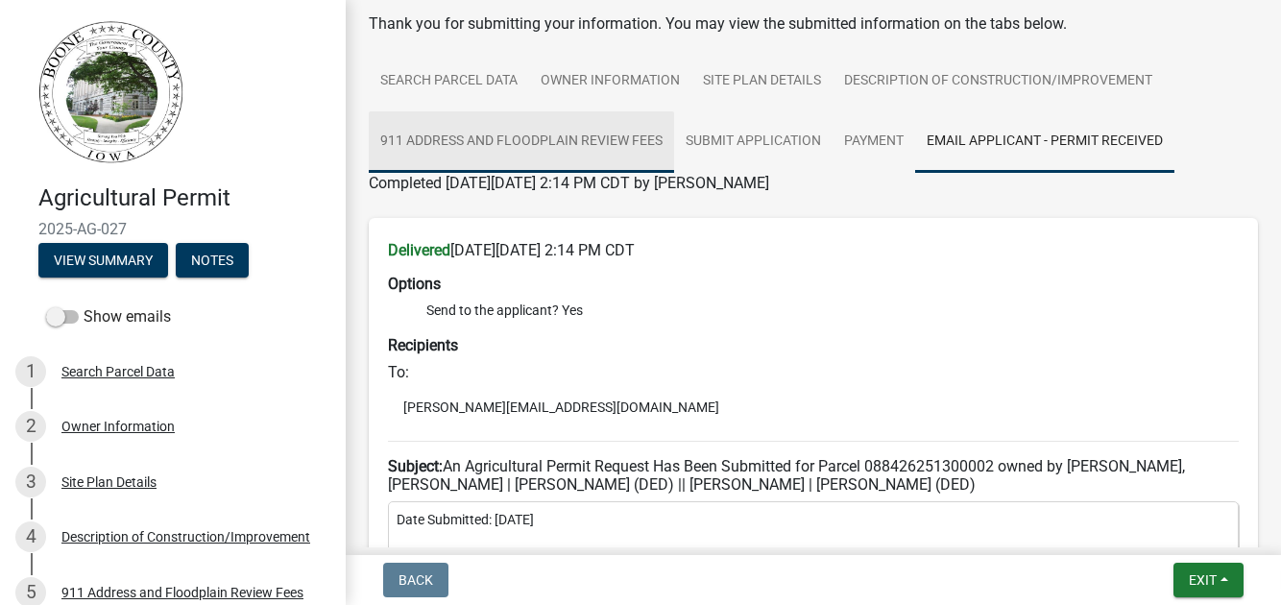
click at [674, 173] on link "911 Address and Floodplain Review Fees" at bounding box center [521, 141] width 305 height 61
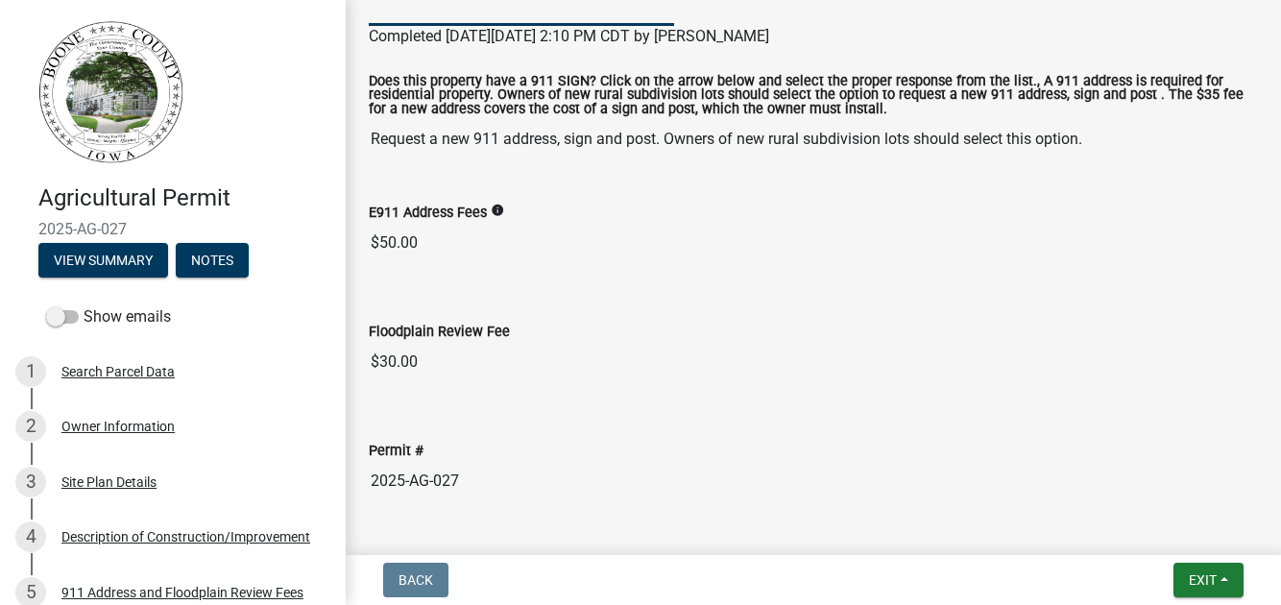
scroll to position [146, 0]
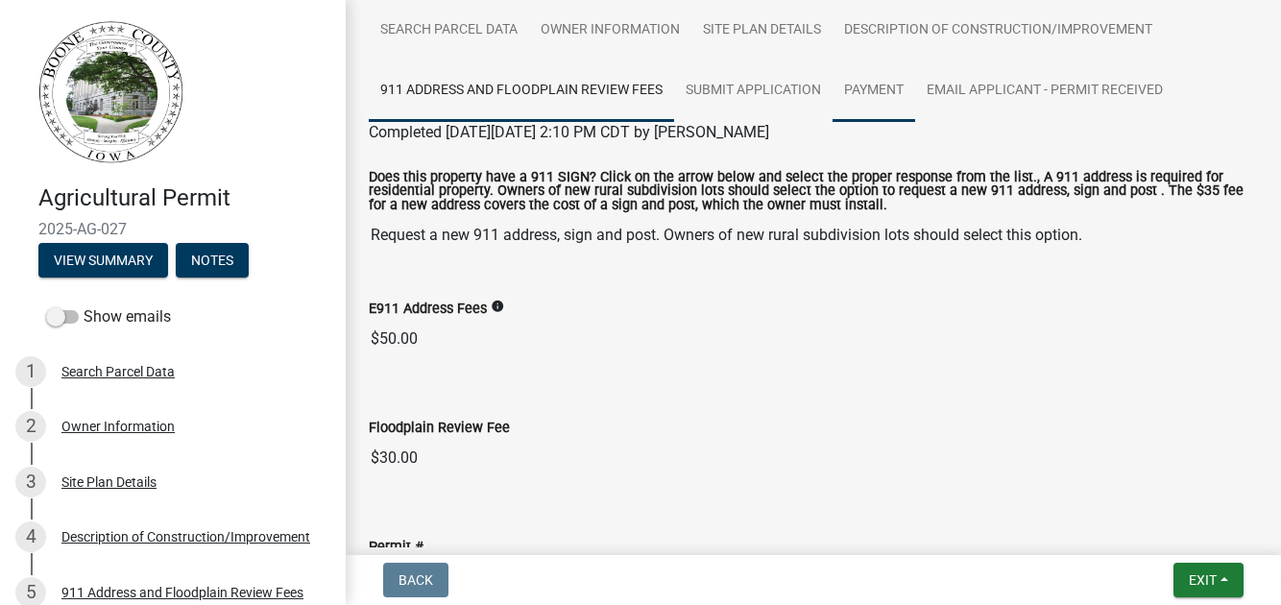
click at [833, 122] on link "Payment" at bounding box center [874, 91] width 83 height 61
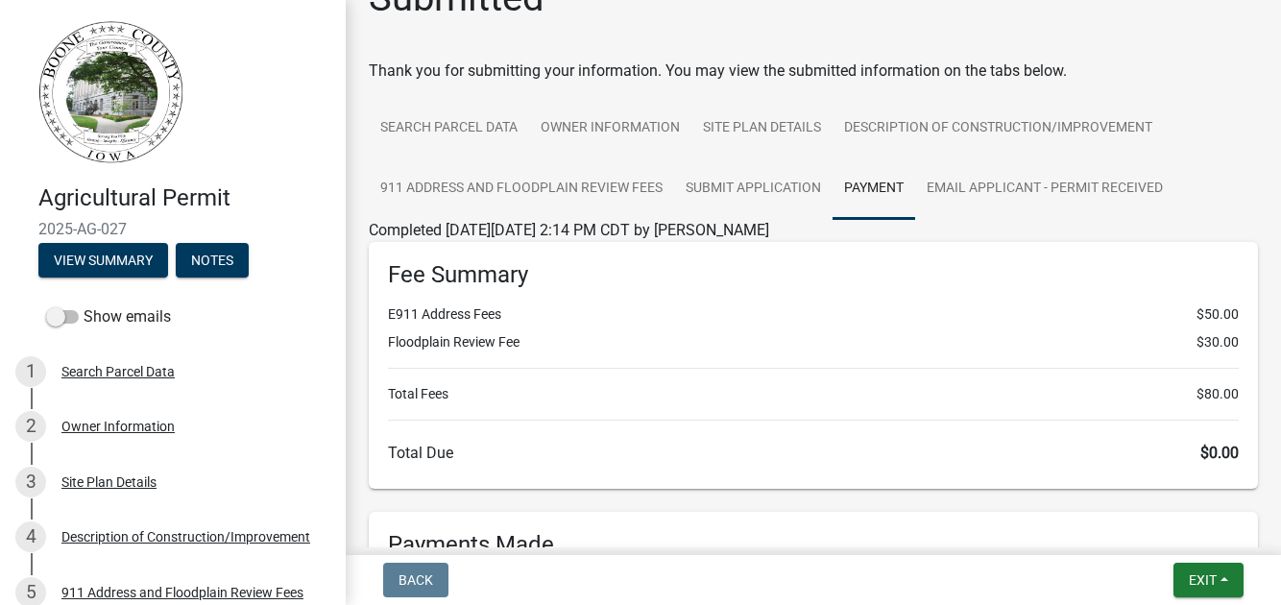
scroll to position [0, 0]
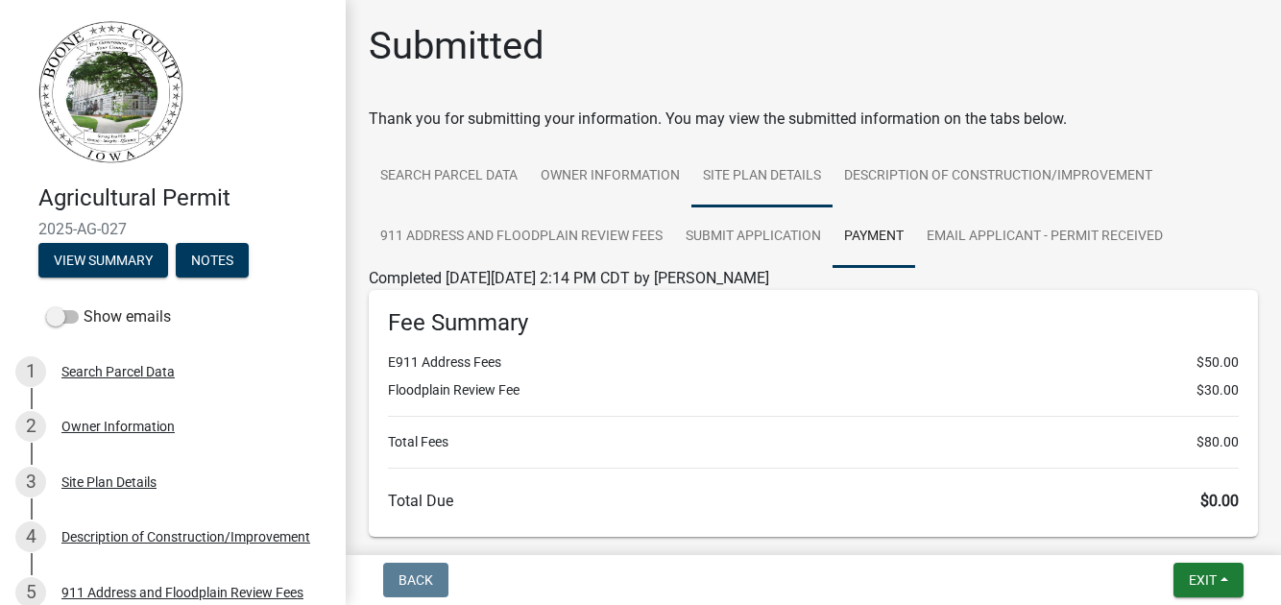
click at [833, 207] on link "Site Plan Details" at bounding box center [762, 176] width 141 height 61
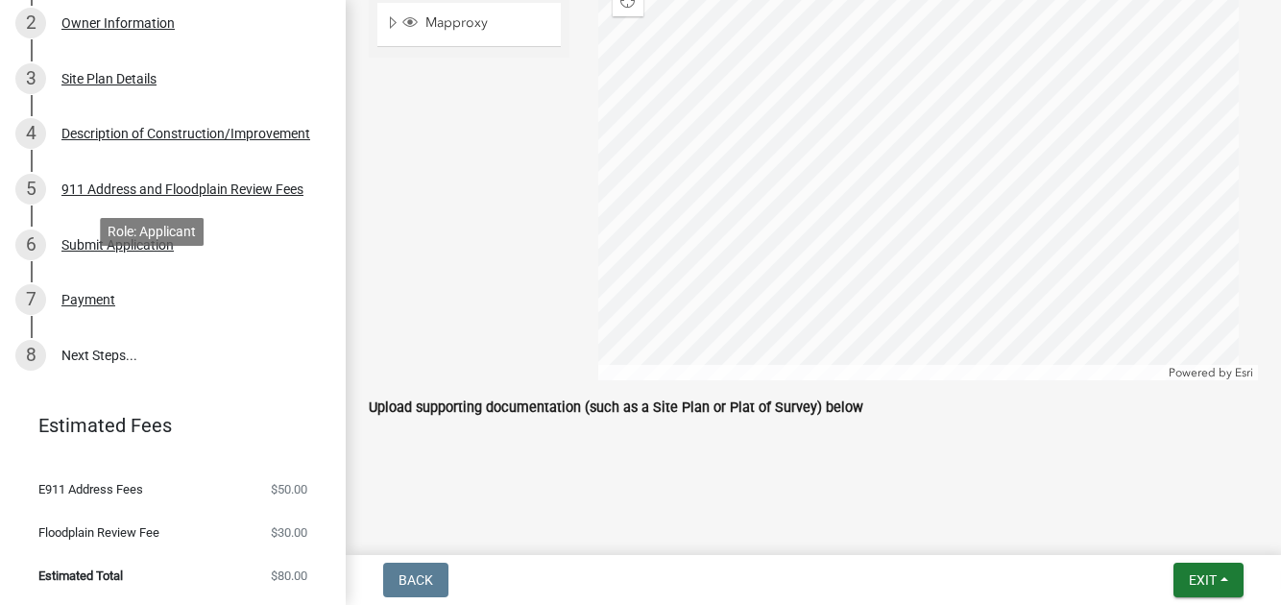
scroll to position [683, 0]
